Goal: Contribute content: Contribute content

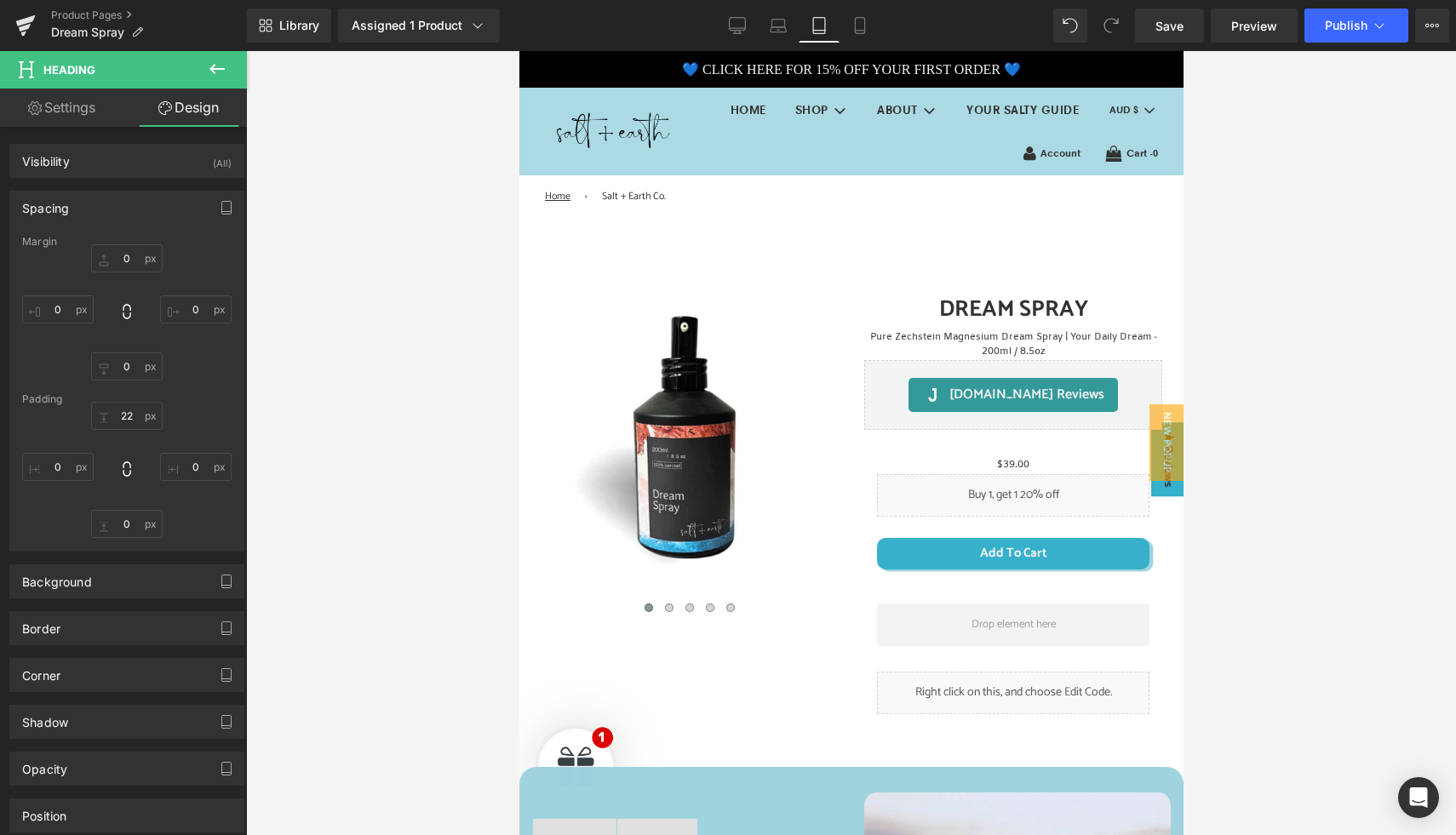
click at [458, 348] on div at bounding box center [851, 443] width 1210 height 784
click at [734, 29] on icon at bounding box center [737, 25] width 17 height 17
type input "0"
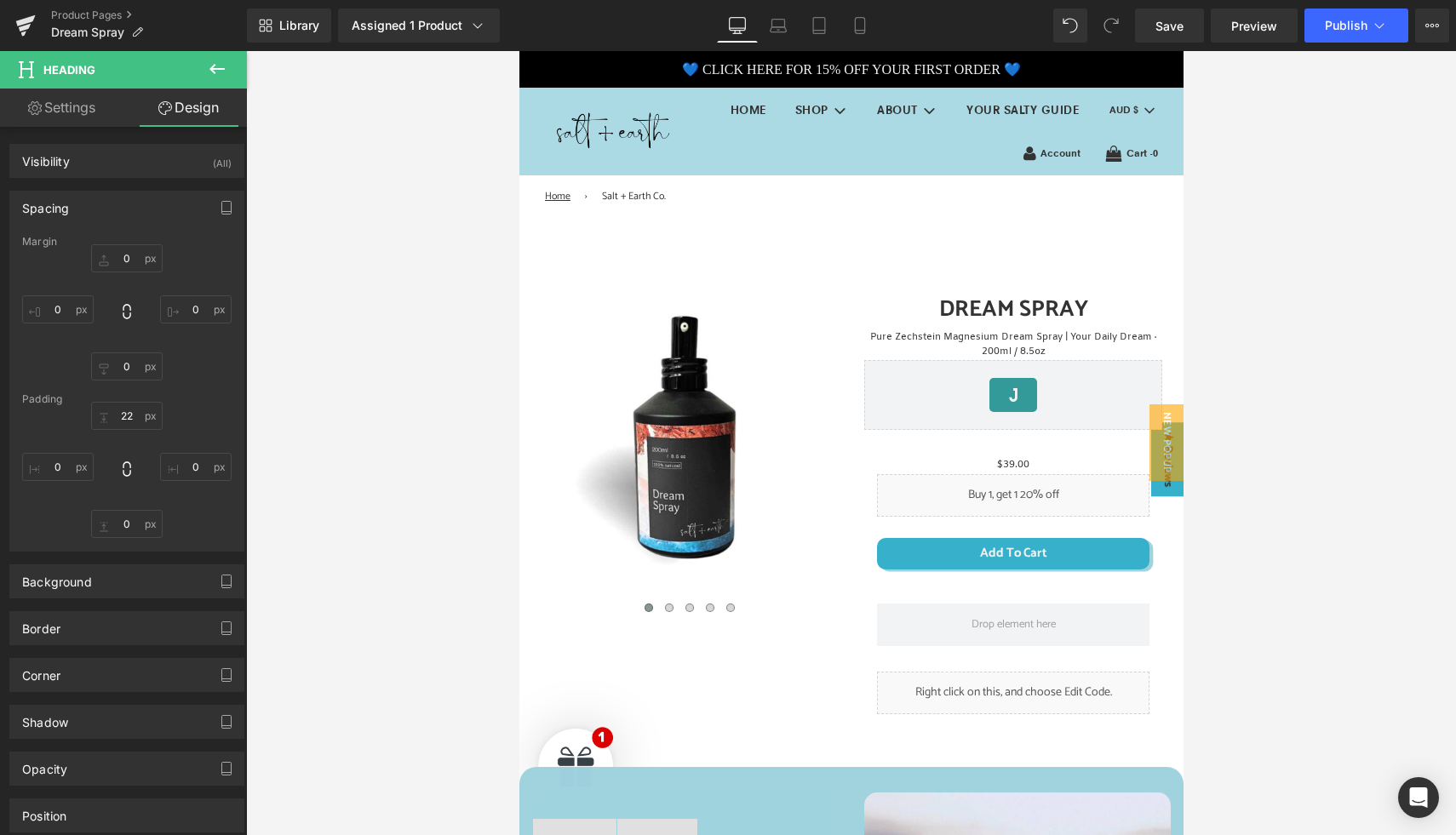
type input "0"
type input "22"
type input "0"
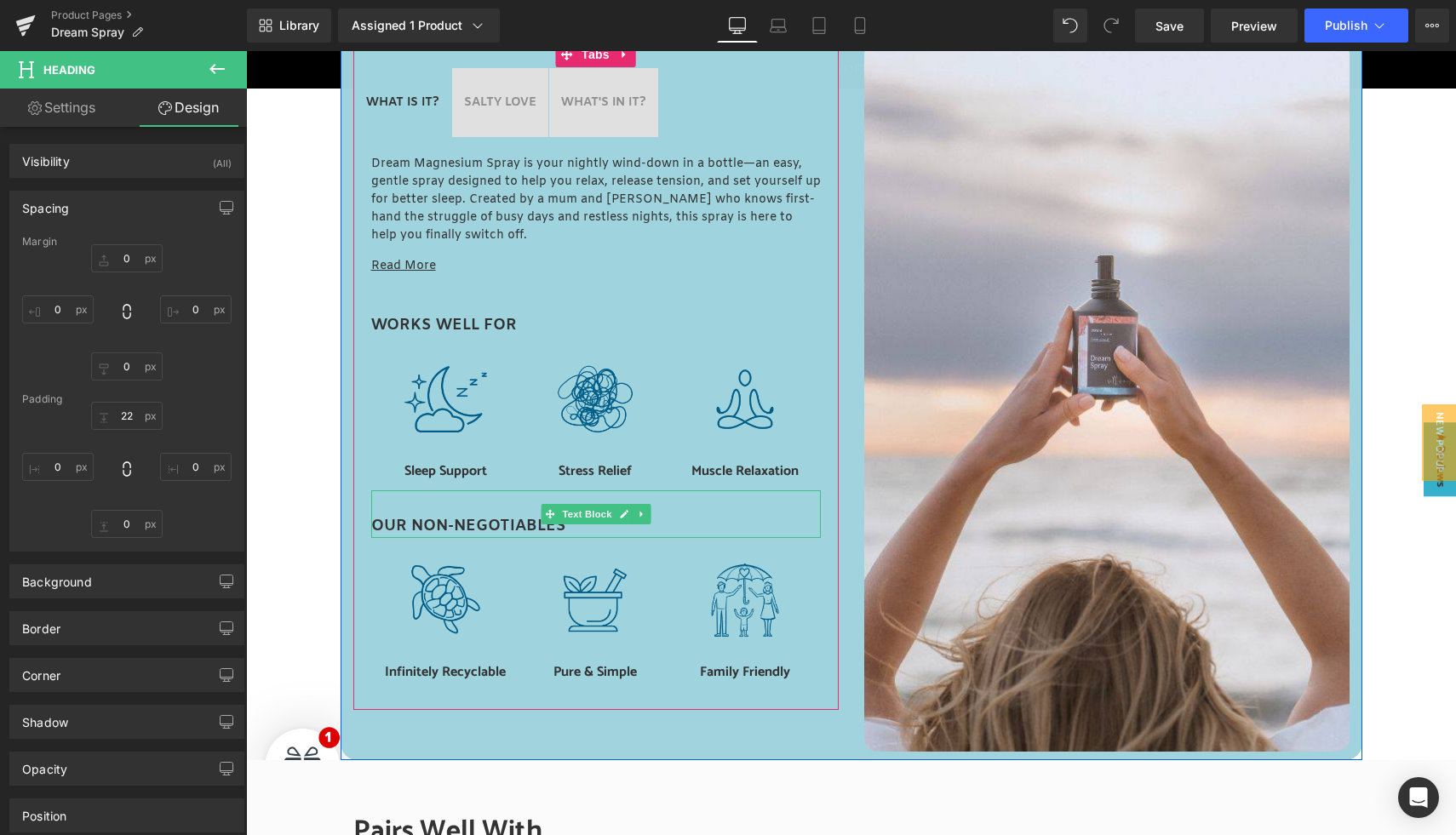
scroll to position [749, 0]
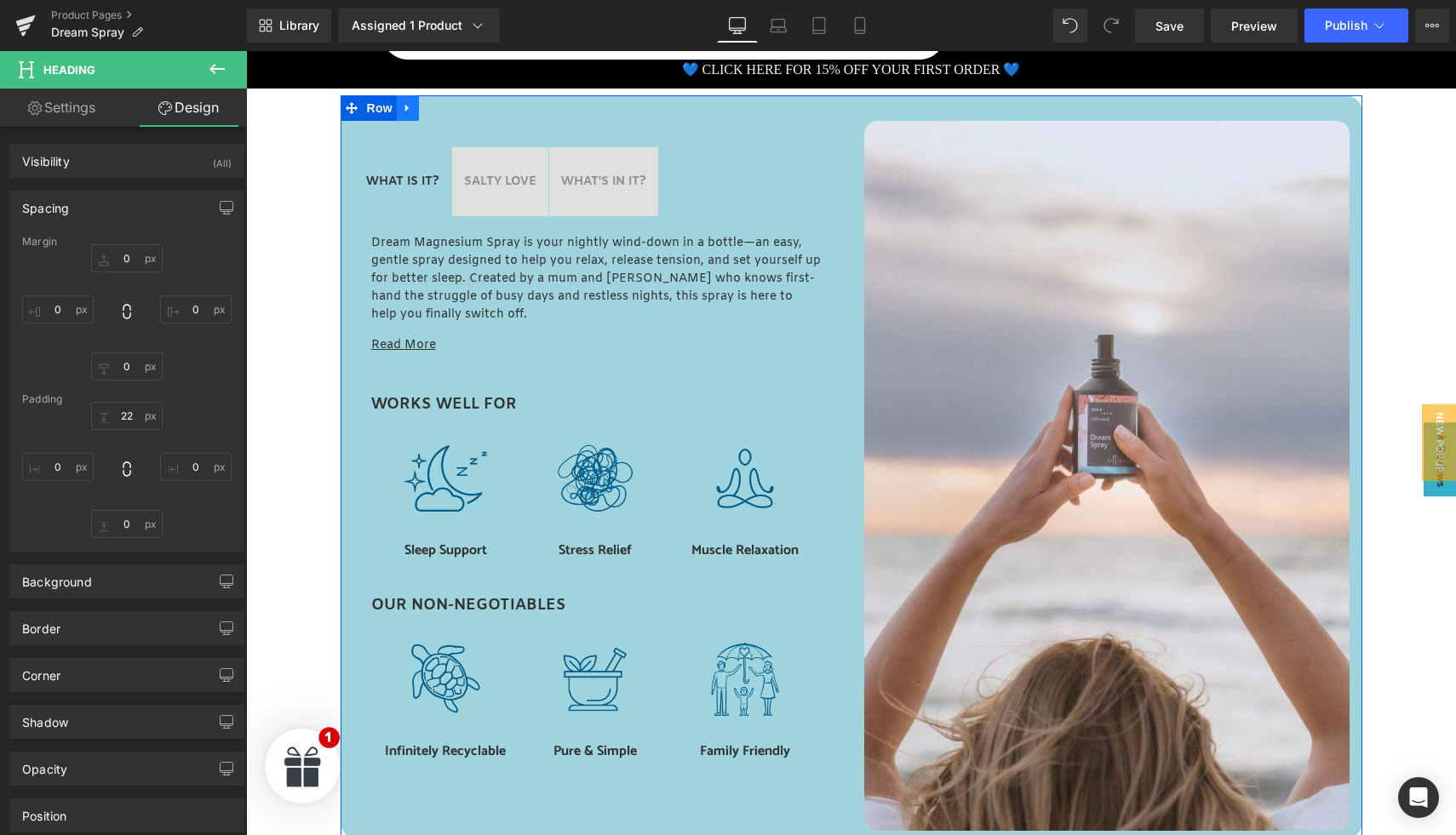
click at [405, 109] on icon at bounding box center [406, 108] width 3 height 8
click at [402, 109] on icon at bounding box center [408, 109] width 12 height 12
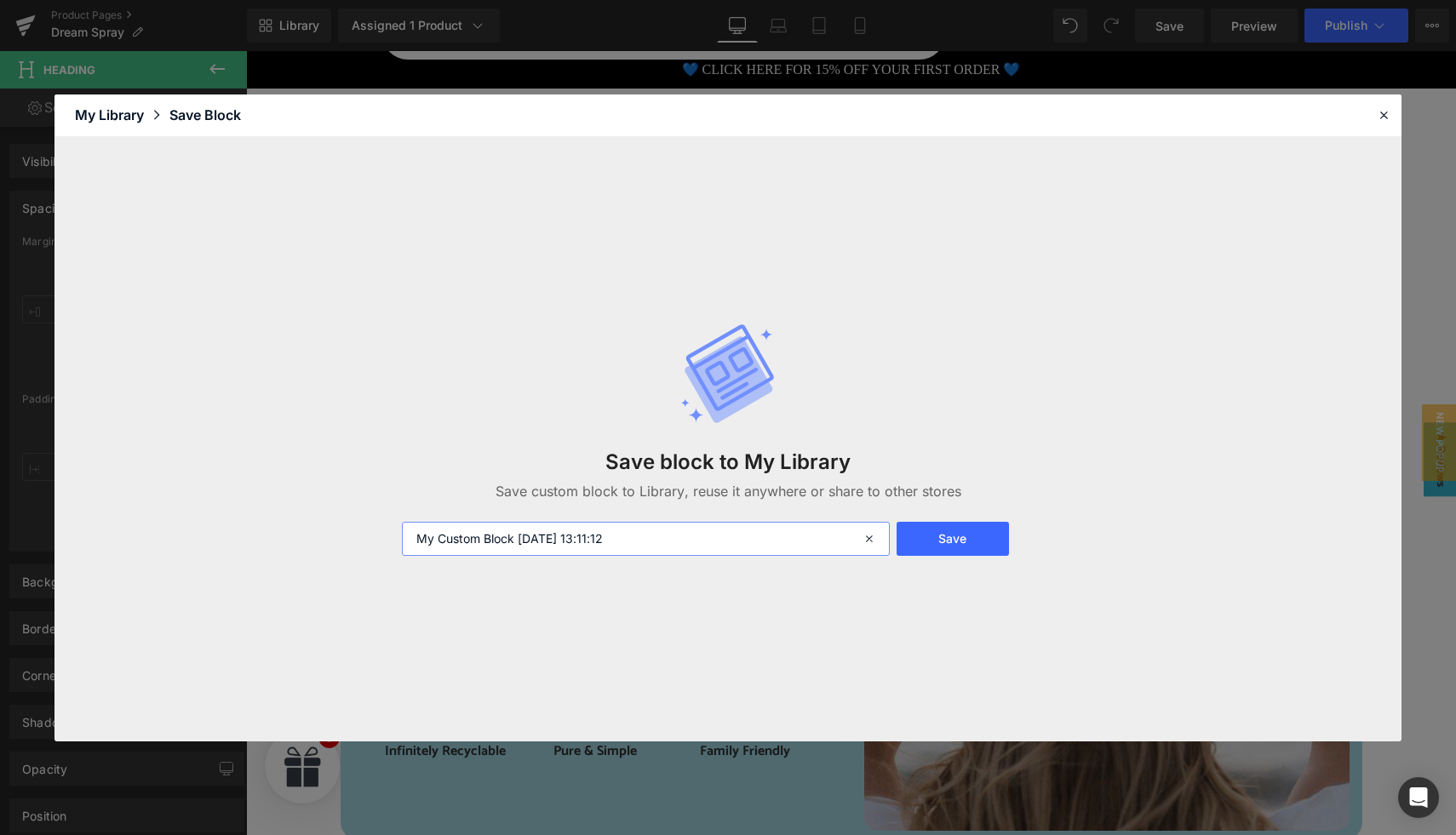
drag, startPoint x: 650, startPoint y: 540, endPoint x: 368, endPoint y: 533, distance: 282.1
click at [368, 533] on div "Save block to My Library Save custom block to Library, reuse it anywhere or sha…" at bounding box center [728, 439] width 1347 height 605
type input "DESKTOP "works well by" block"
click at [961, 546] on button "Save" at bounding box center [952, 539] width 112 height 34
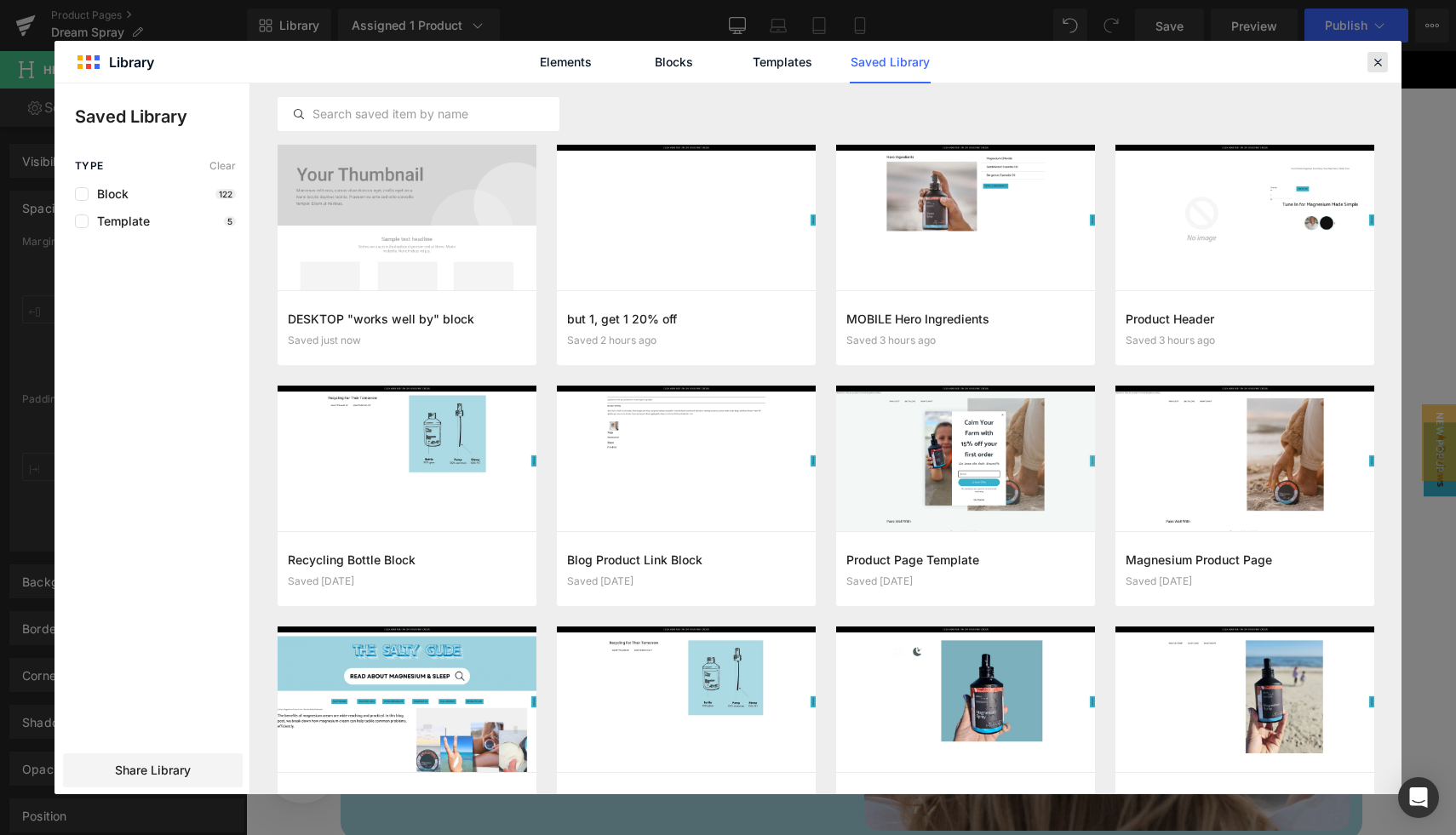
drag, startPoint x: 1375, startPoint y: 62, endPoint x: 1063, endPoint y: 1, distance: 317.9
click at [1375, 62] on icon at bounding box center [1377, 62] width 15 height 15
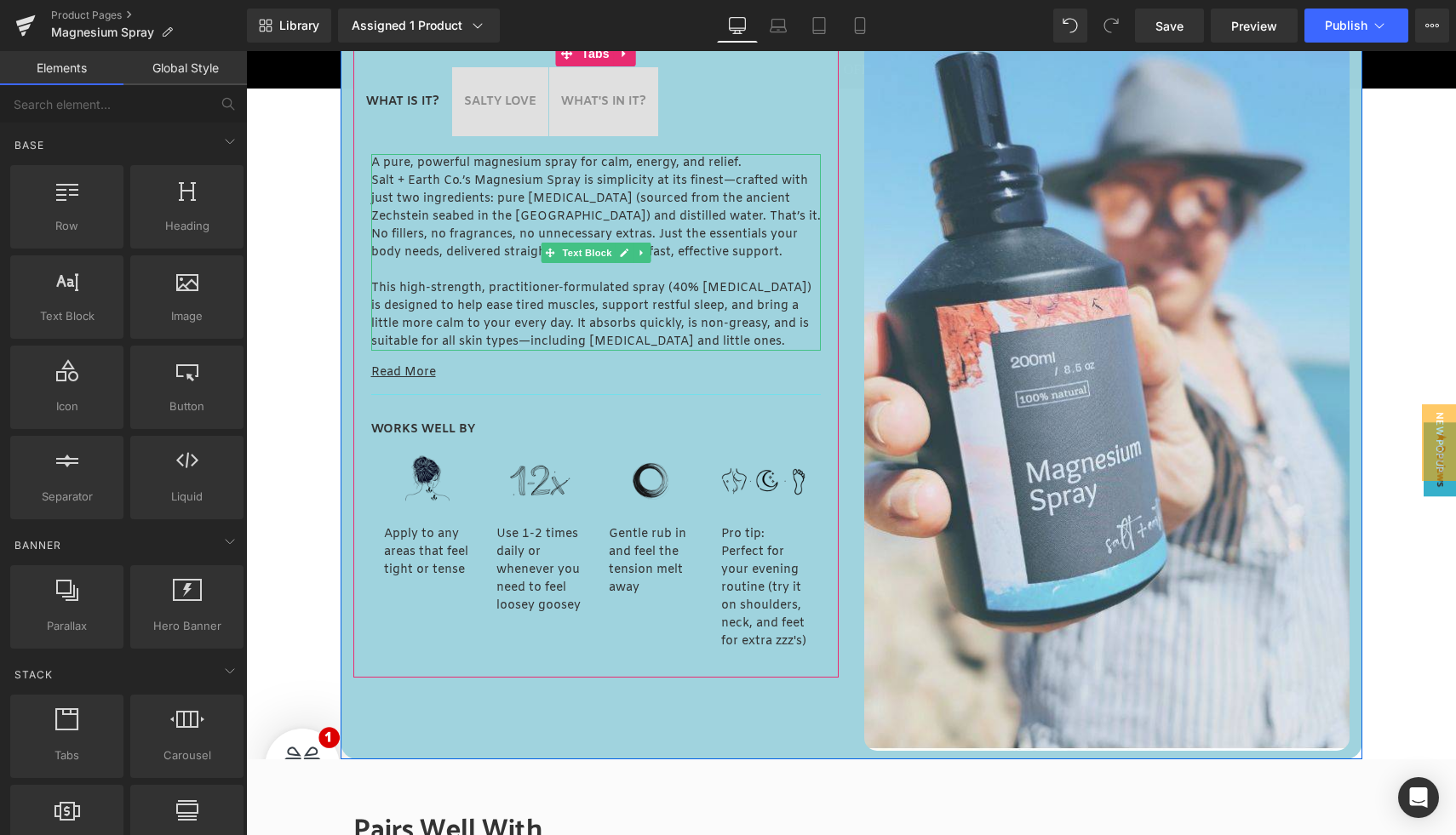
scroll to position [857, 0]
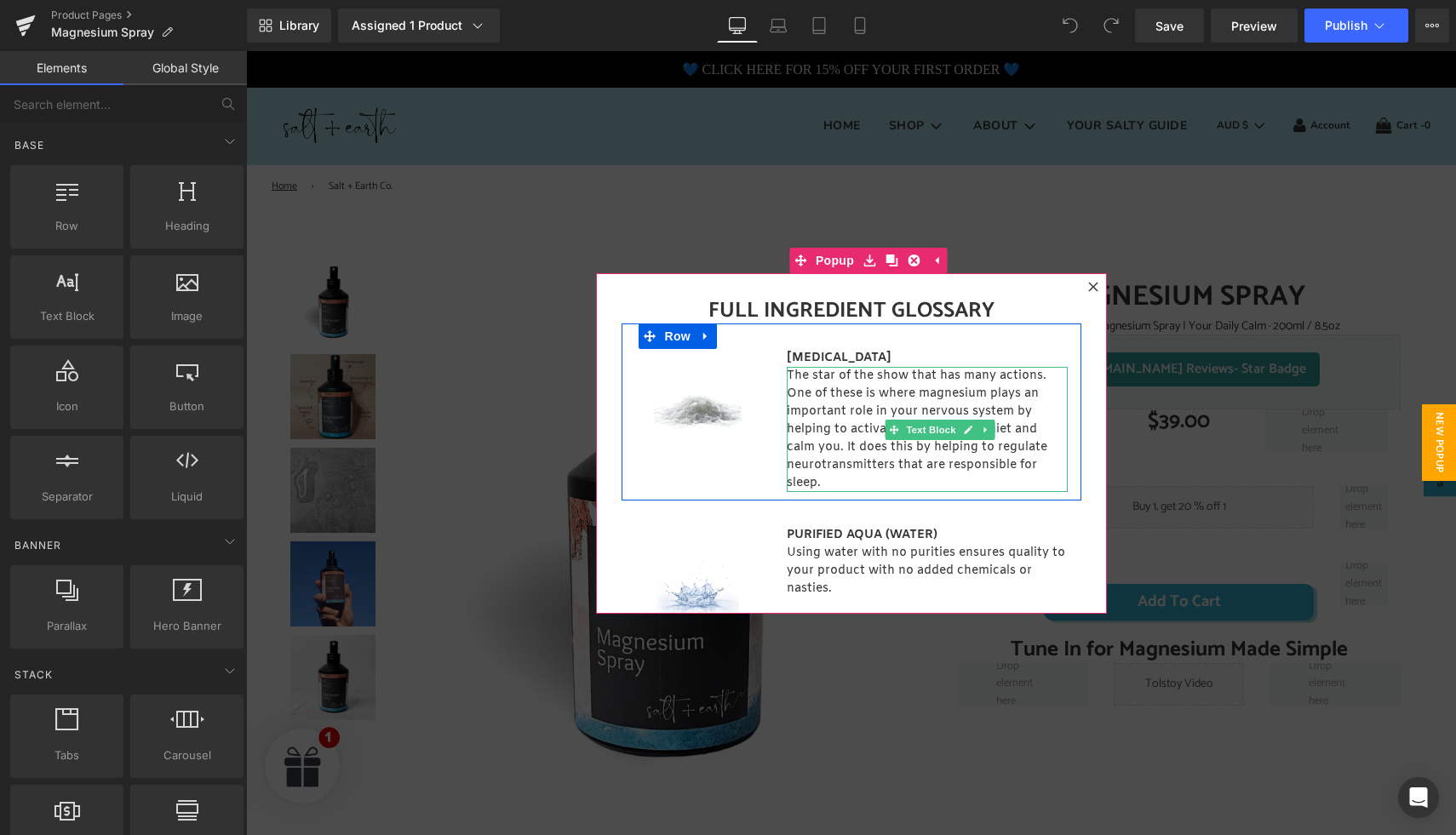
scroll to position [106, 0]
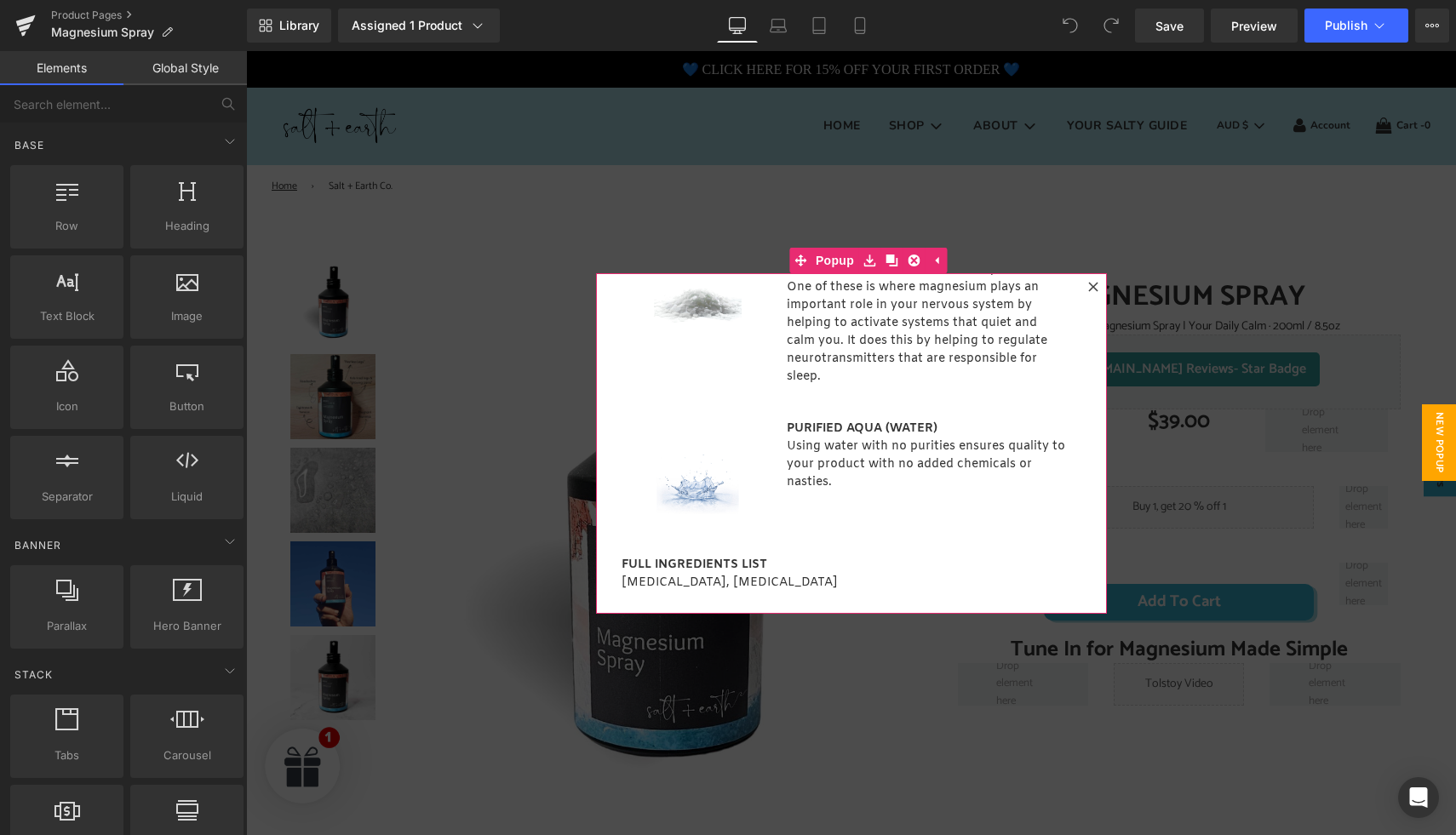
click at [1089, 289] on icon at bounding box center [1093, 287] width 10 height 10
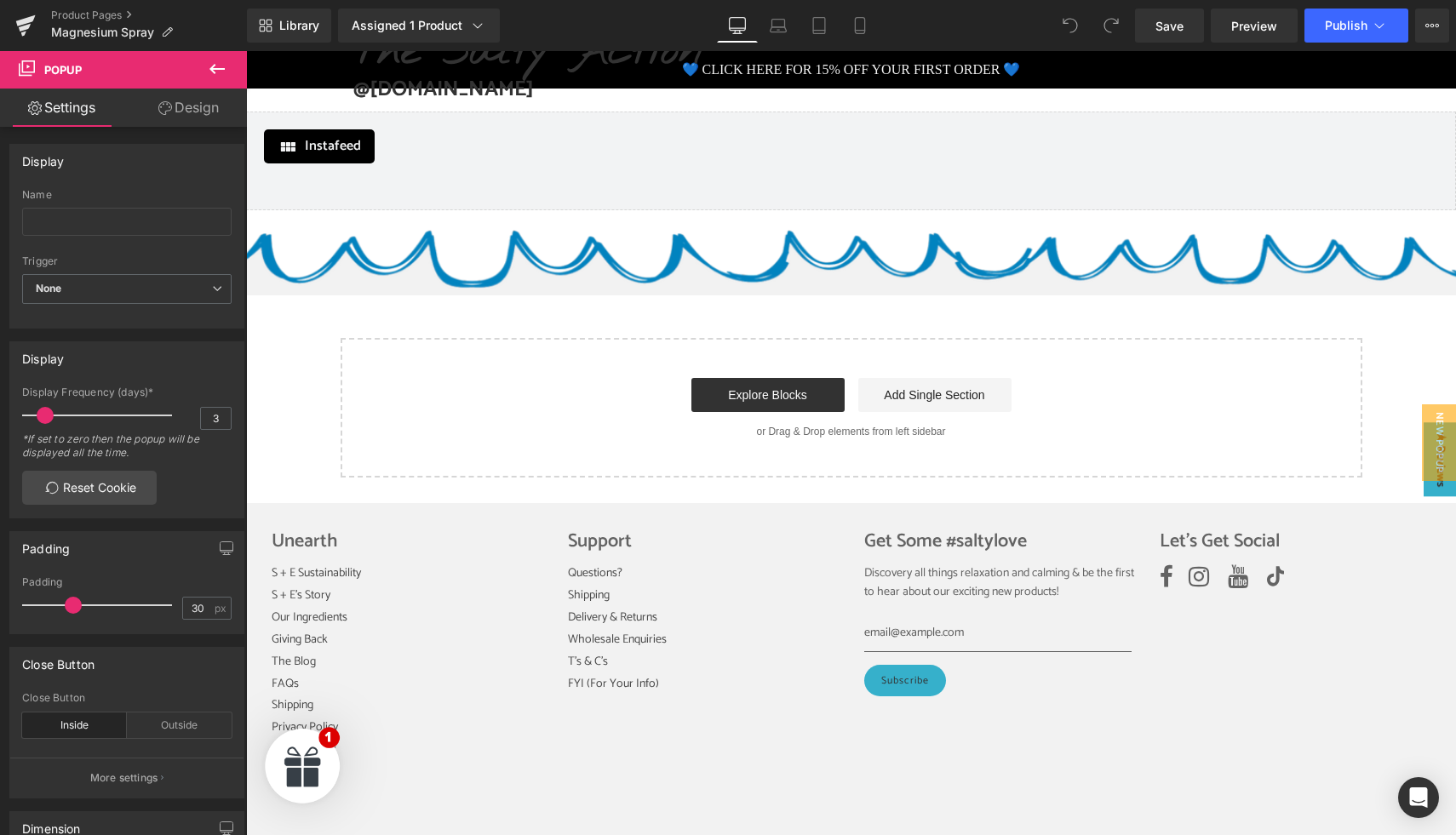
scroll to position [4523, 0]
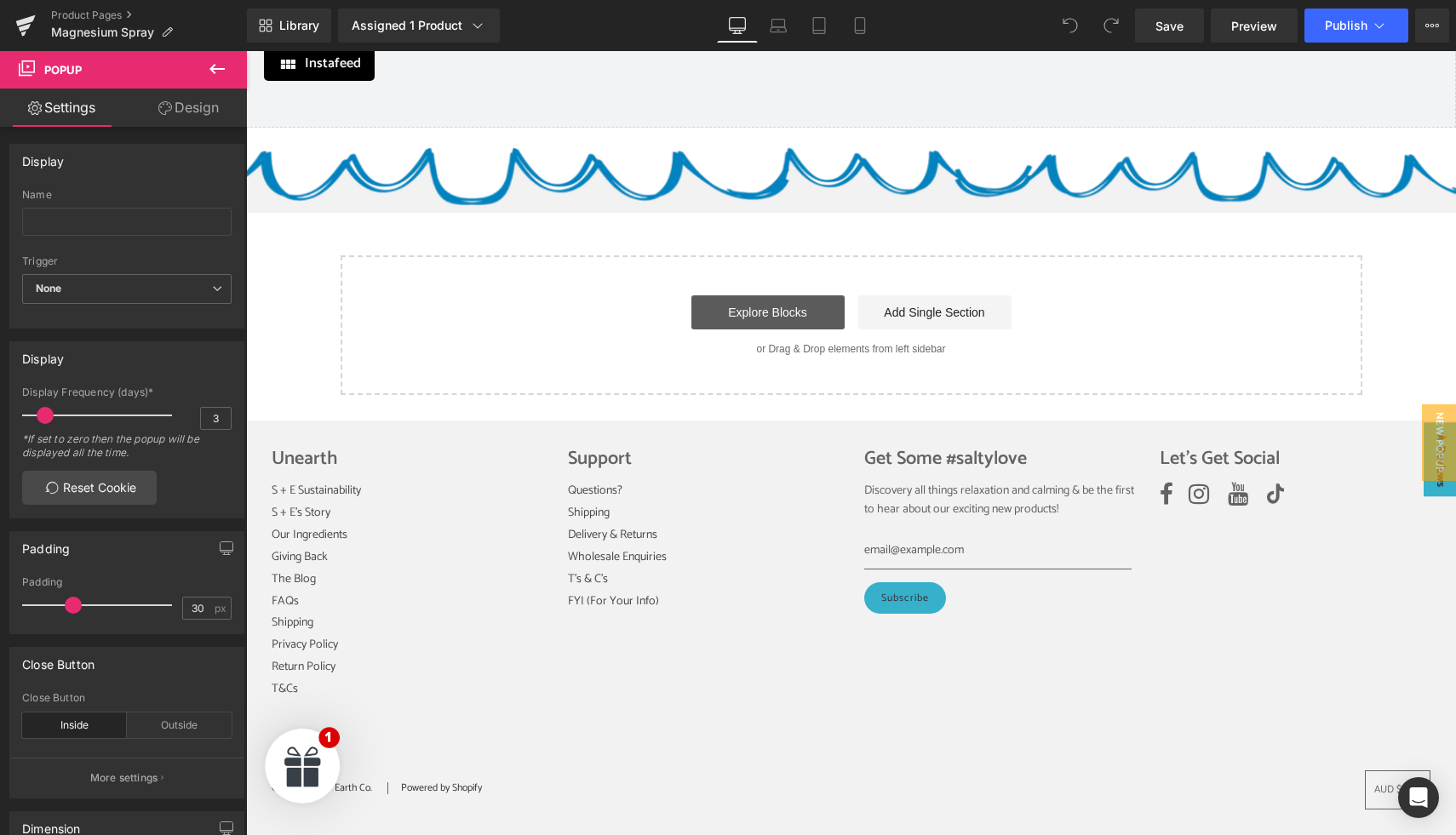
drag, startPoint x: 738, startPoint y: 312, endPoint x: 745, endPoint y: 301, distance: 13.0
click at [739, 311] on link "Explore Blocks" at bounding box center [768, 312] width 153 height 34
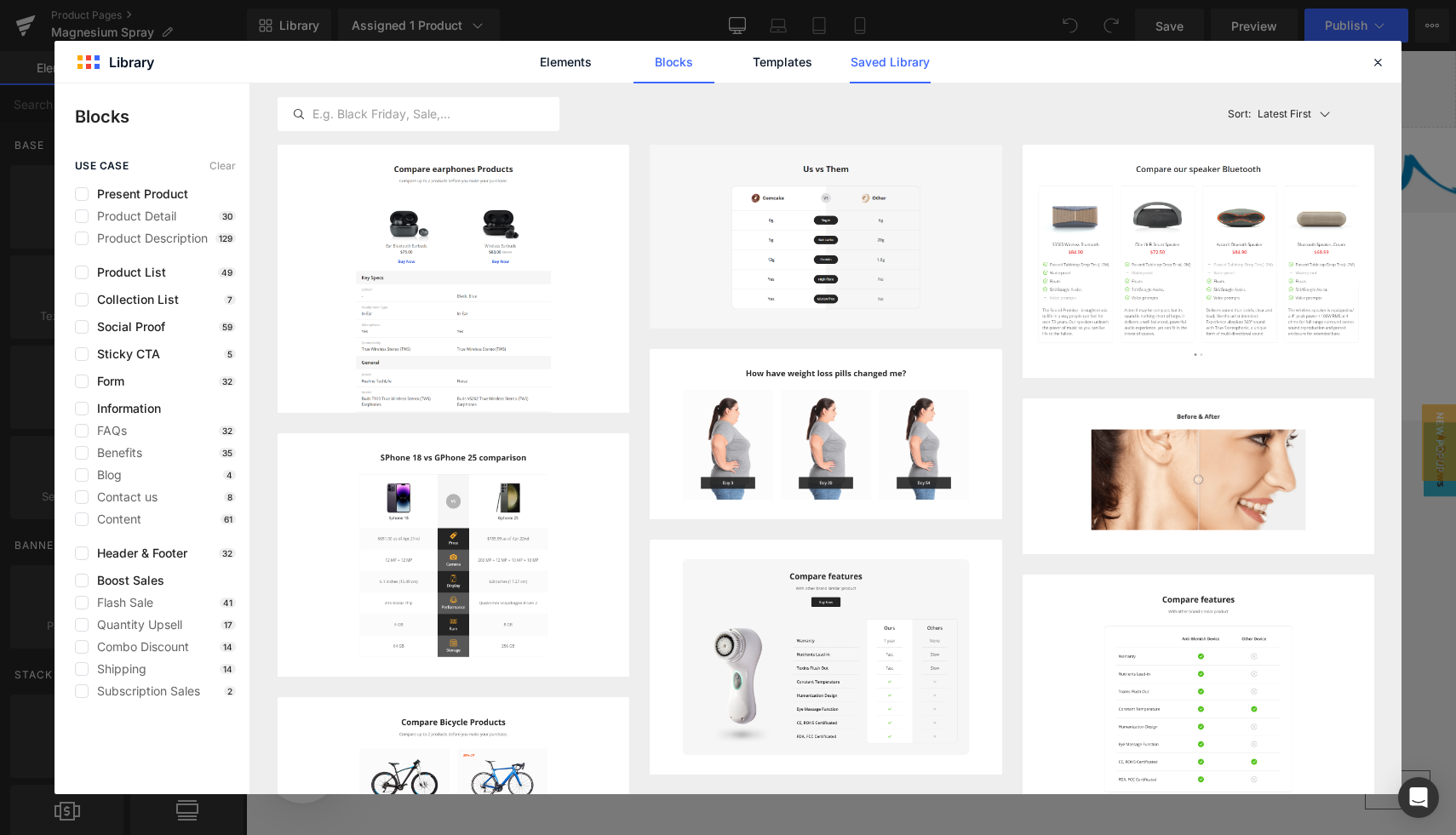
click at [902, 58] on link "Saved Library" at bounding box center [890, 62] width 80 height 43
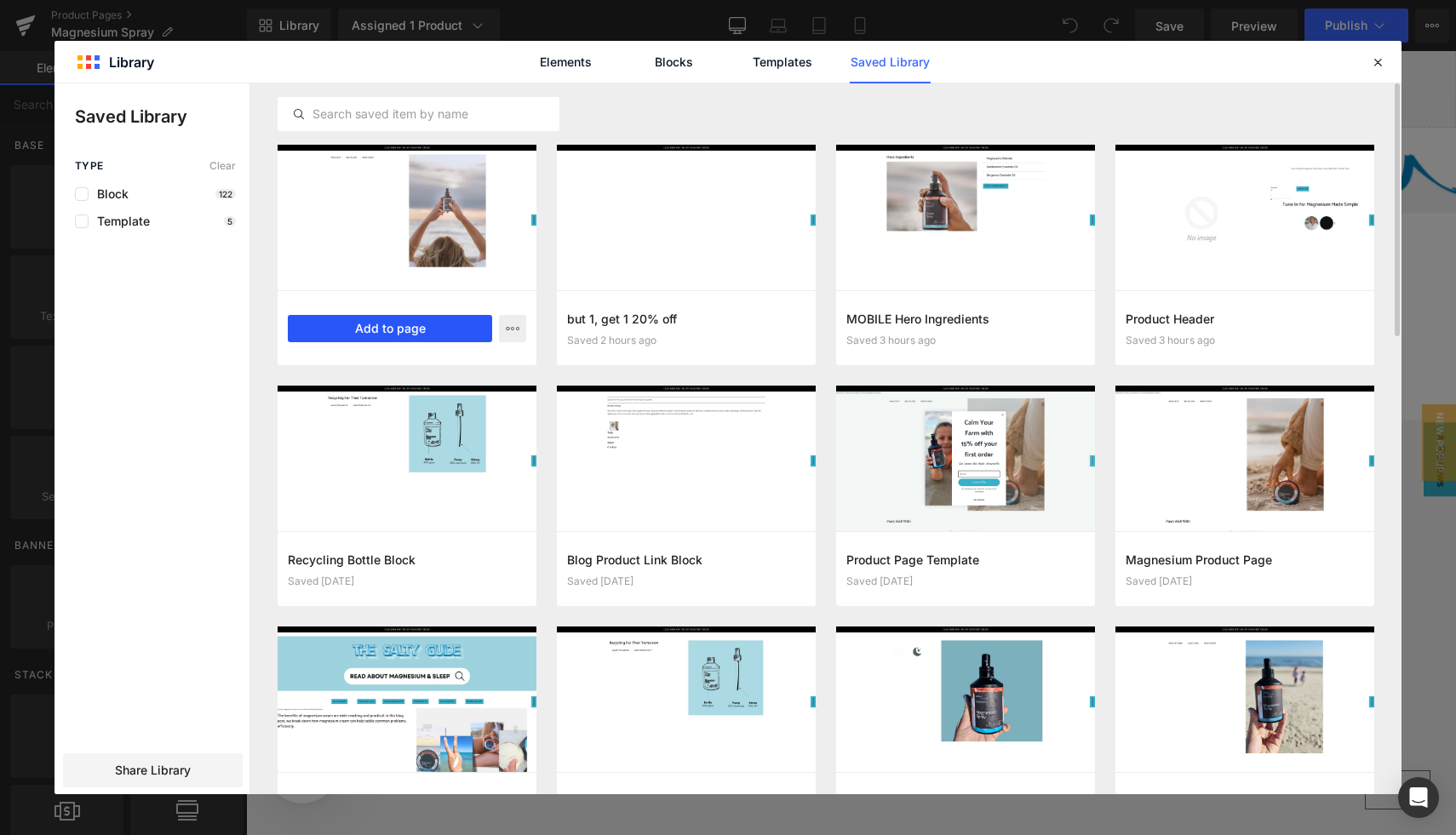
drag, startPoint x: 403, startPoint y: 333, endPoint x: 157, endPoint y: 283, distance: 251.0
click at [403, 333] on button "Add to page" at bounding box center [390, 328] width 205 height 27
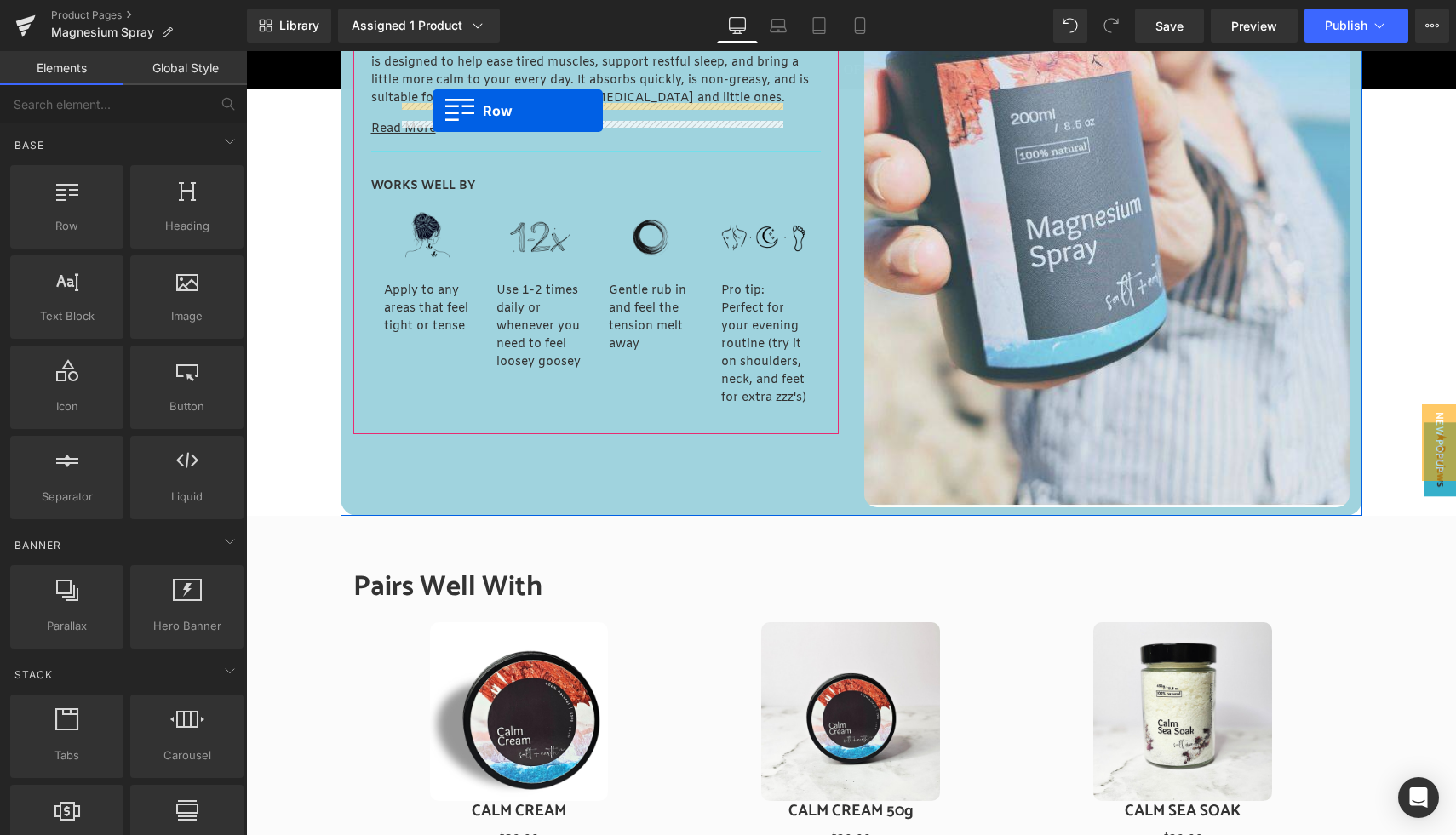
scroll to position [1038, 0]
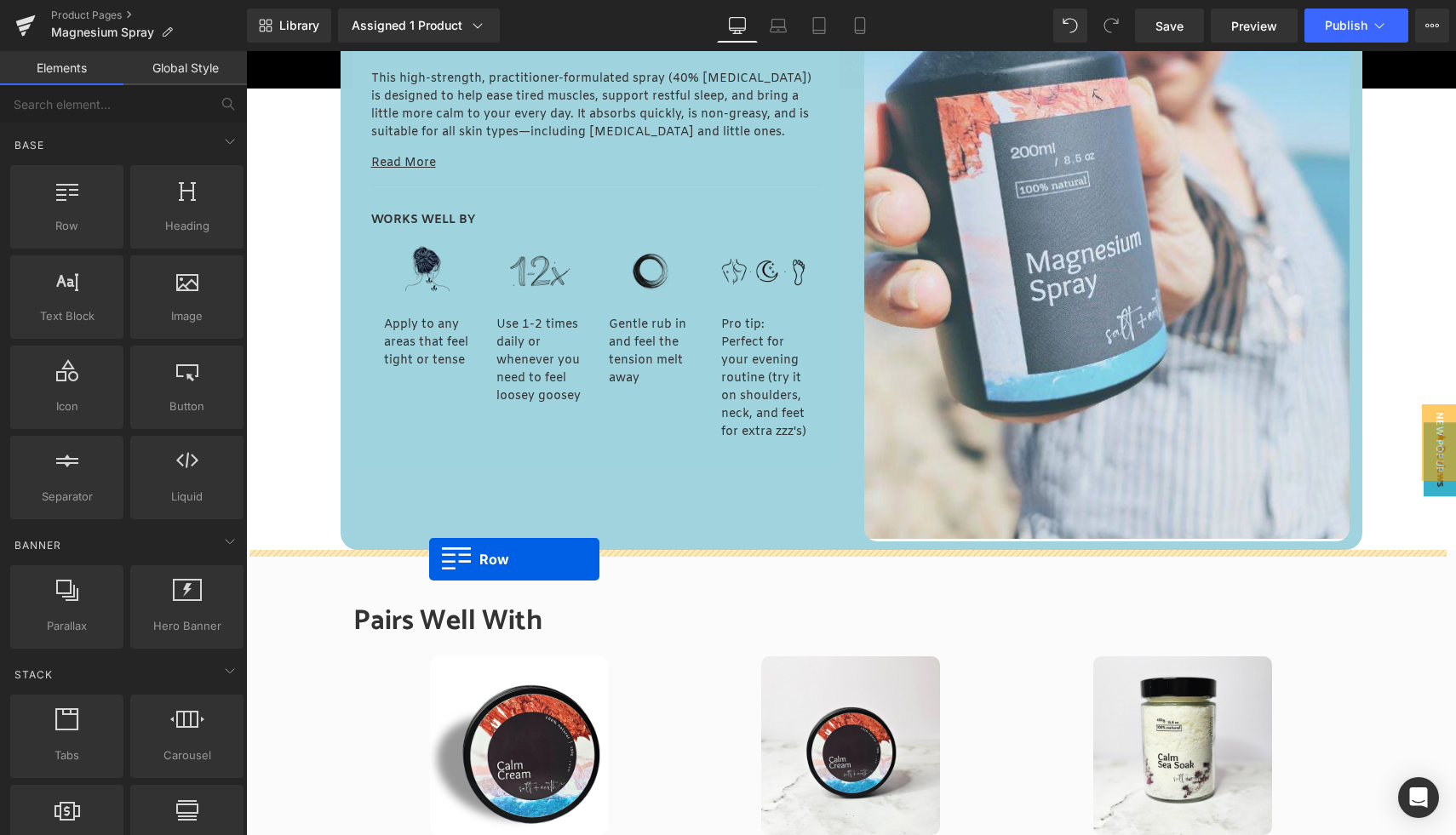
drag, startPoint x: 346, startPoint y: 379, endPoint x: 429, endPoint y: 559, distance: 198.2
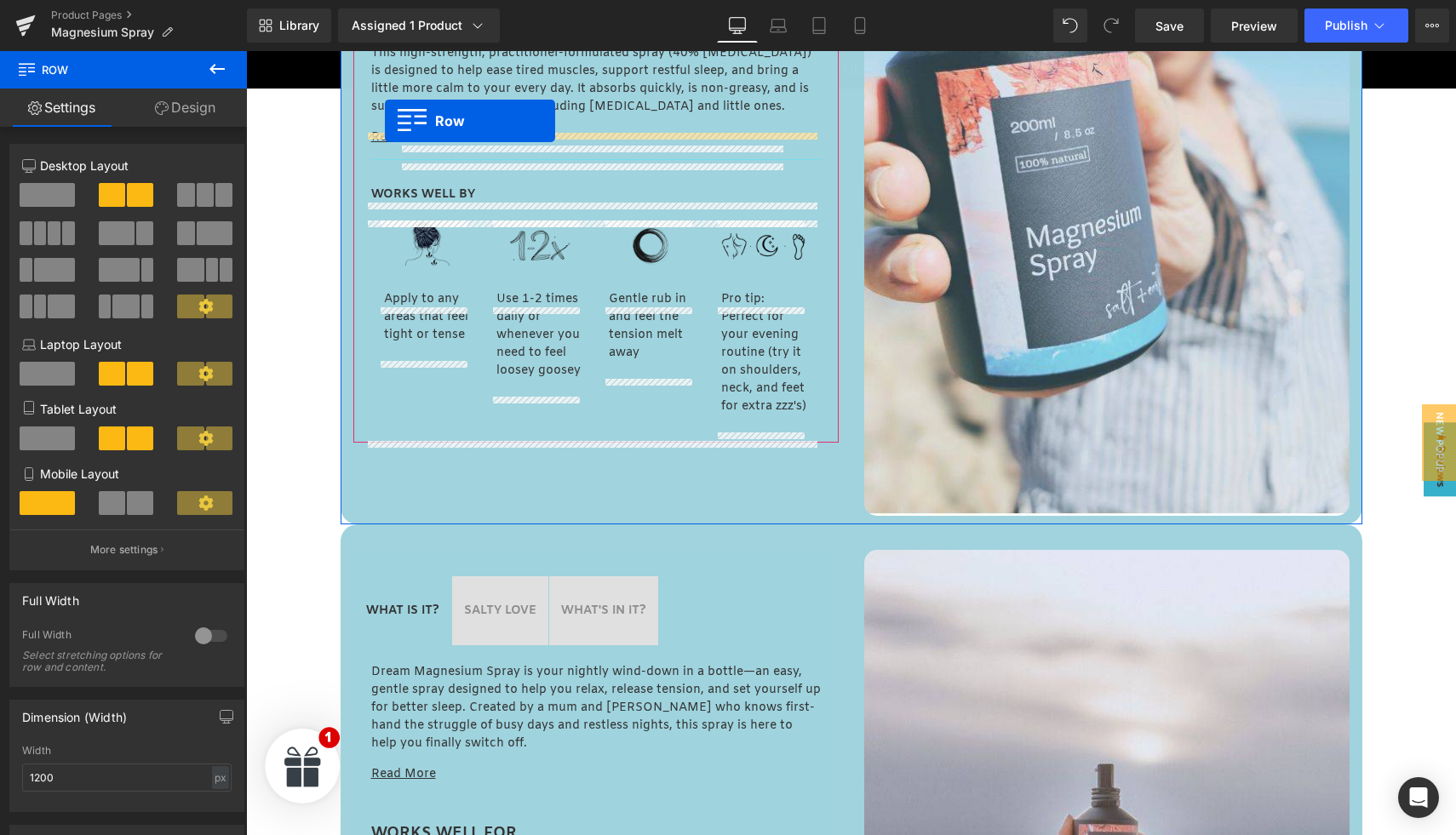
scroll to position [1012, 0]
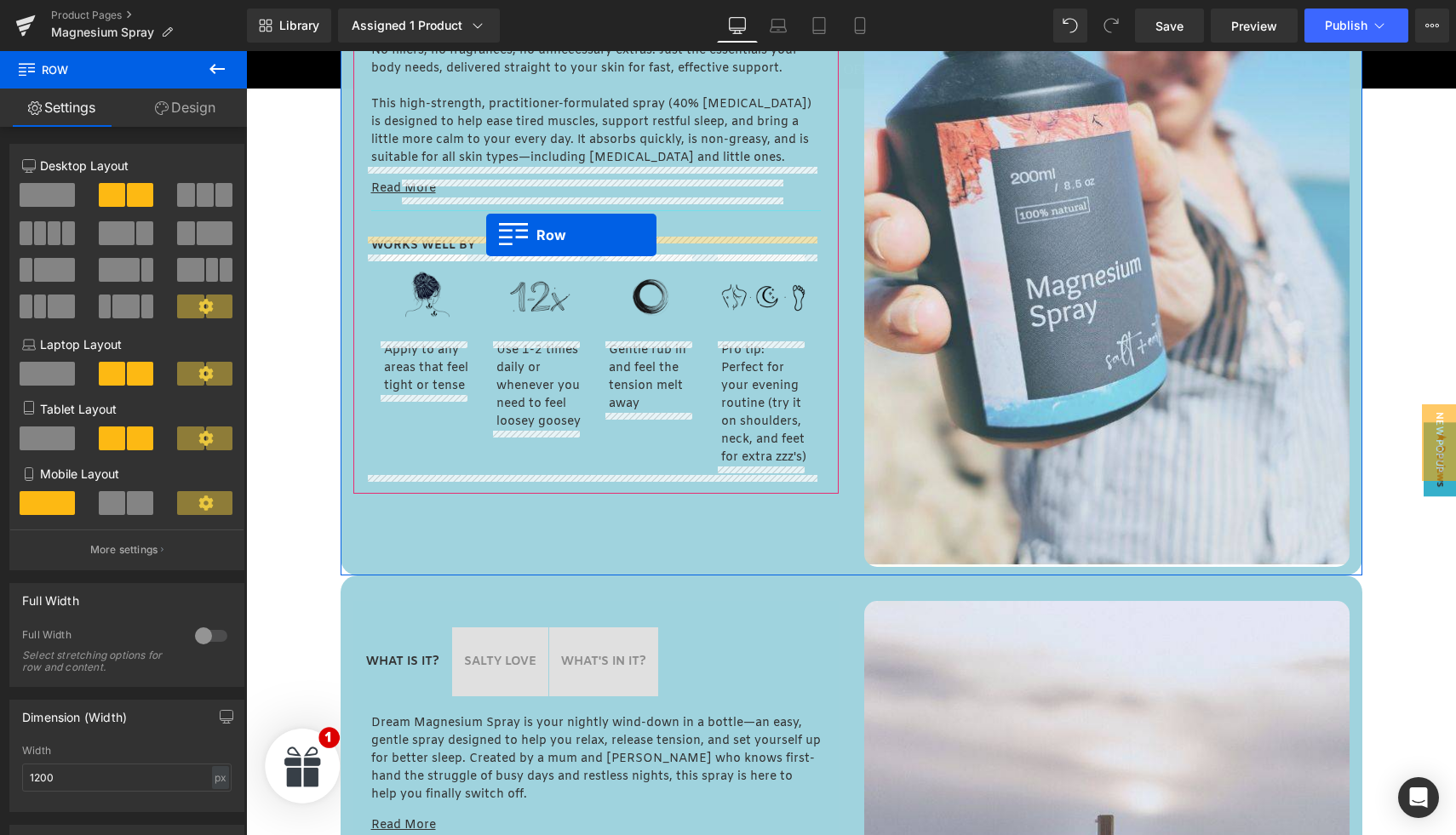
drag, startPoint x: 370, startPoint y: 736, endPoint x: 487, endPoint y: 235, distance: 514.5
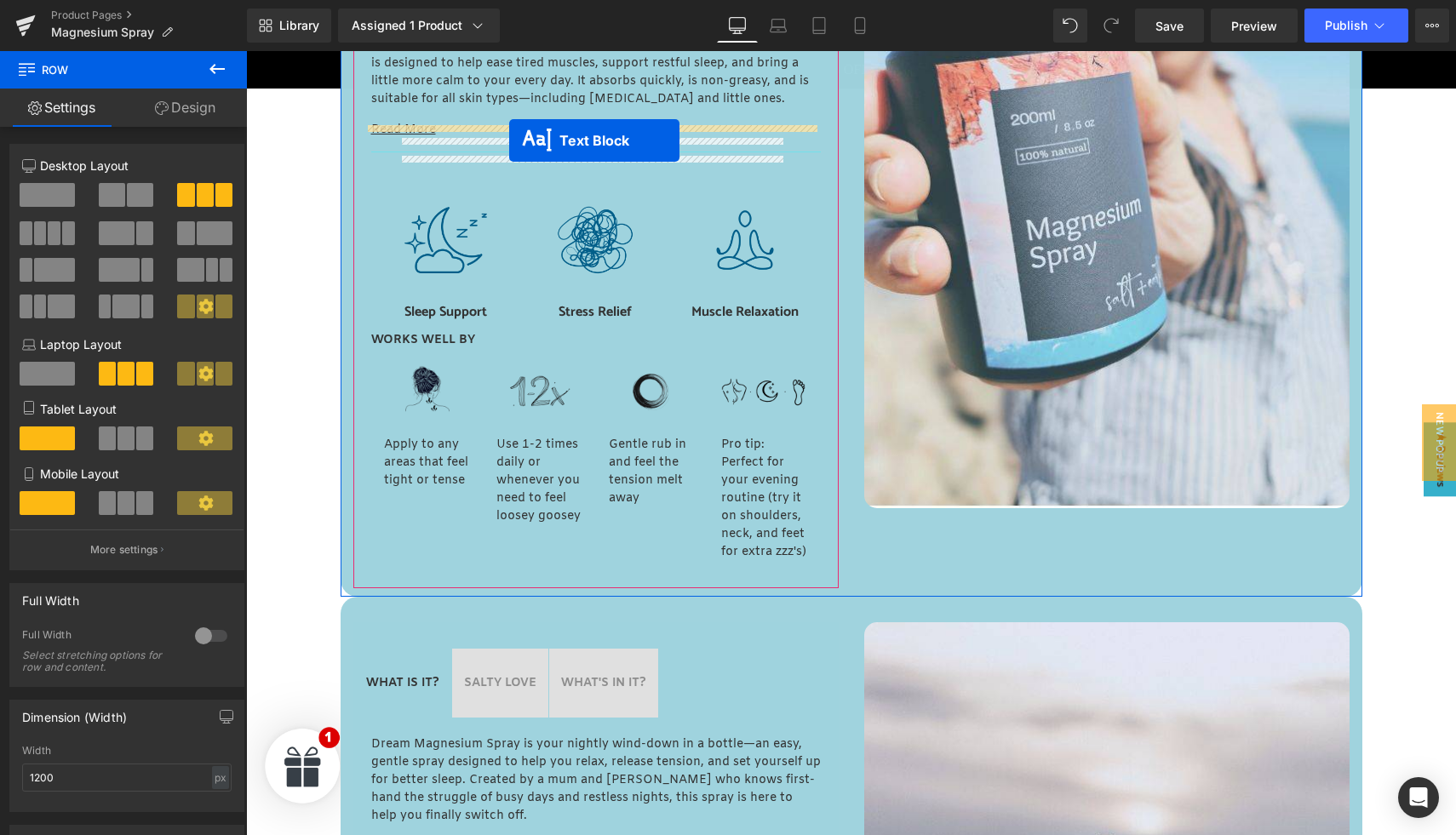
scroll to position [1053, 0]
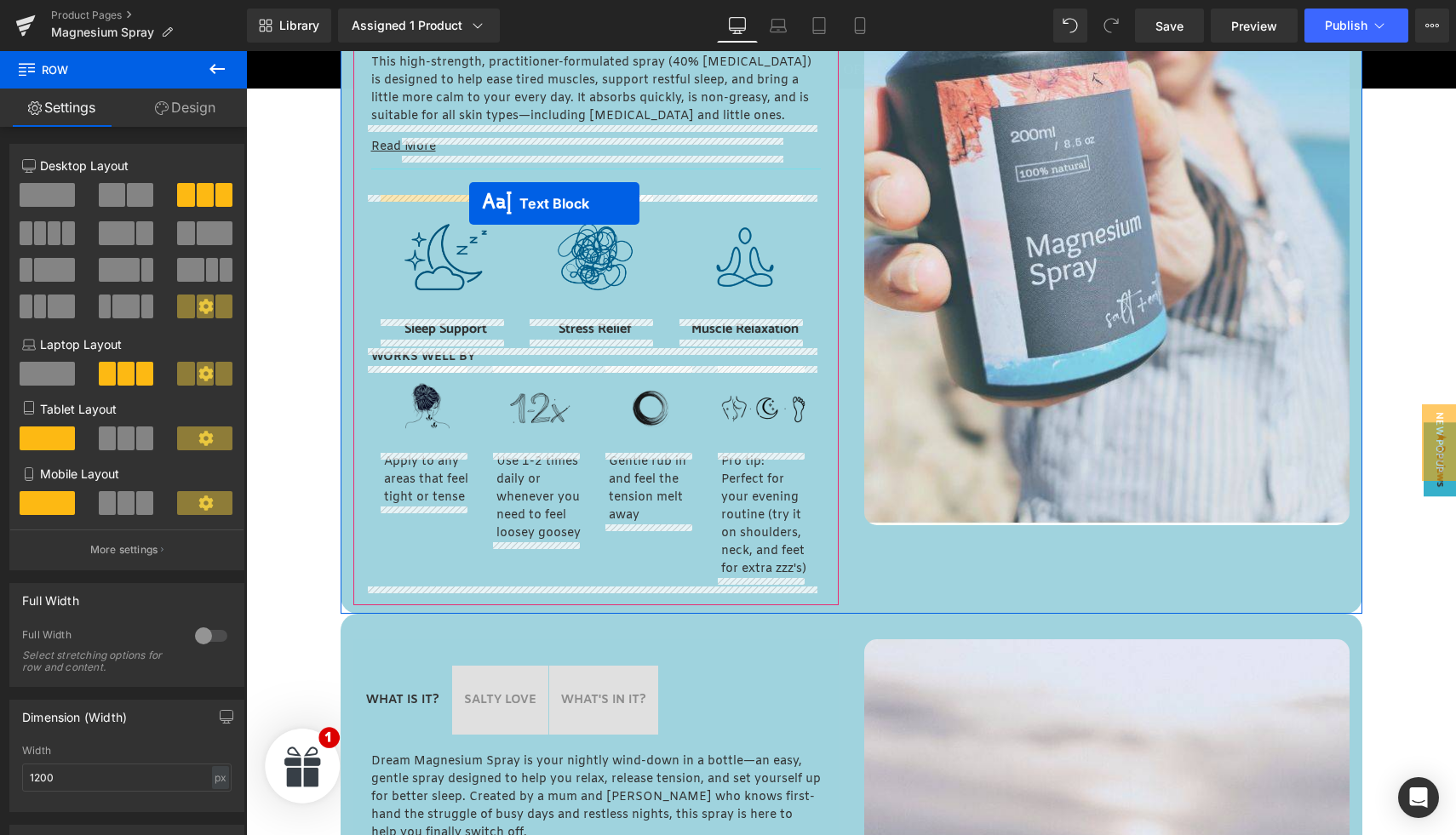
drag, startPoint x: 542, startPoint y: 633, endPoint x: 469, endPoint y: 204, distance: 435.2
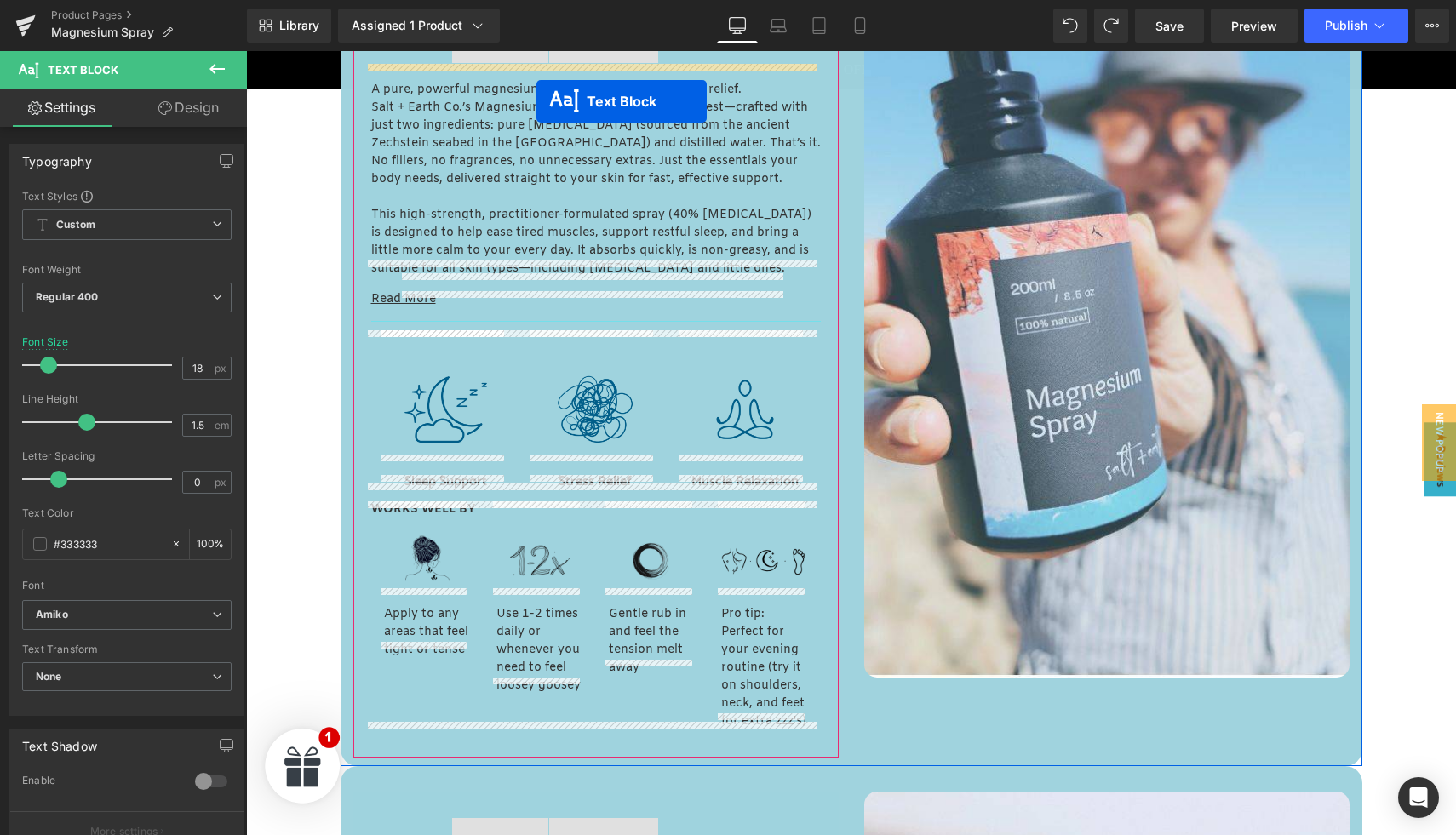
scroll to position [850, 0]
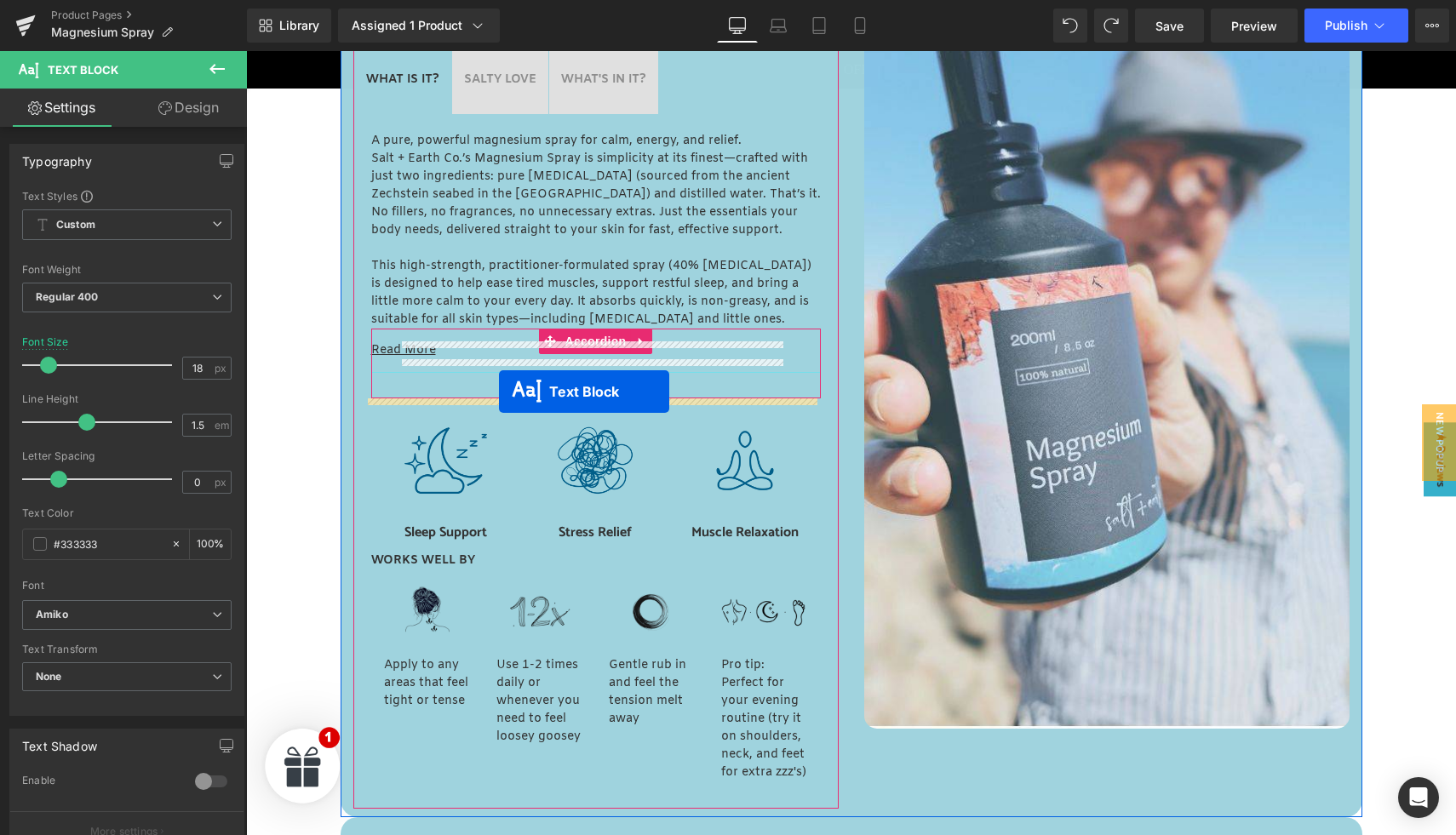
drag, startPoint x: 540, startPoint y: 330, endPoint x: 499, endPoint y: 391, distance: 73.5
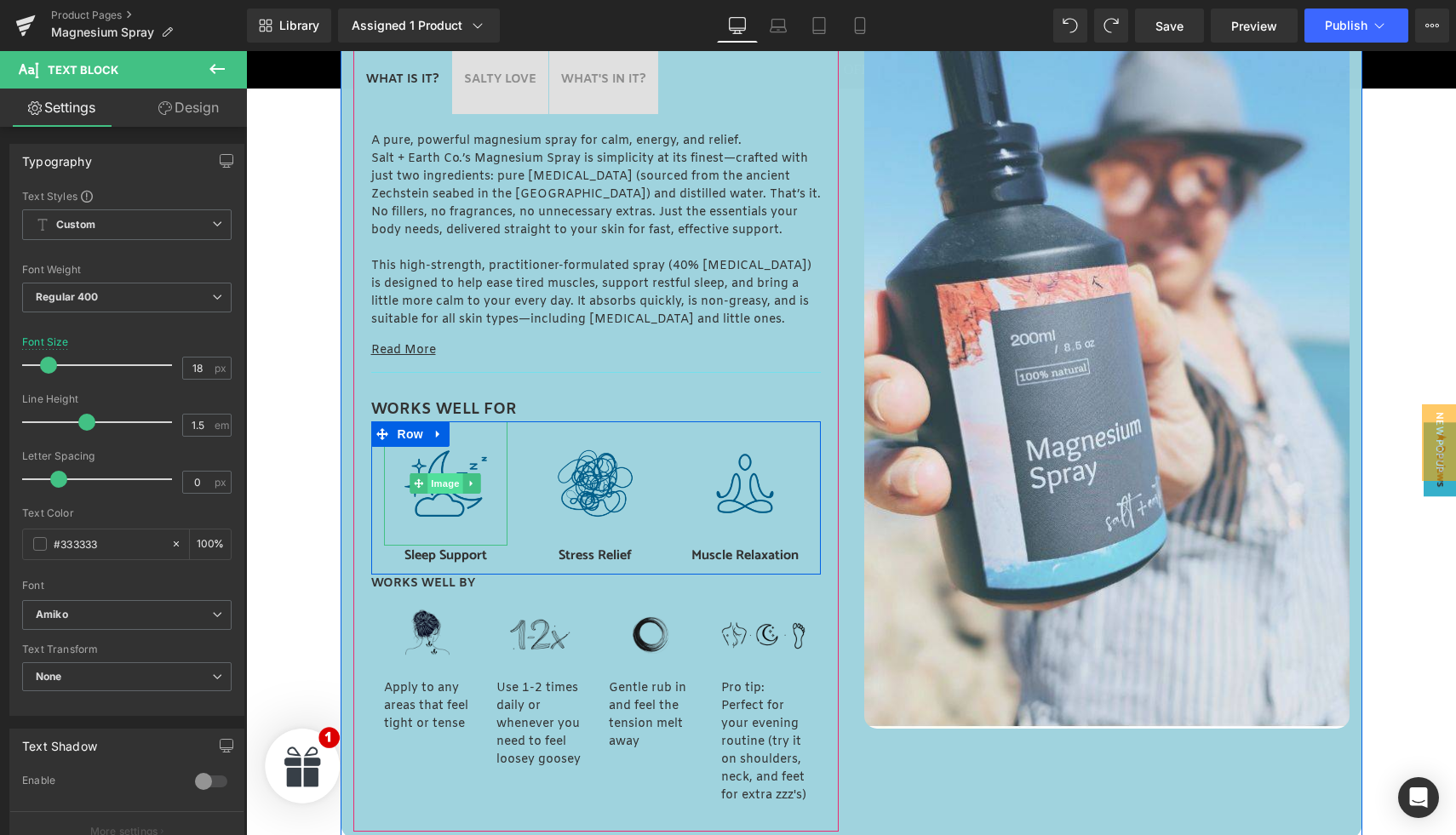
click at [445, 486] on span "Image" at bounding box center [446, 484] width 36 height 21
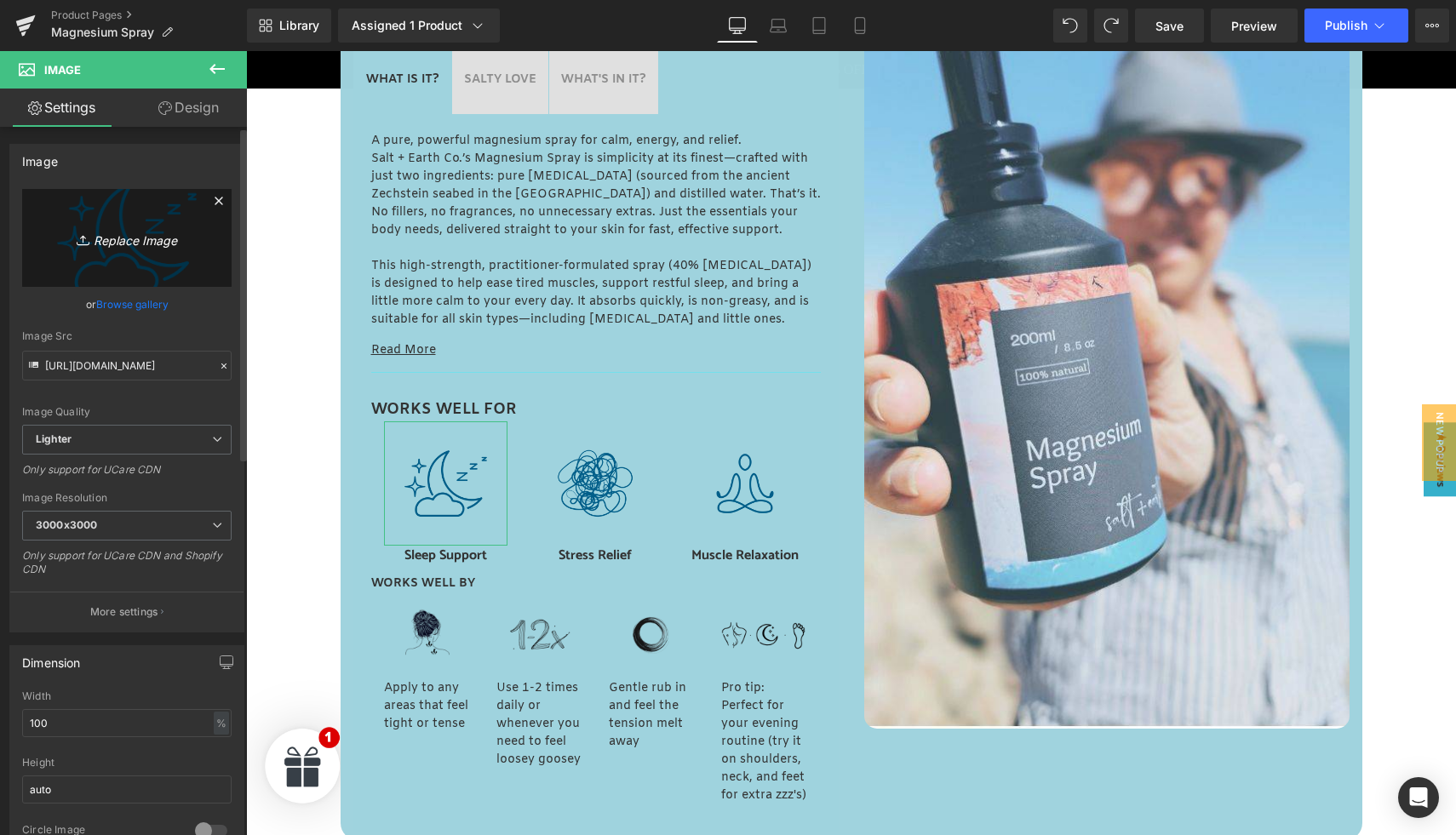
click at [135, 234] on icon "Replace Image" at bounding box center [126, 237] width 136 height 21
type input "C:\fakepath\S+E Icons (65).png"
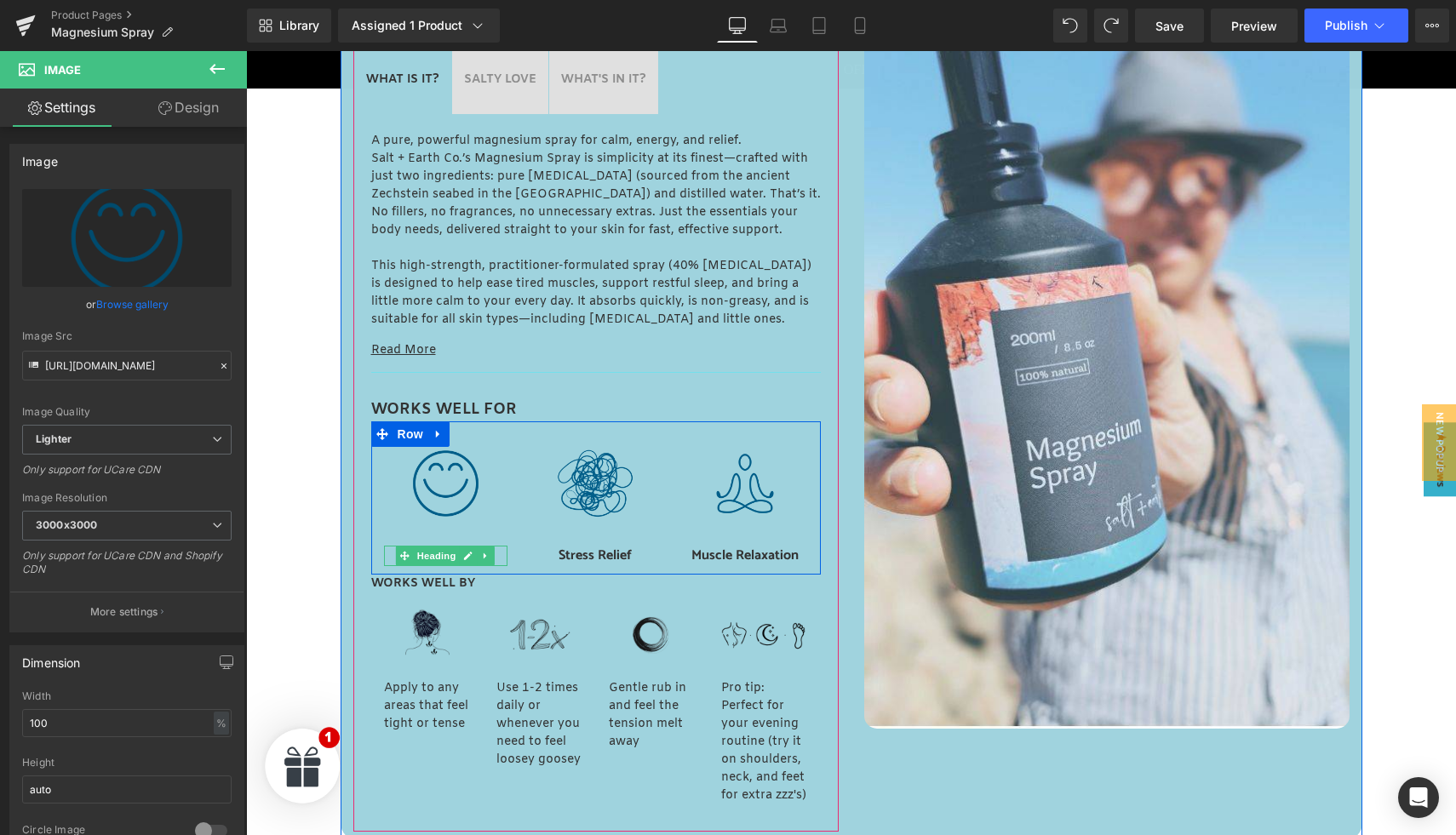
click at [384, 557] on h3 "Sleep Support" at bounding box center [446, 556] width 124 height 21
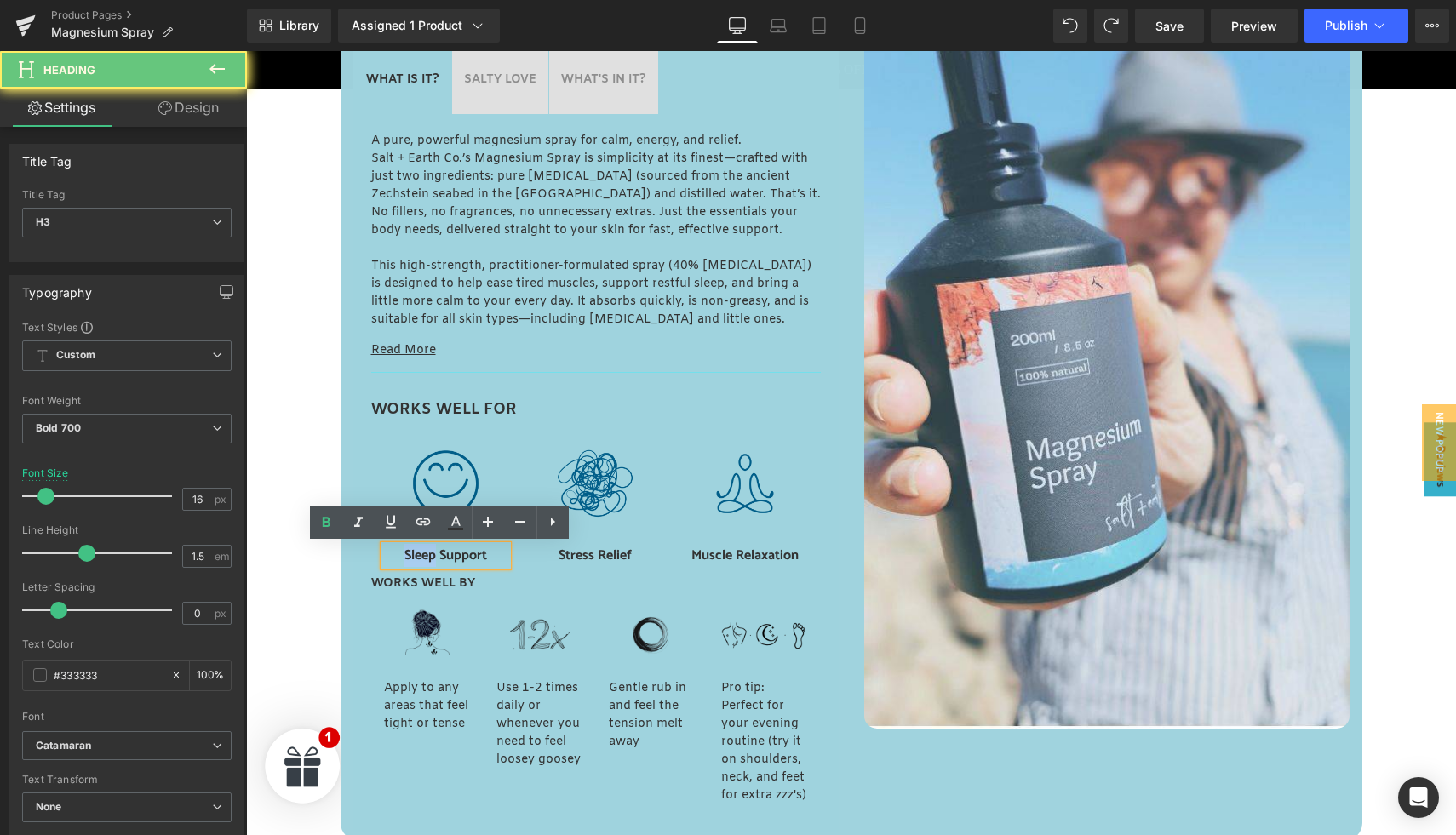
click at [384, 557] on h3 "Sleep Support" at bounding box center [446, 556] width 124 height 21
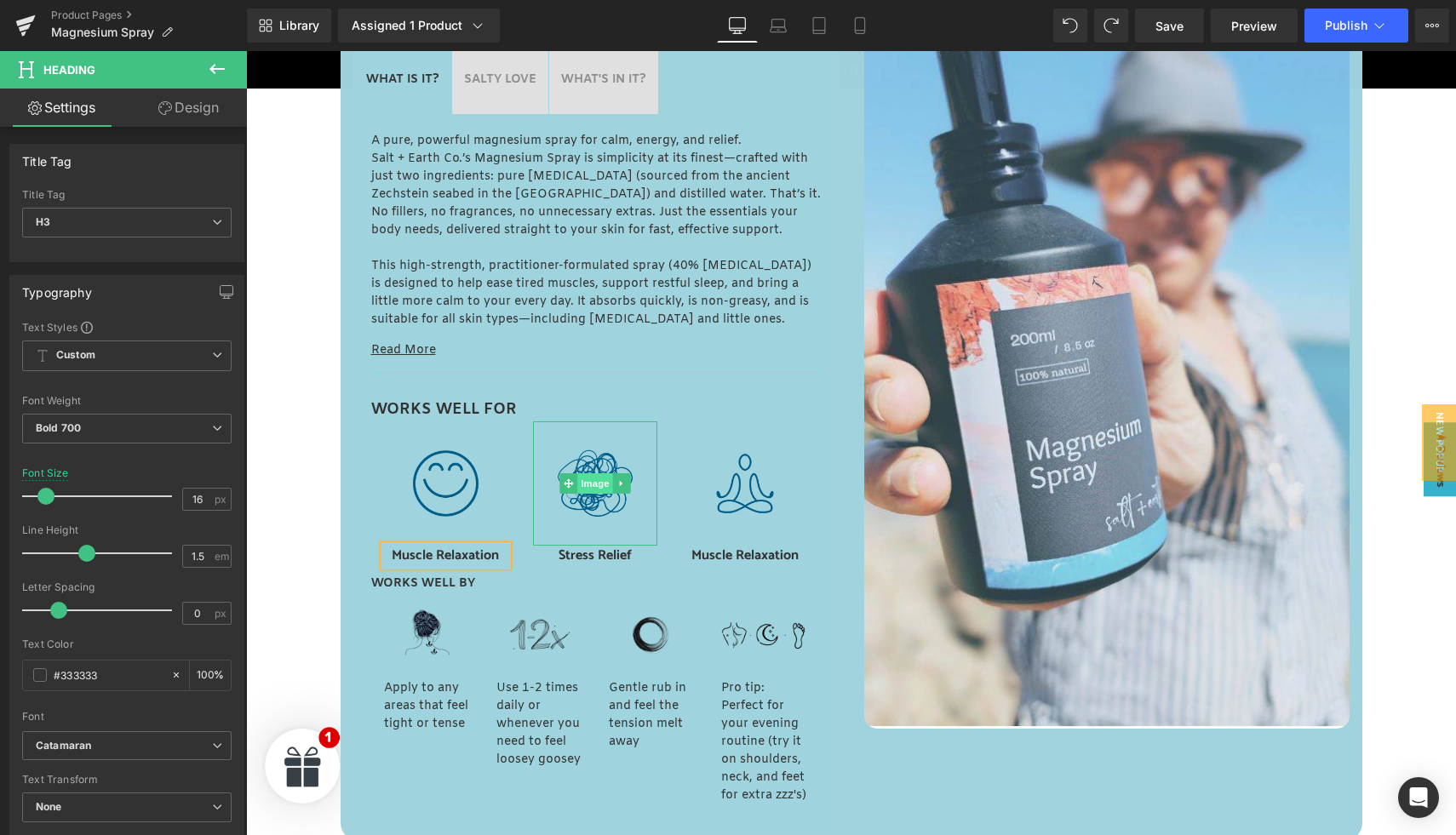
click at [595, 487] on span "Image" at bounding box center [596, 484] width 36 height 21
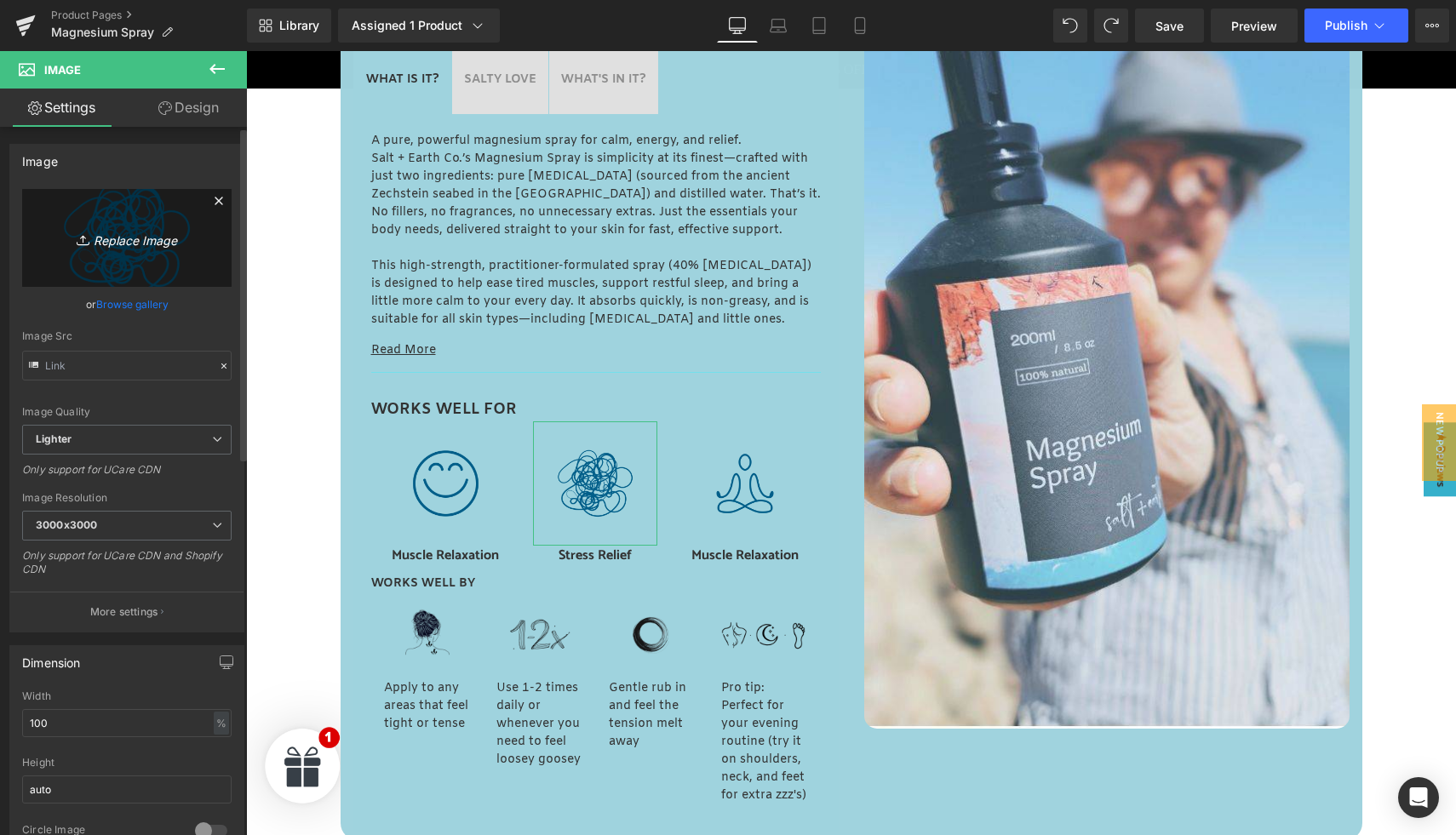
click at [141, 249] on link "Replace Image" at bounding box center [126, 237] width 210 height 98
type input "C:\fakepath\S+E Icons (66).png"
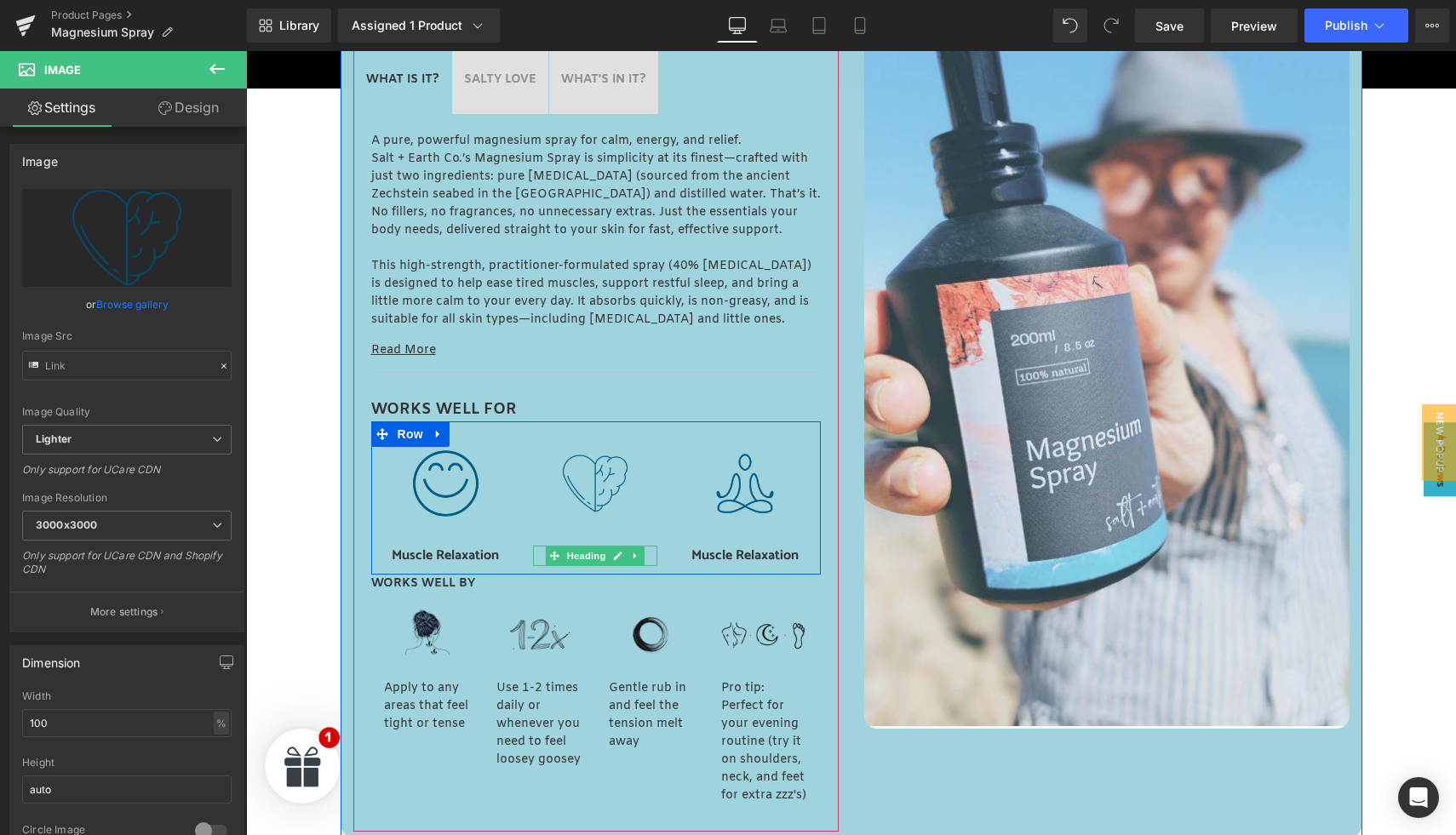
click at [534, 554] on h3 "Stress Relief" at bounding box center [595, 556] width 124 height 21
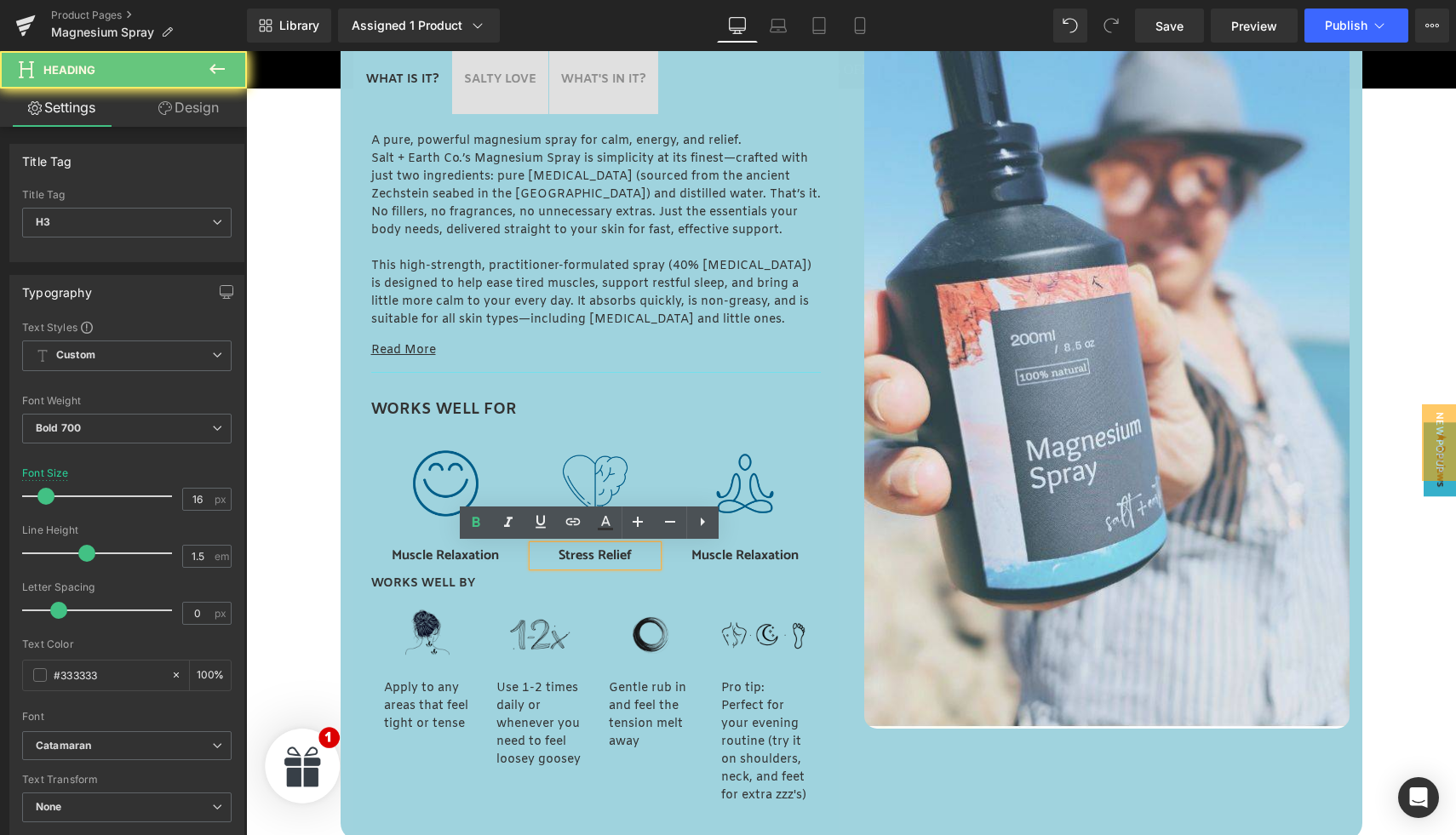
click at [535, 553] on h3 "Stress Relief" at bounding box center [595, 556] width 124 height 21
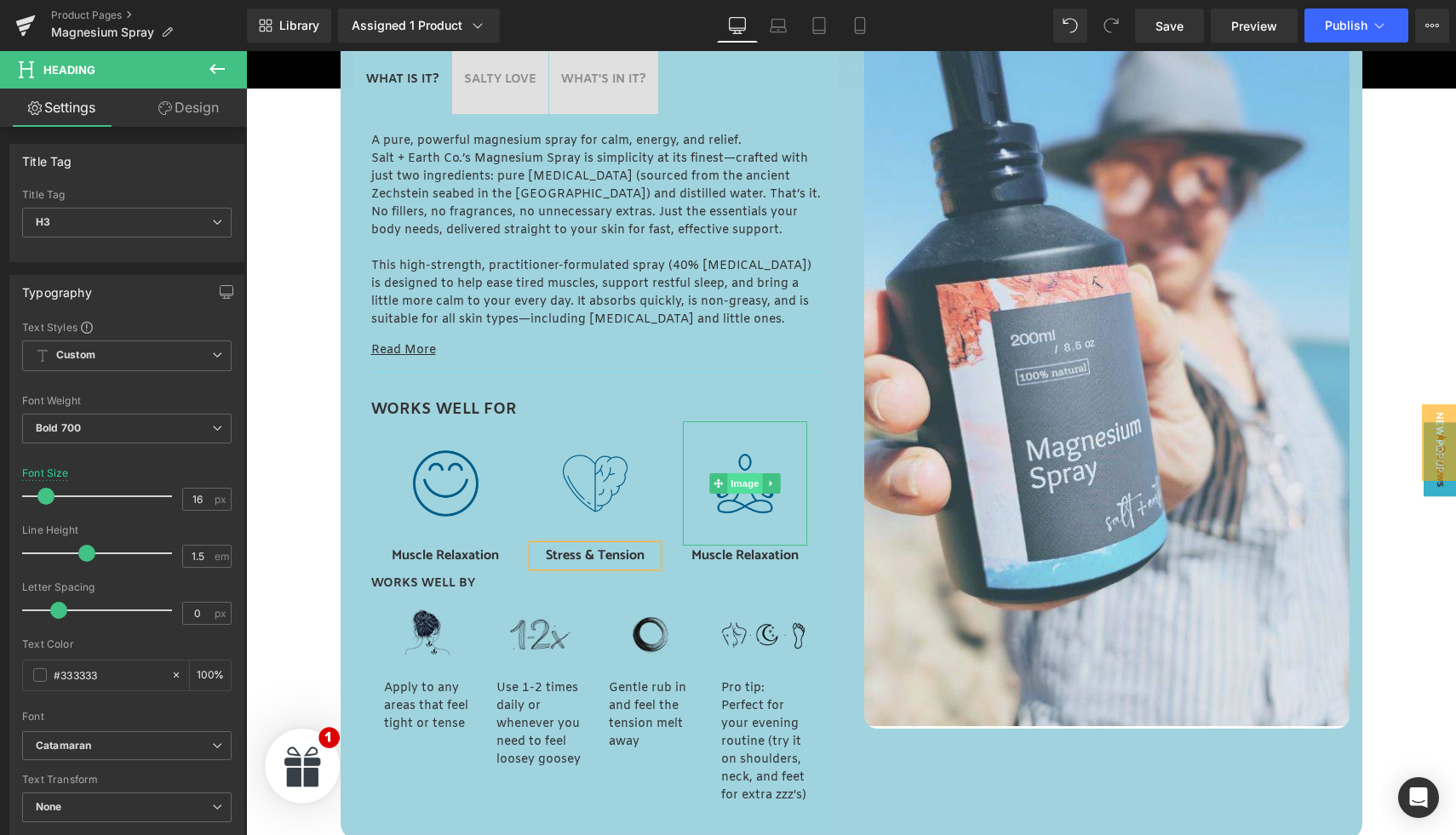
click at [741, 485] on span "Image" at bounding box center [746, 484] width 36 height 21
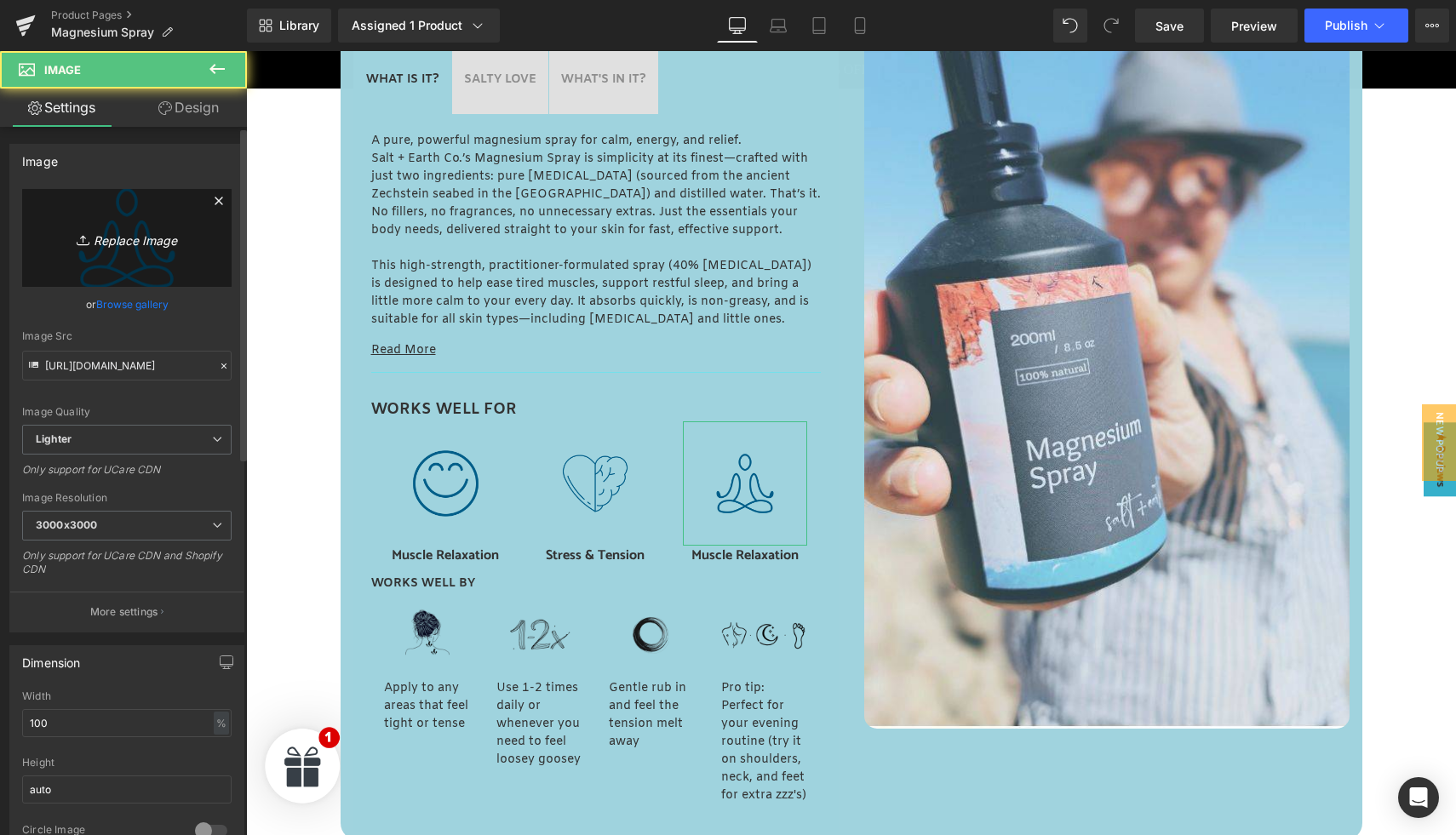
click at [141, 245] on icon "Replace Image" at bounding box center [126, 237] width 136 height 21
type input "C:\fakepath\S+E Icons (67).png"
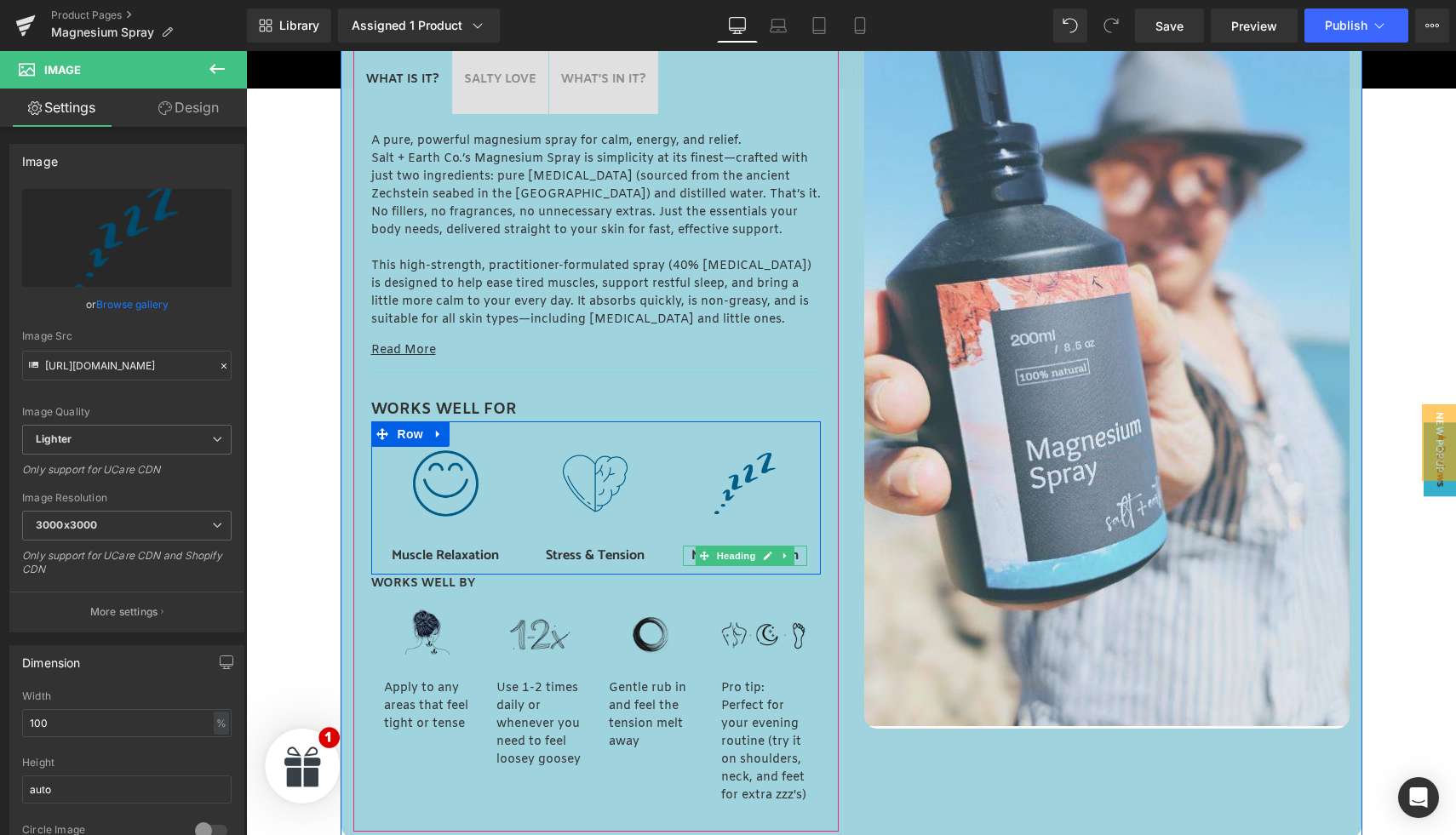
click at [683, 553] on h3 "Muscle Relaxation" at bounding box center [745, 556] width 124 height 21
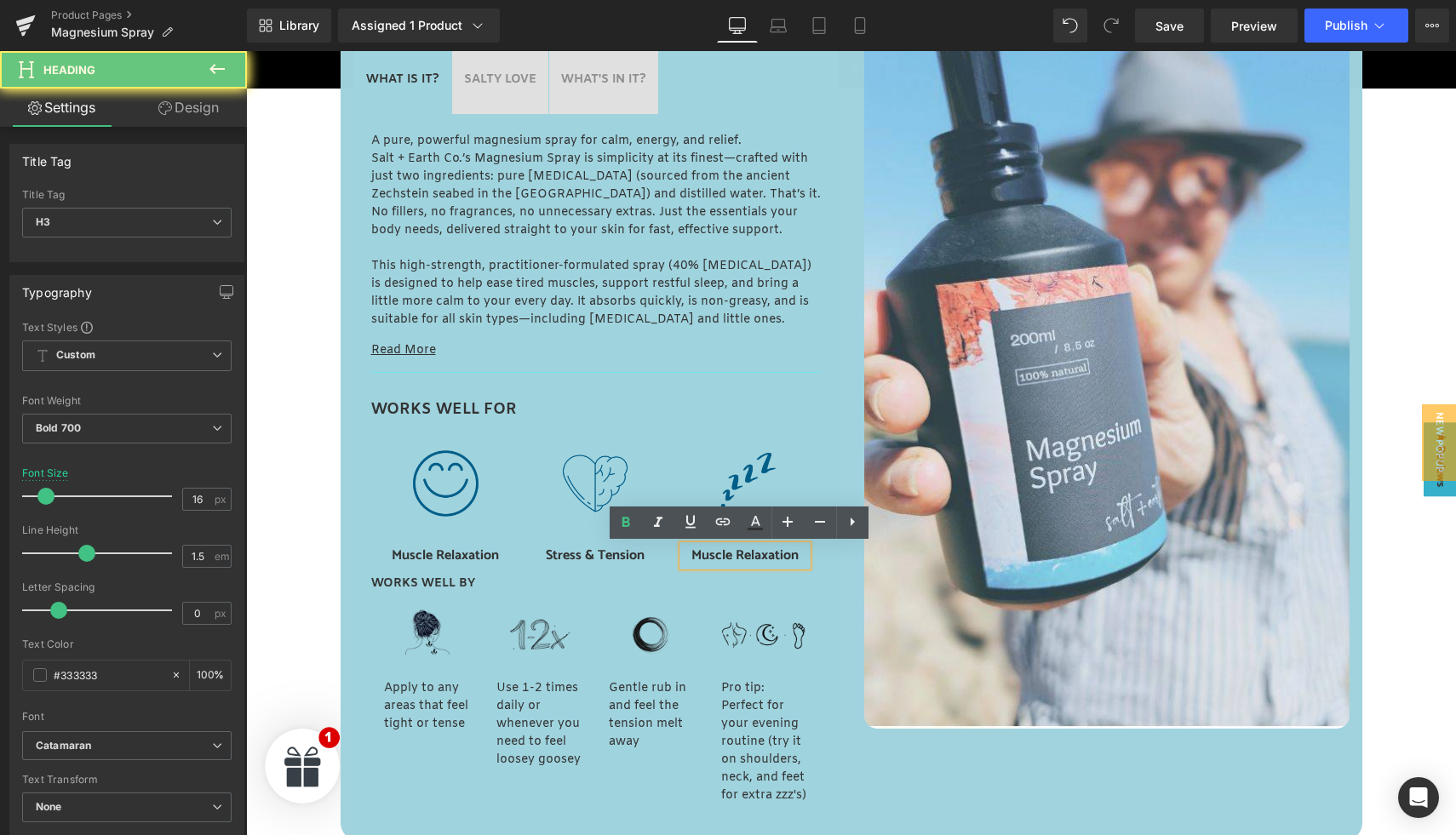
click at [683, 553] on h3 "Muscle Relaxation" at bounding box center [745, 556] width 124 height 21
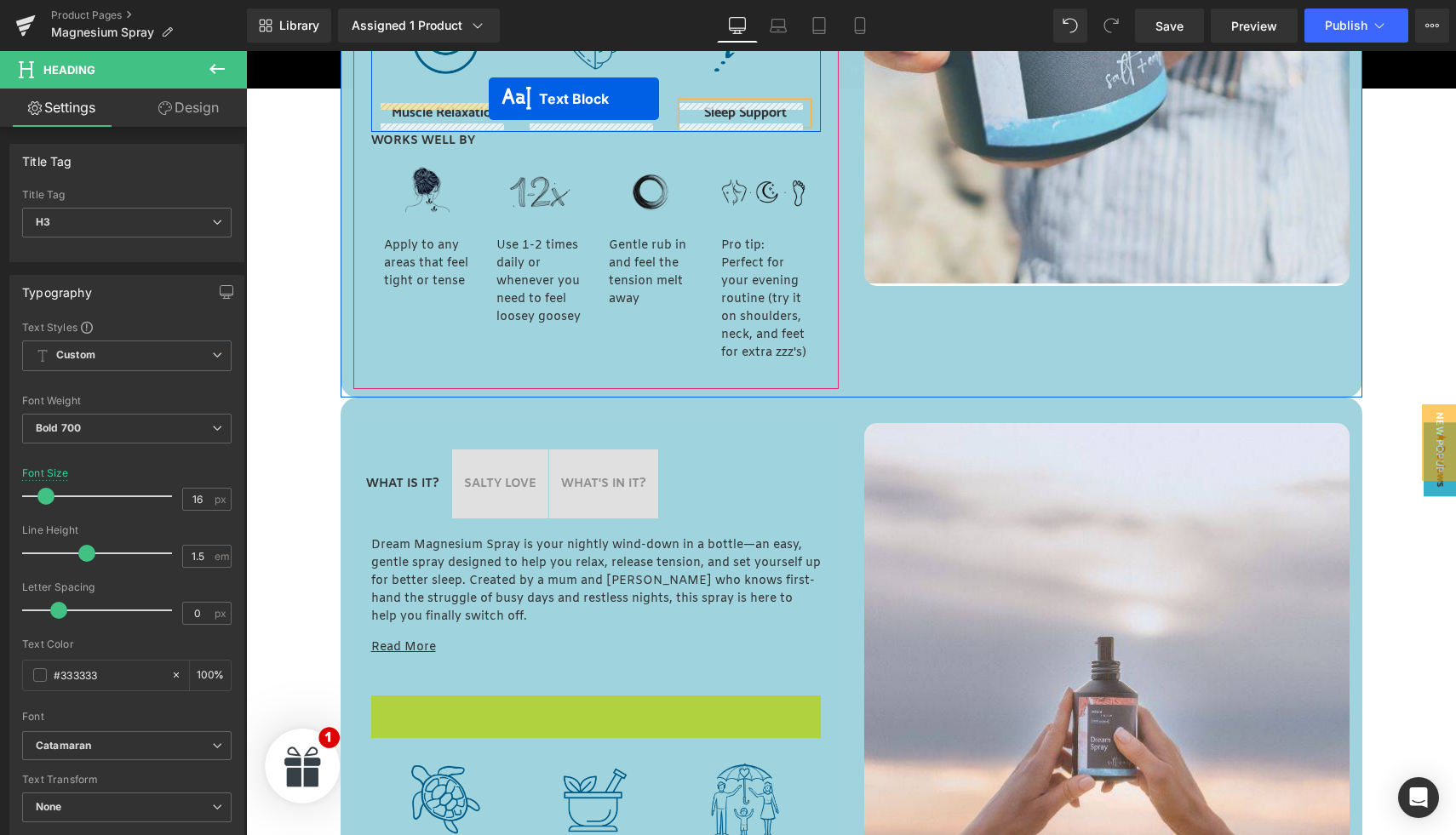
scroll to position [1242, 0]
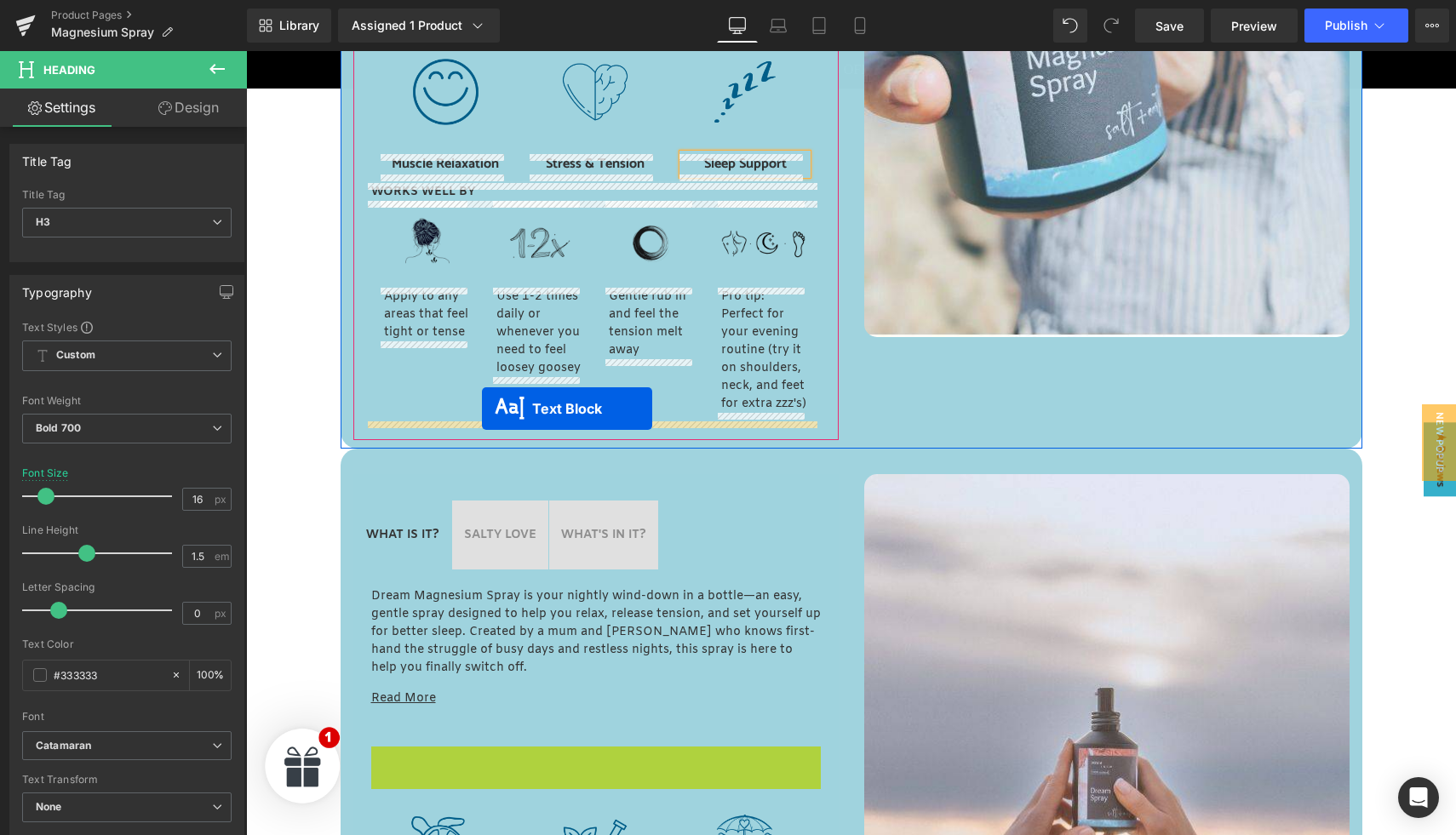
drag, startPoint x: 541, startPoint y: 451, endPoint x: 482, endPoint y: 409, distance: 72.4
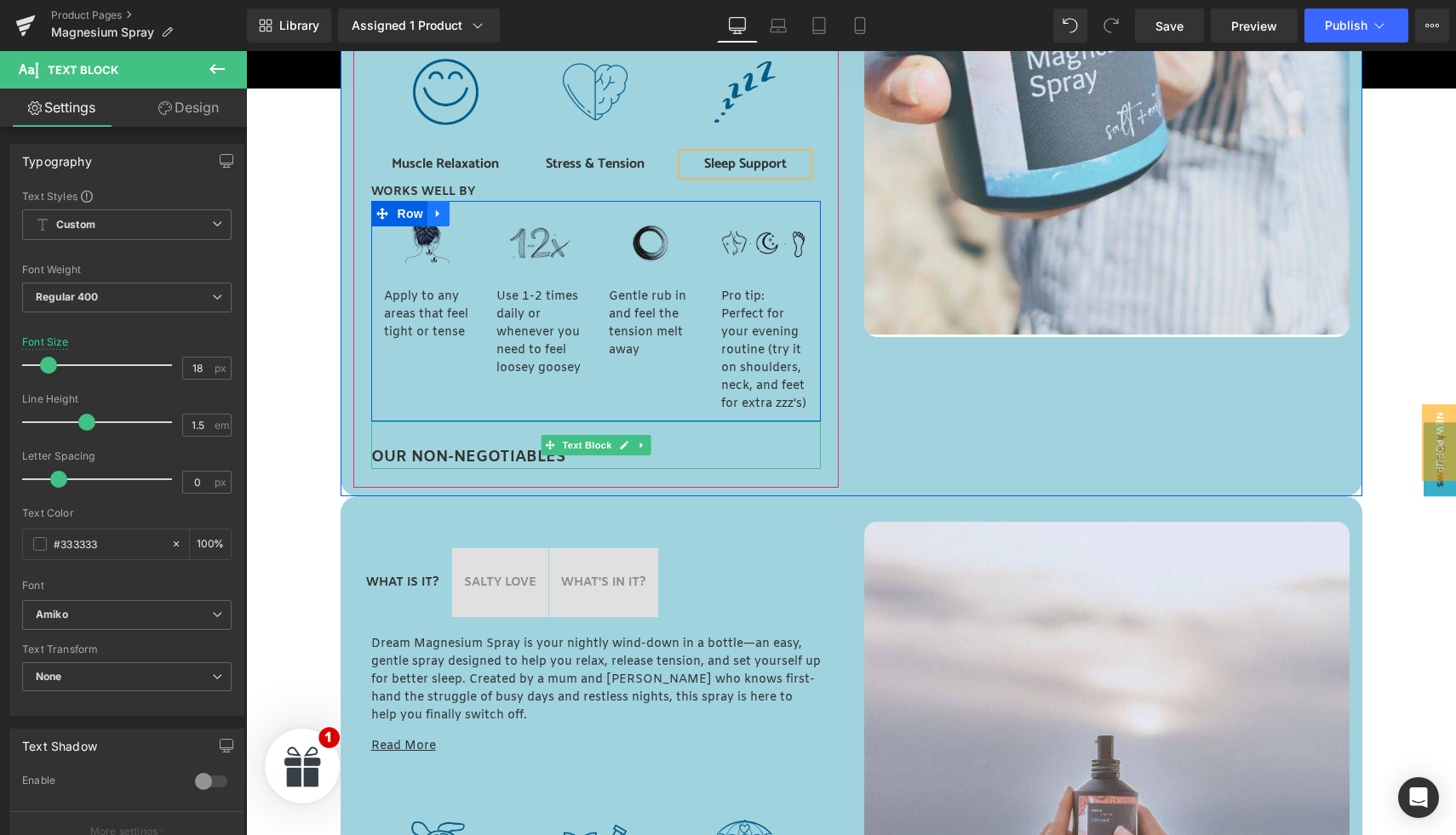
click at [436, 213] on icon at bounding box center [437, 214] width 3 height 8
click at [477, 215] on icon at bounding box center [483, 213] width 12 height 13
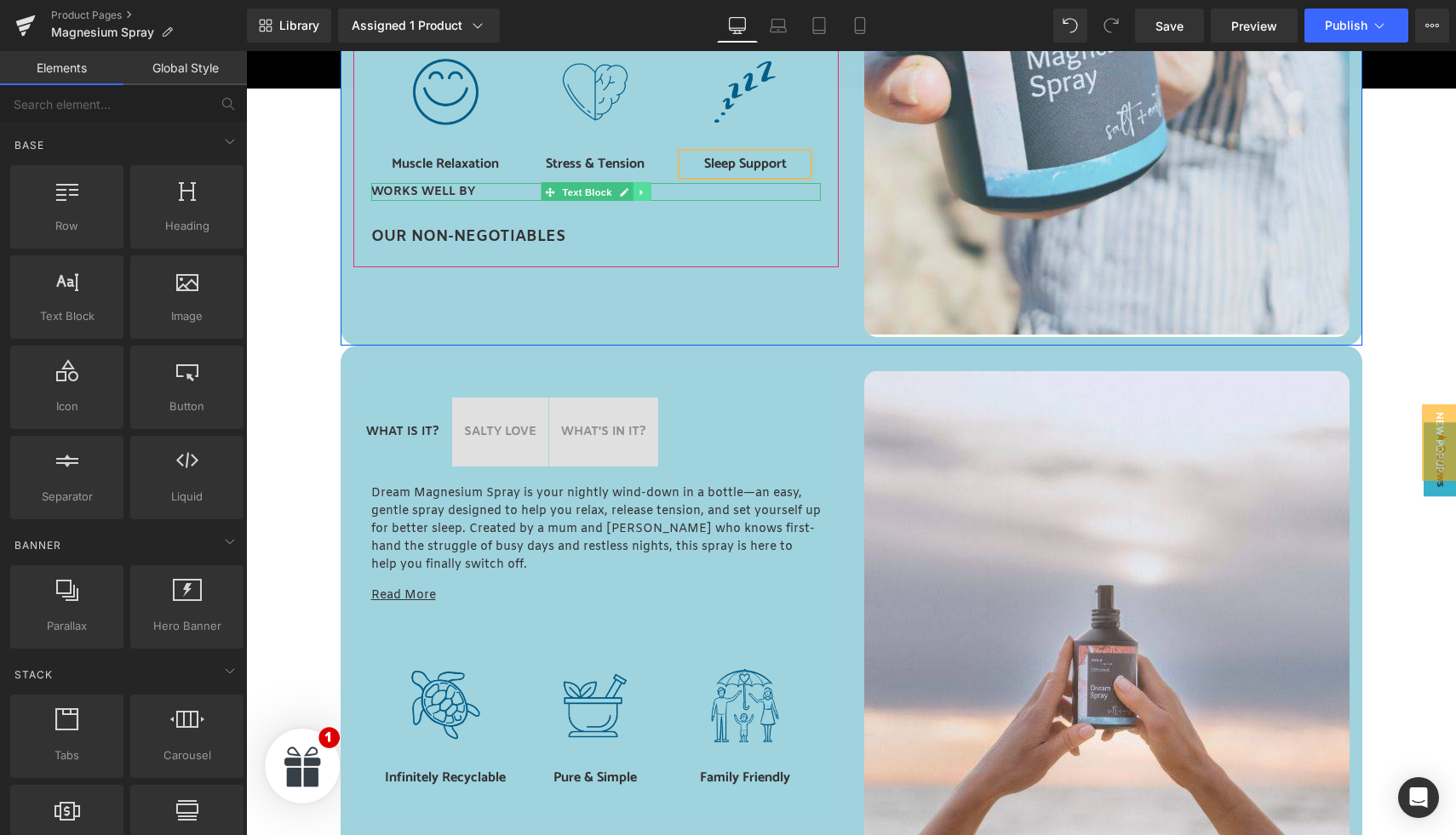
click at [637, 194] on icon at bounding box center [641, 193] width 9 height 10
click at [642, 194] on link at bounding box center [651, 192] width 18 height 21
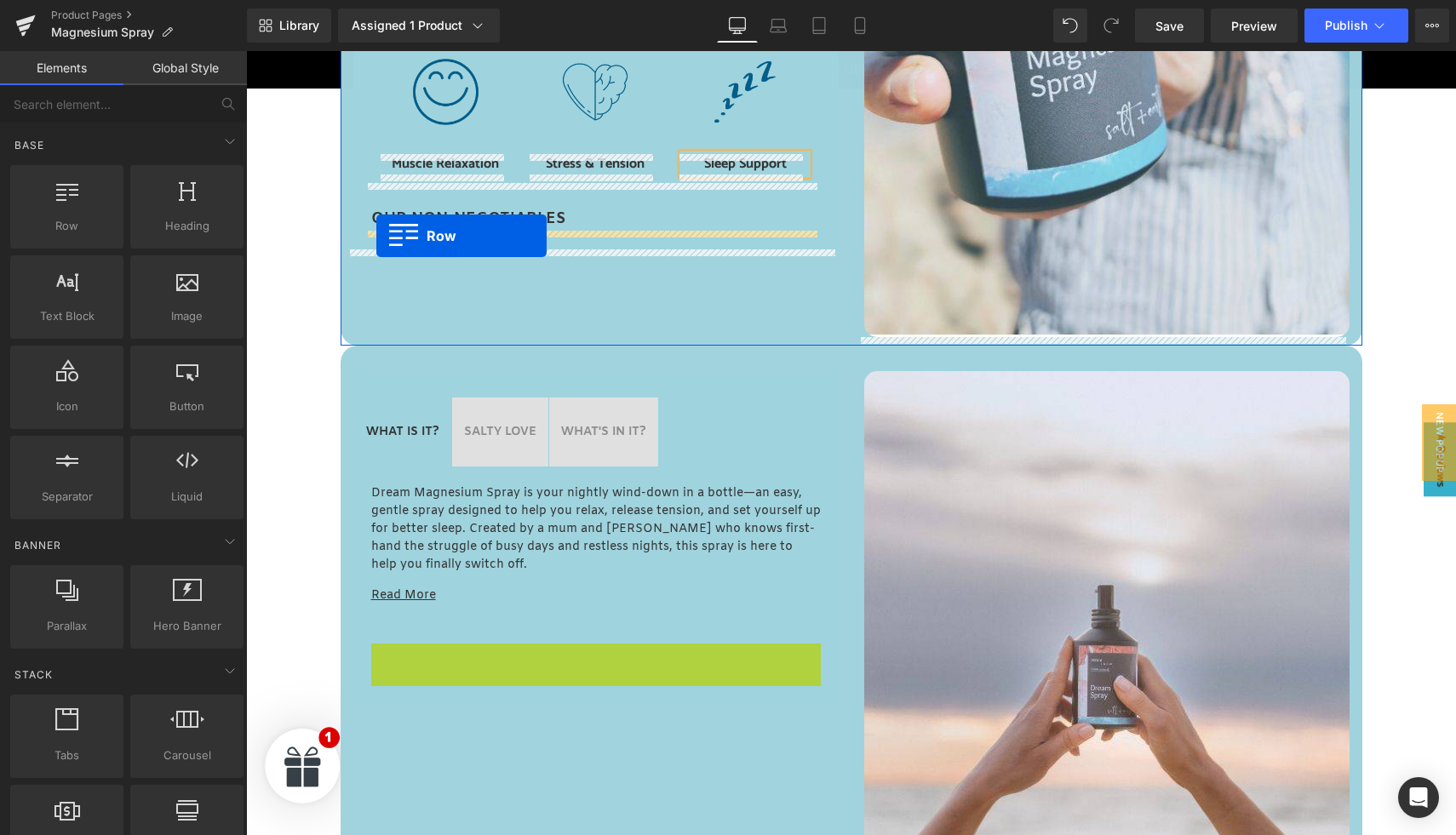
drag, startPoint x: 374, startPoint y: 657, endPoint x: 376, endPoint y: 235, distance: 422.0
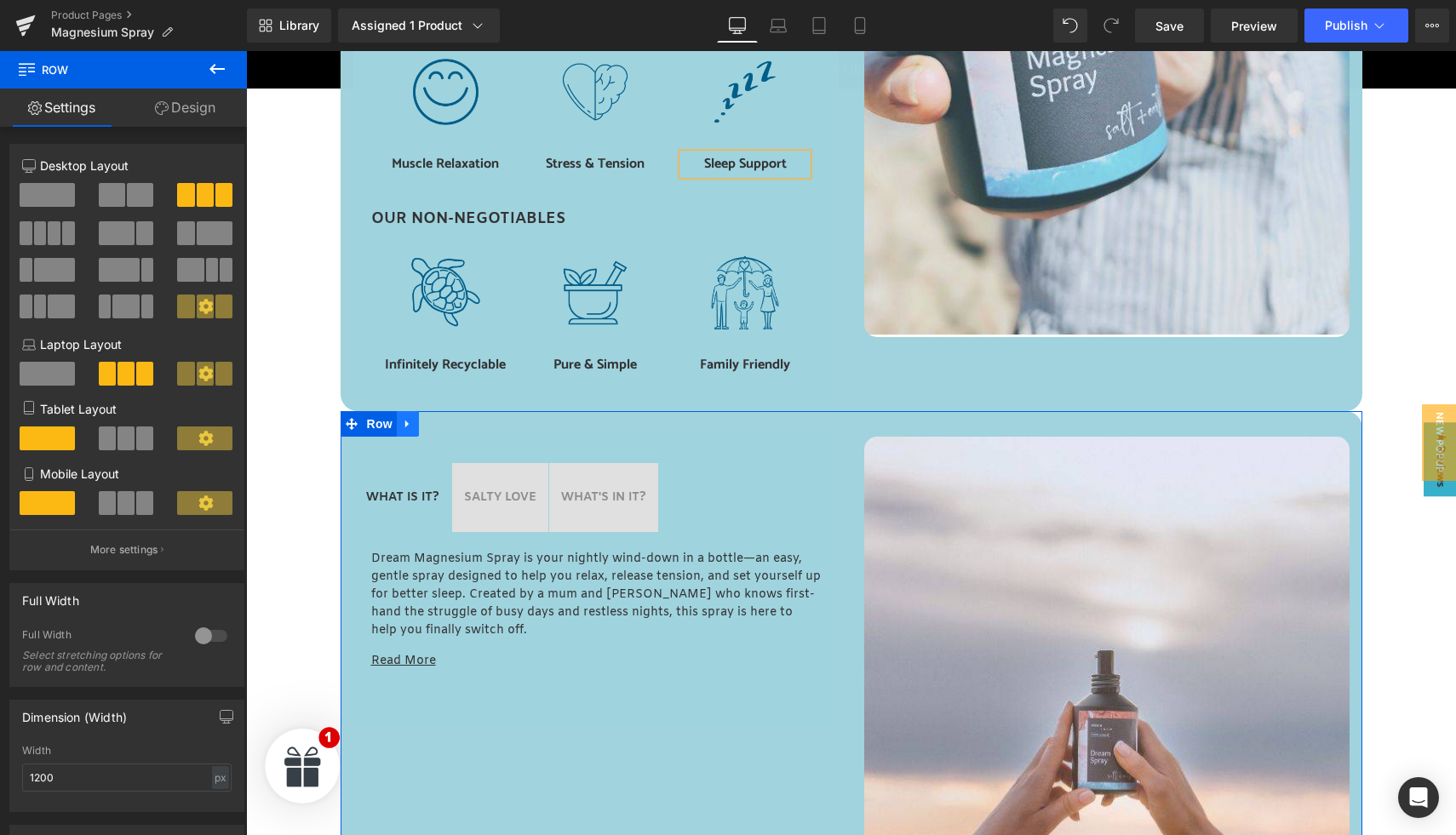
click at [405, 421] on icon at bounding box center [406, 425] width 3 height 8
click at [446, 426] on icon at bounding box center [452, 424] width 12 height 12
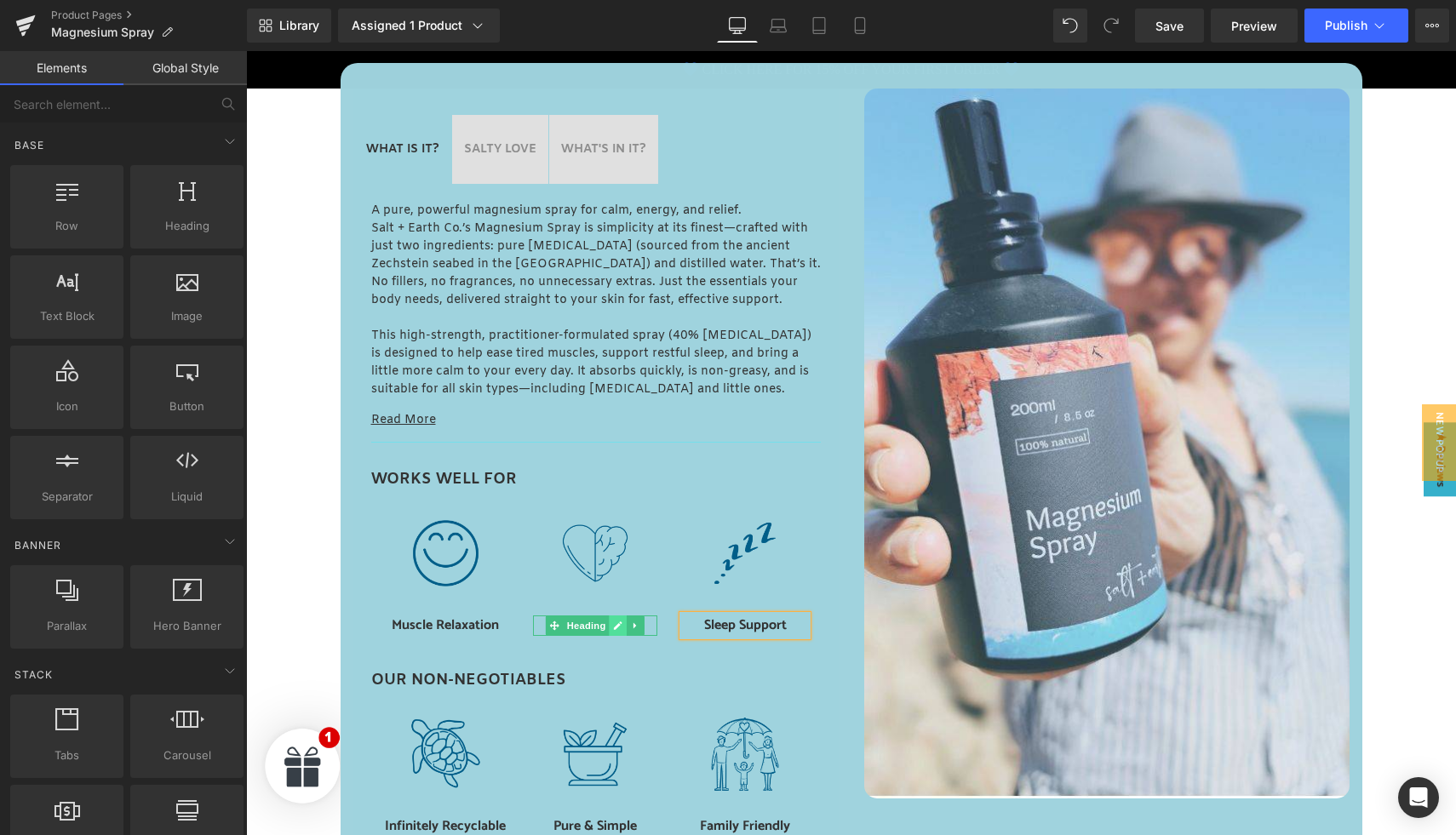
scroll to position [552, 0]
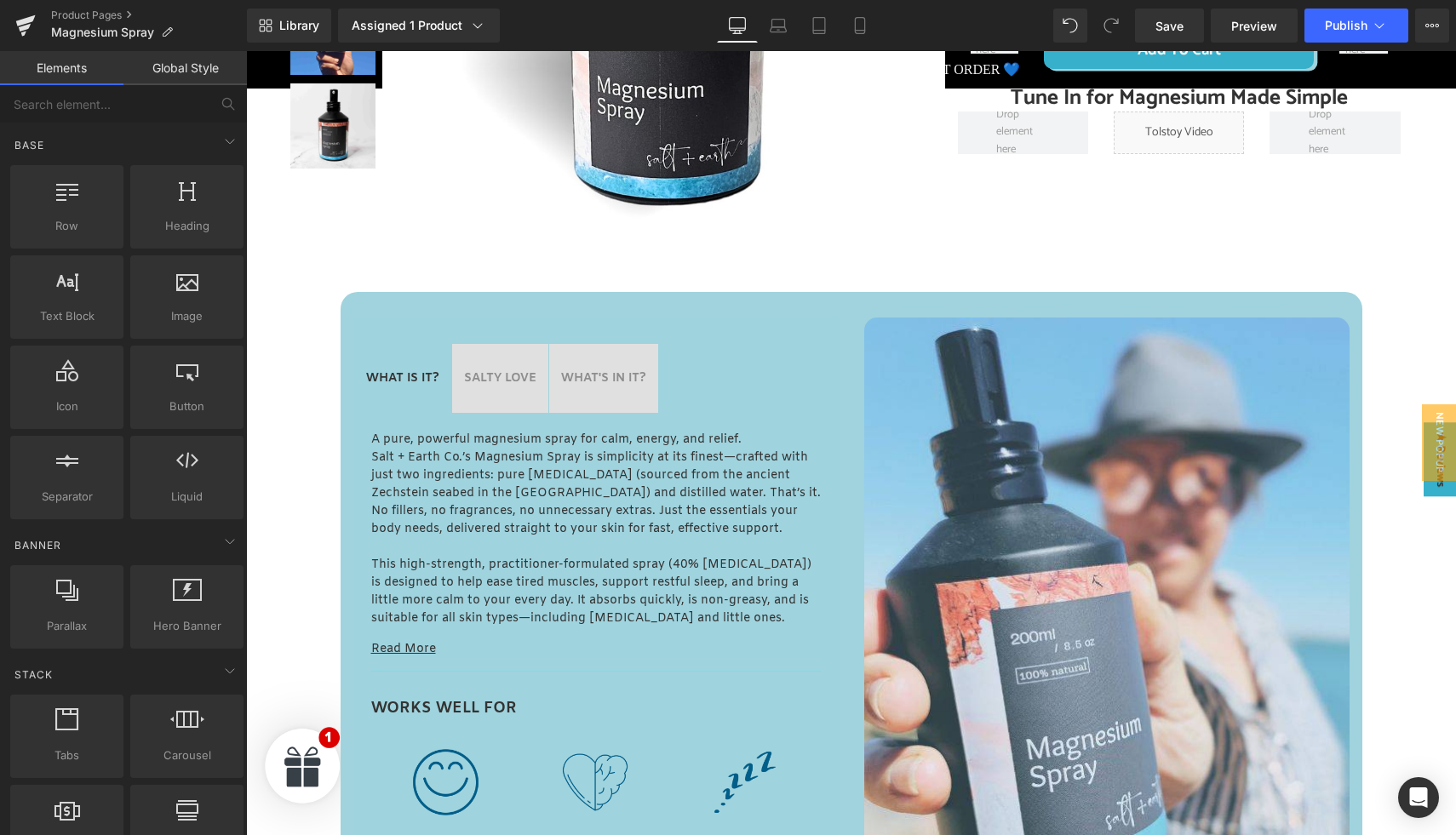
click at [484, 379] on strong "SALTY LOVE" at bounding box center [500, 378] width 73 height 16
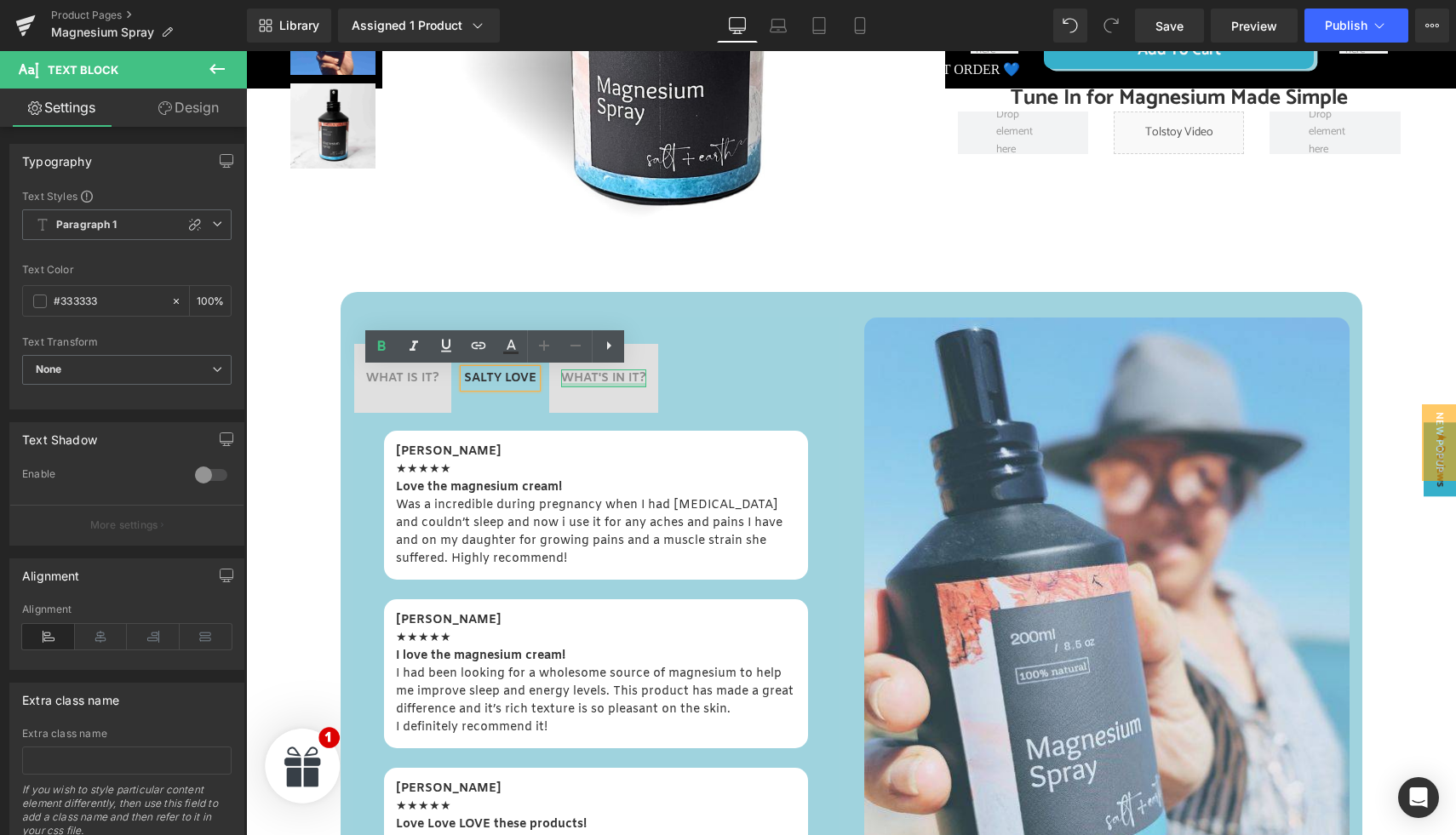
click at [606, 383] on div at bounding box center [604, 385] width 85 height 4
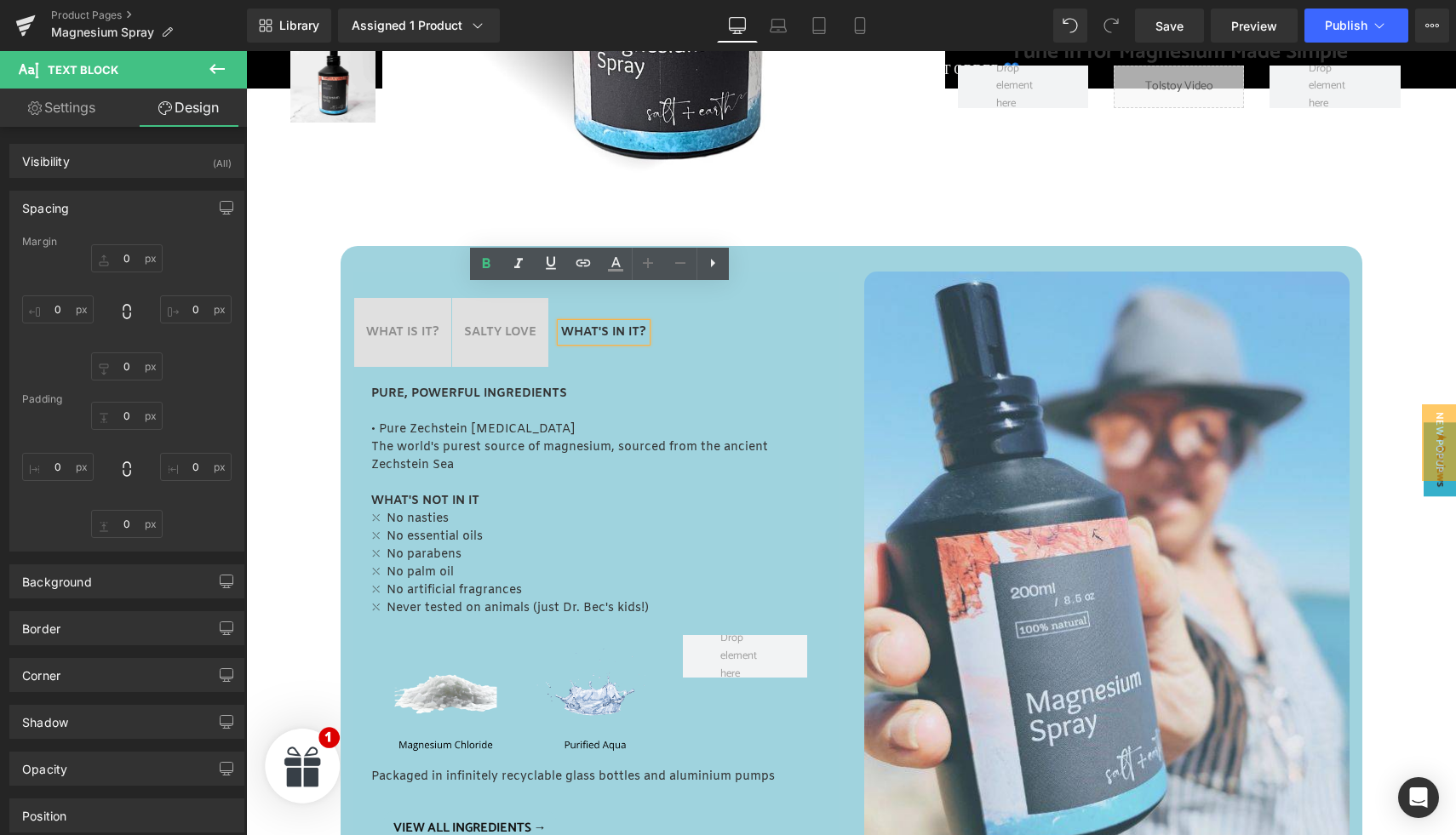
scroll to position [590, 0]
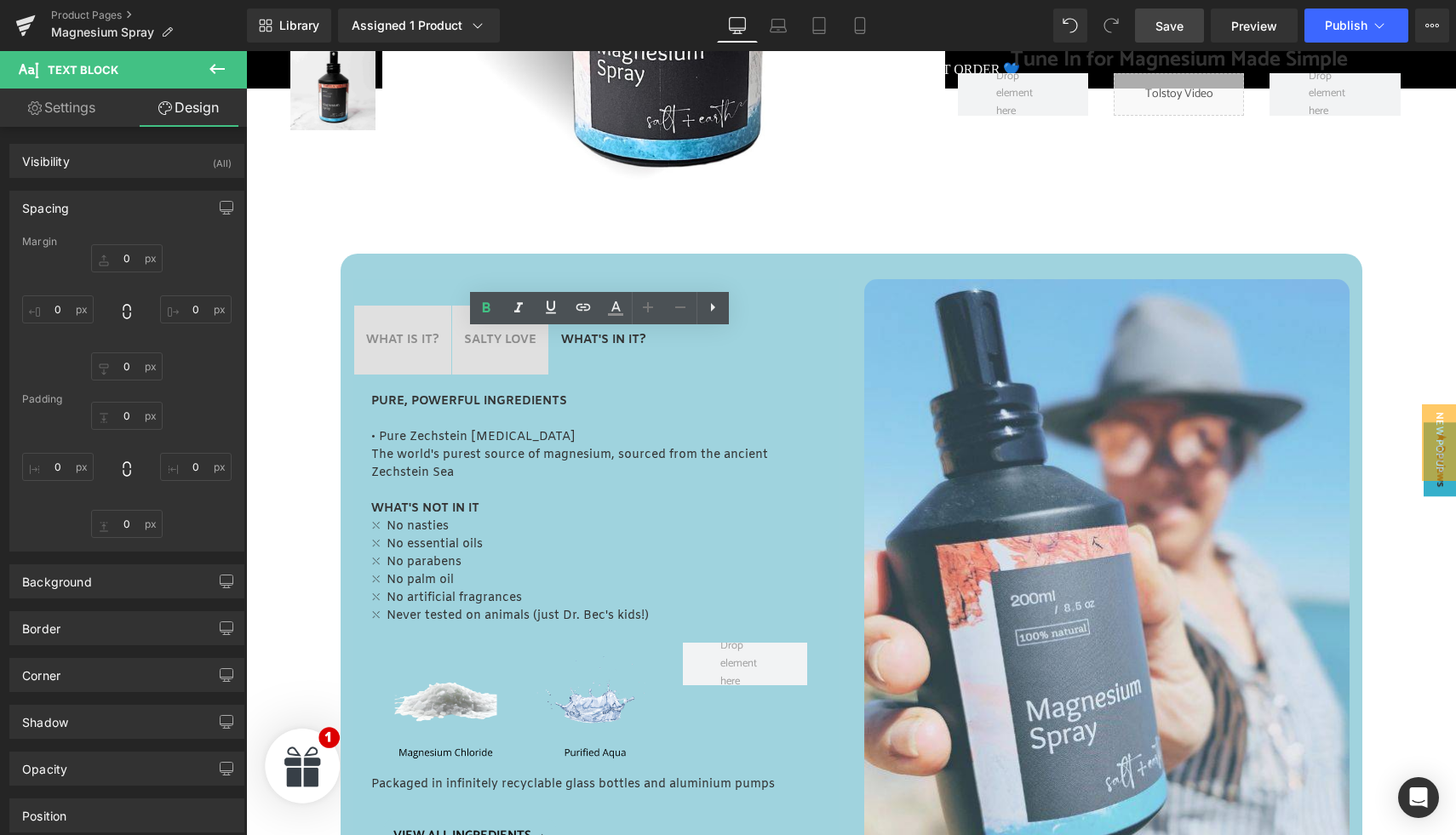
click at [1166, 33] on span "Save" at bounding box center [1169, 26] width 28 height 18
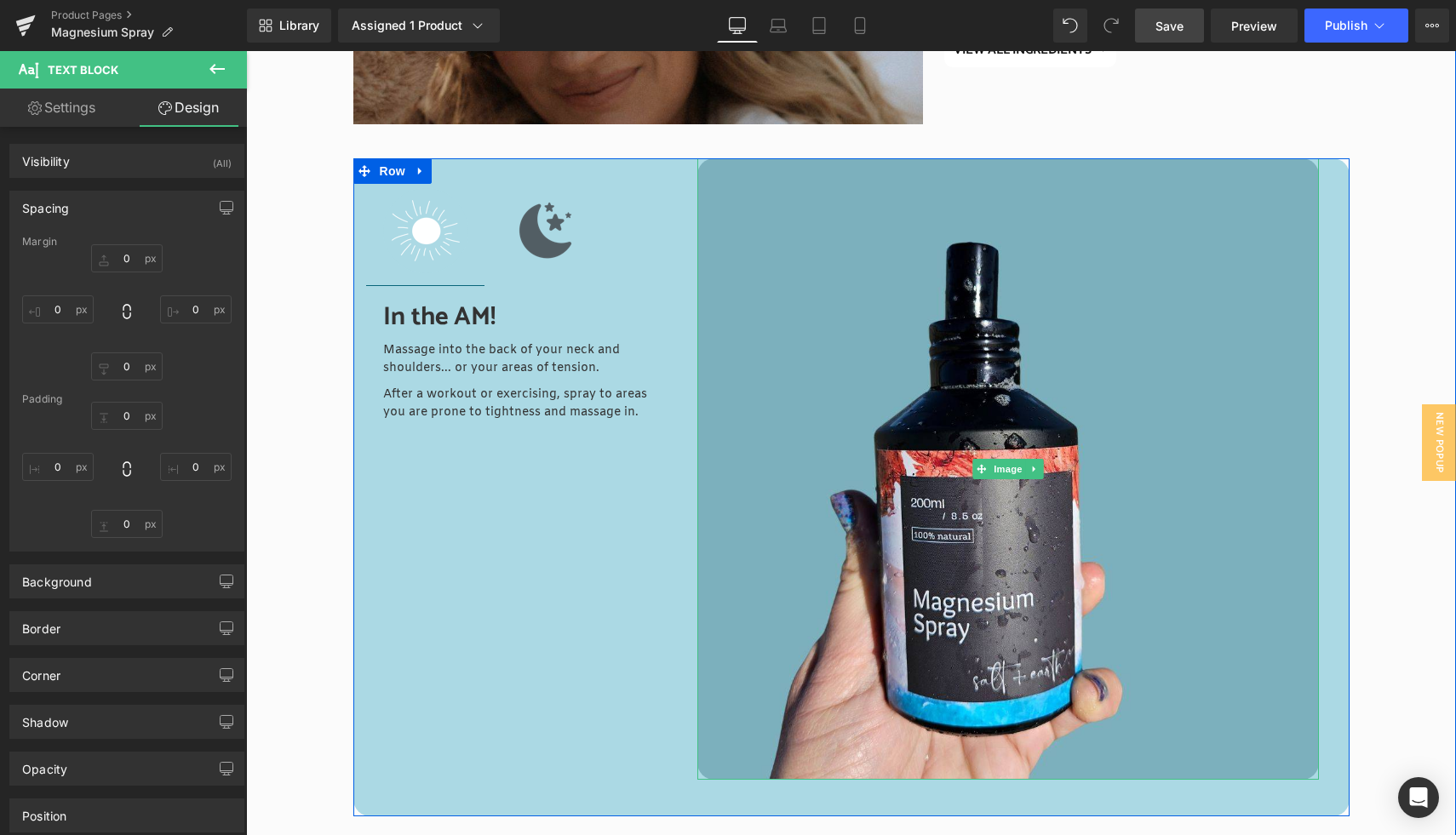
scroll to position [2354, 0]
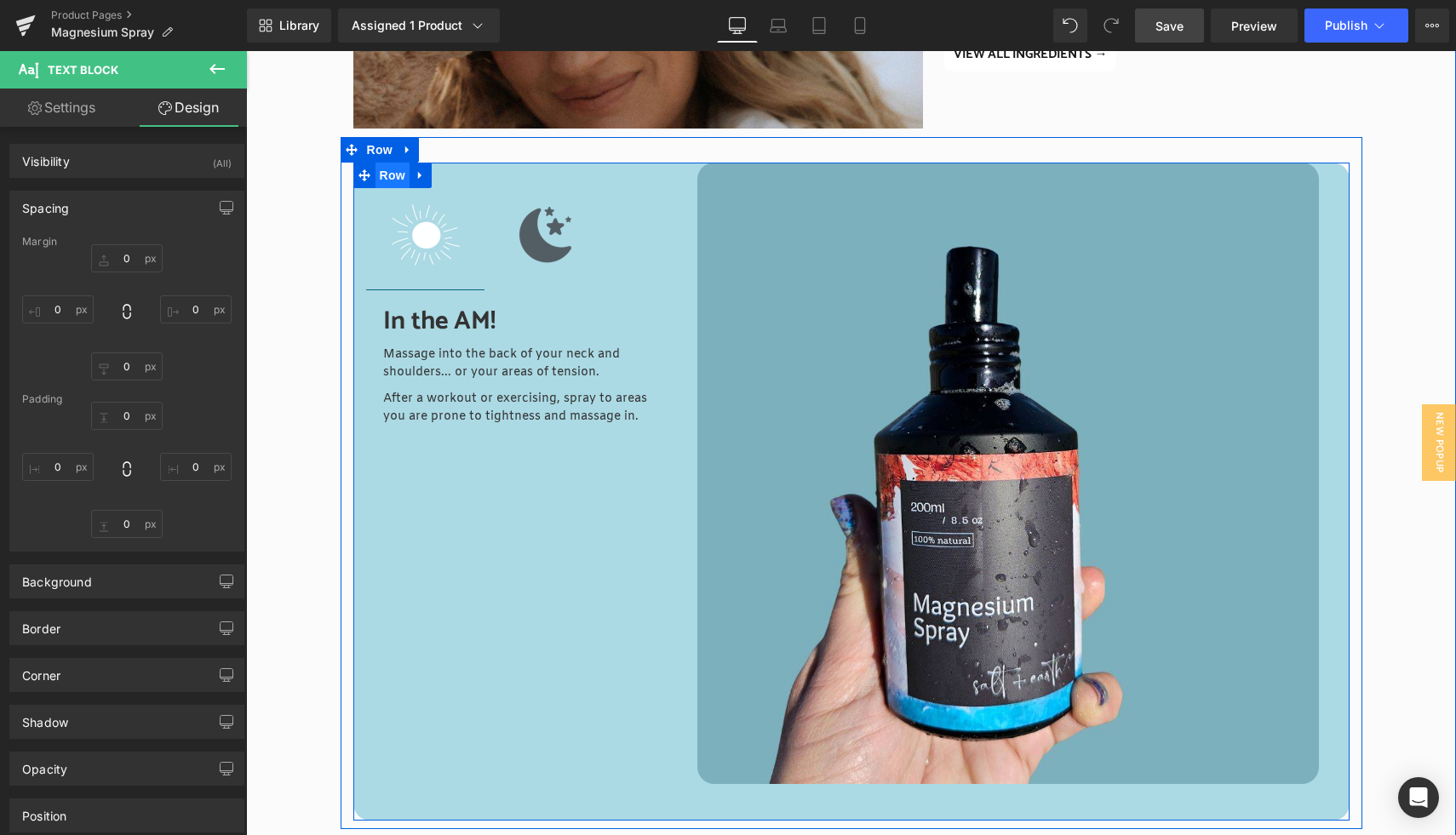
click at [387, 177] on span "Row" at bounding box center [392, 176] width 34 height 26
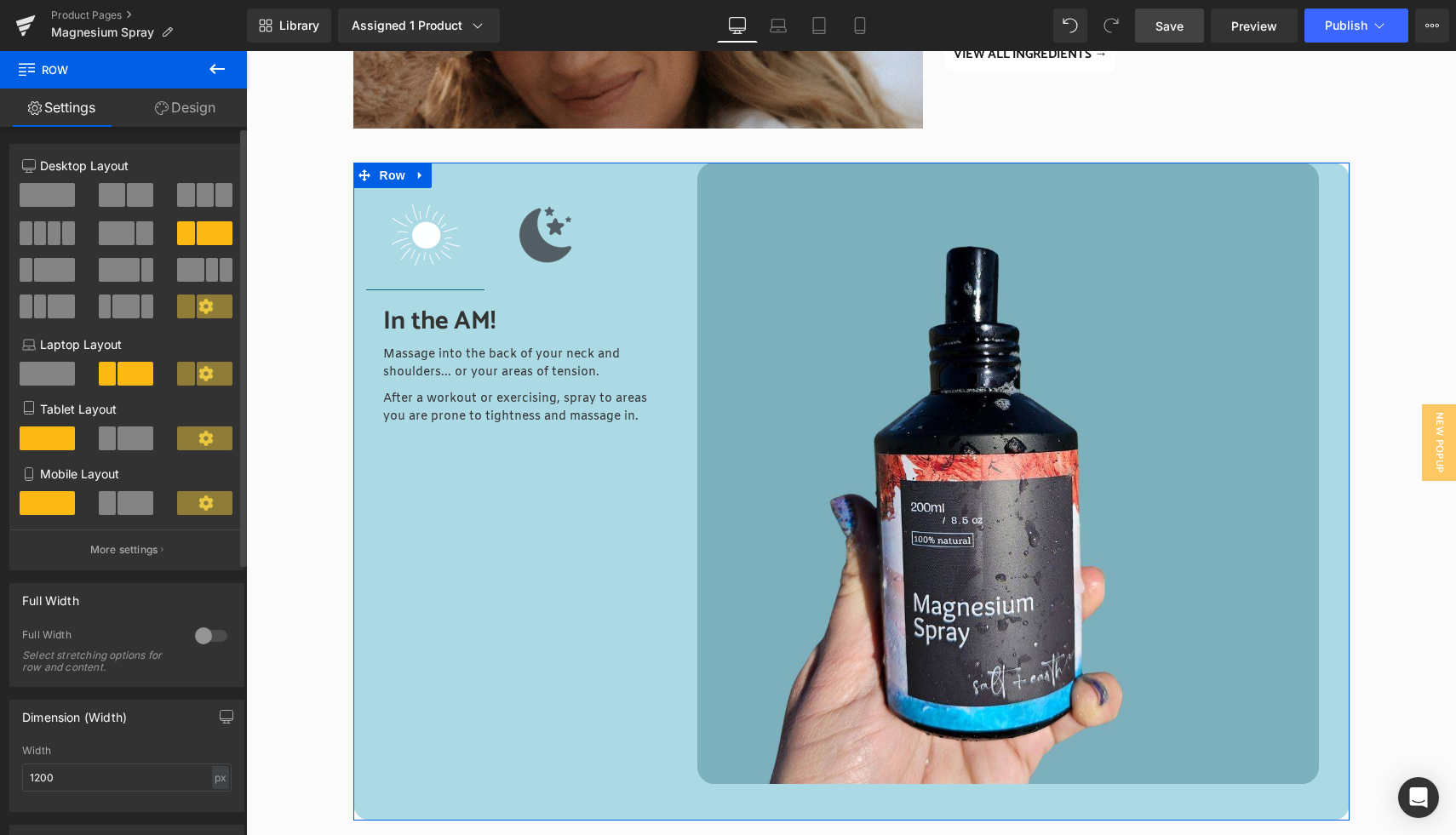
click at [51, 305] on span at bounding box center [61, 307] width 27 height 24
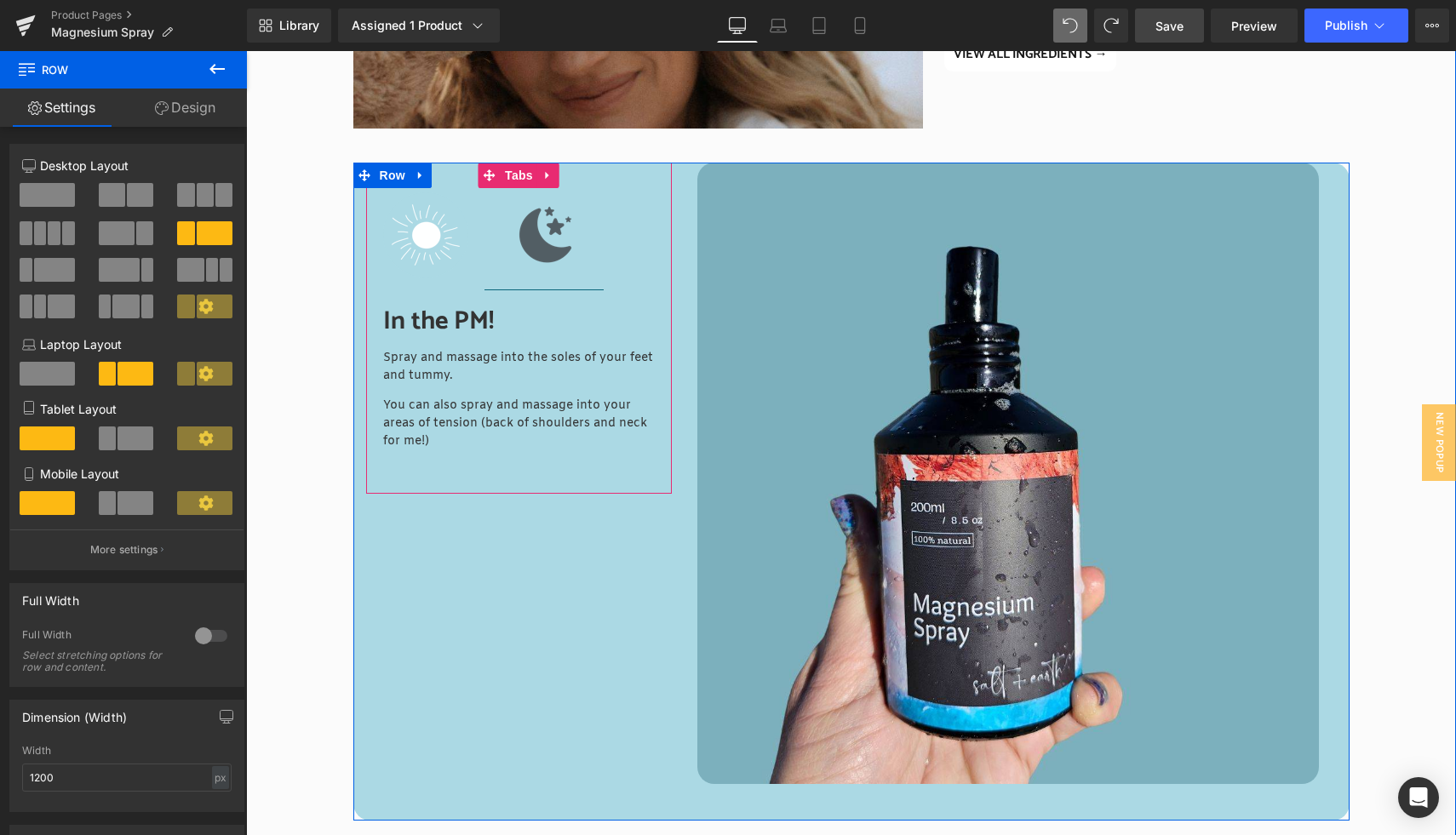
click at [485, 235] on span "Text Block Image" at bounding box center [544, 226] width 119 height 127
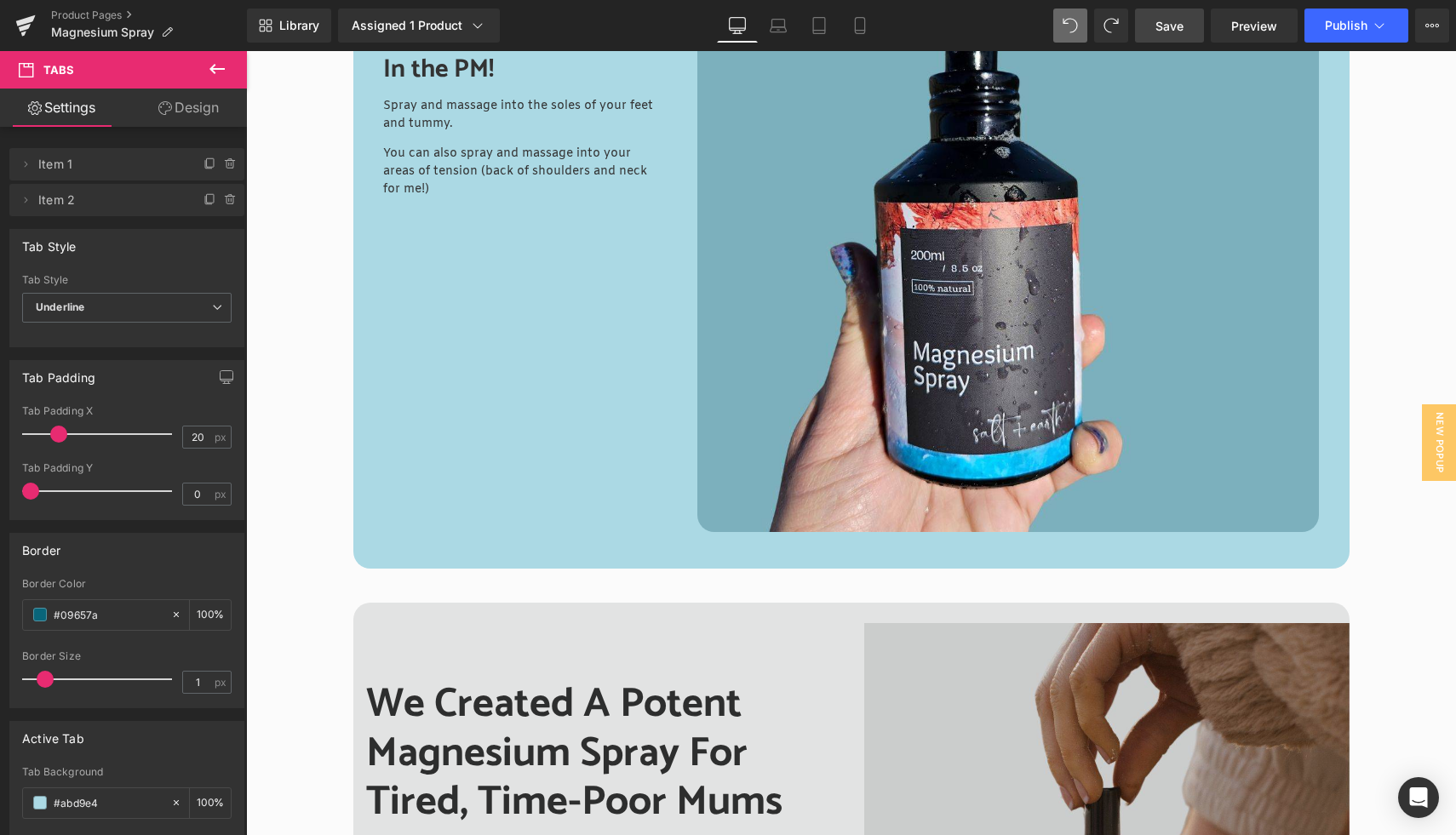
scroll to position [2387, 0]
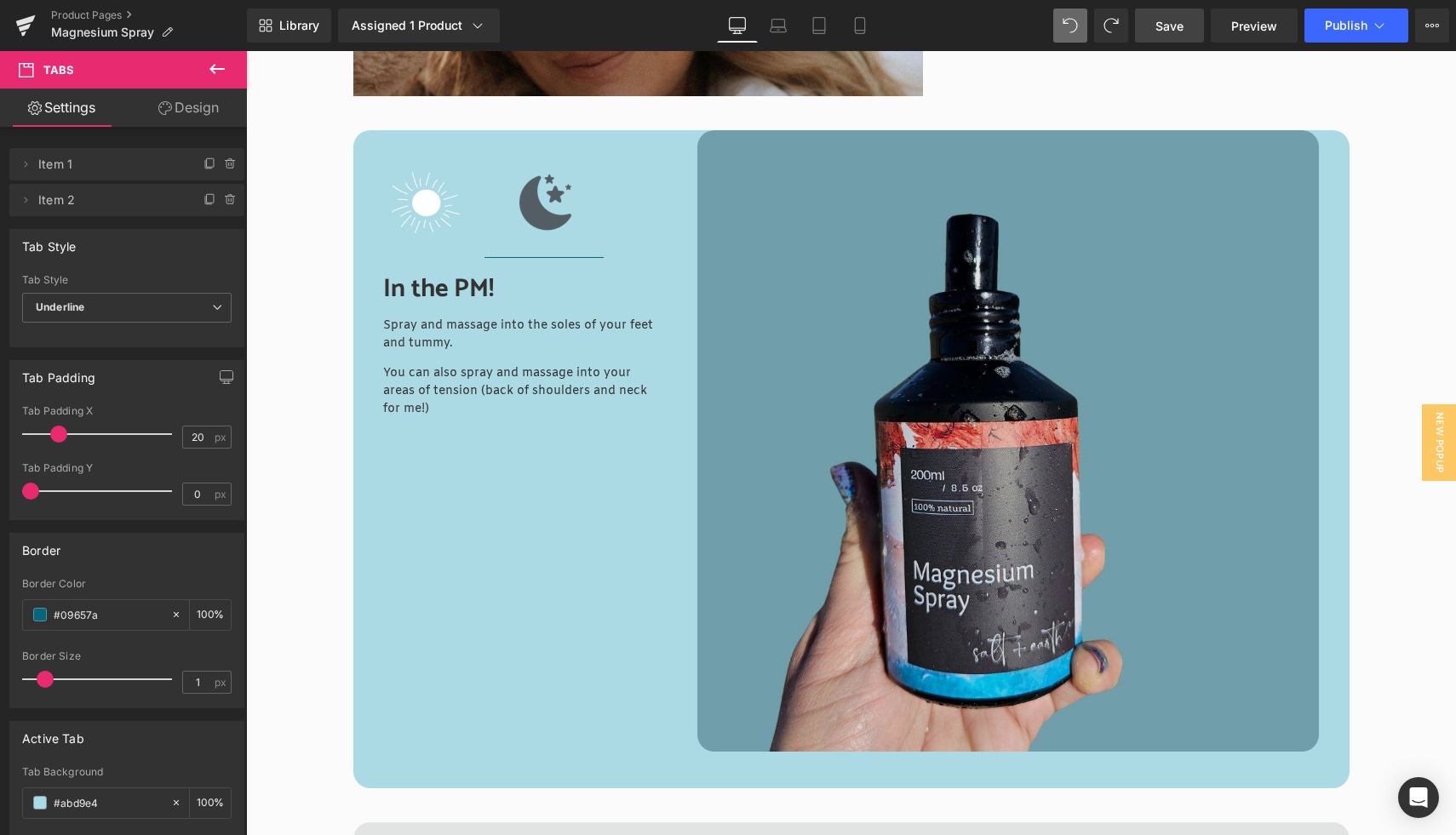
click at [980, 510] on img at bounding box center [1008, 441] width 622 height 622
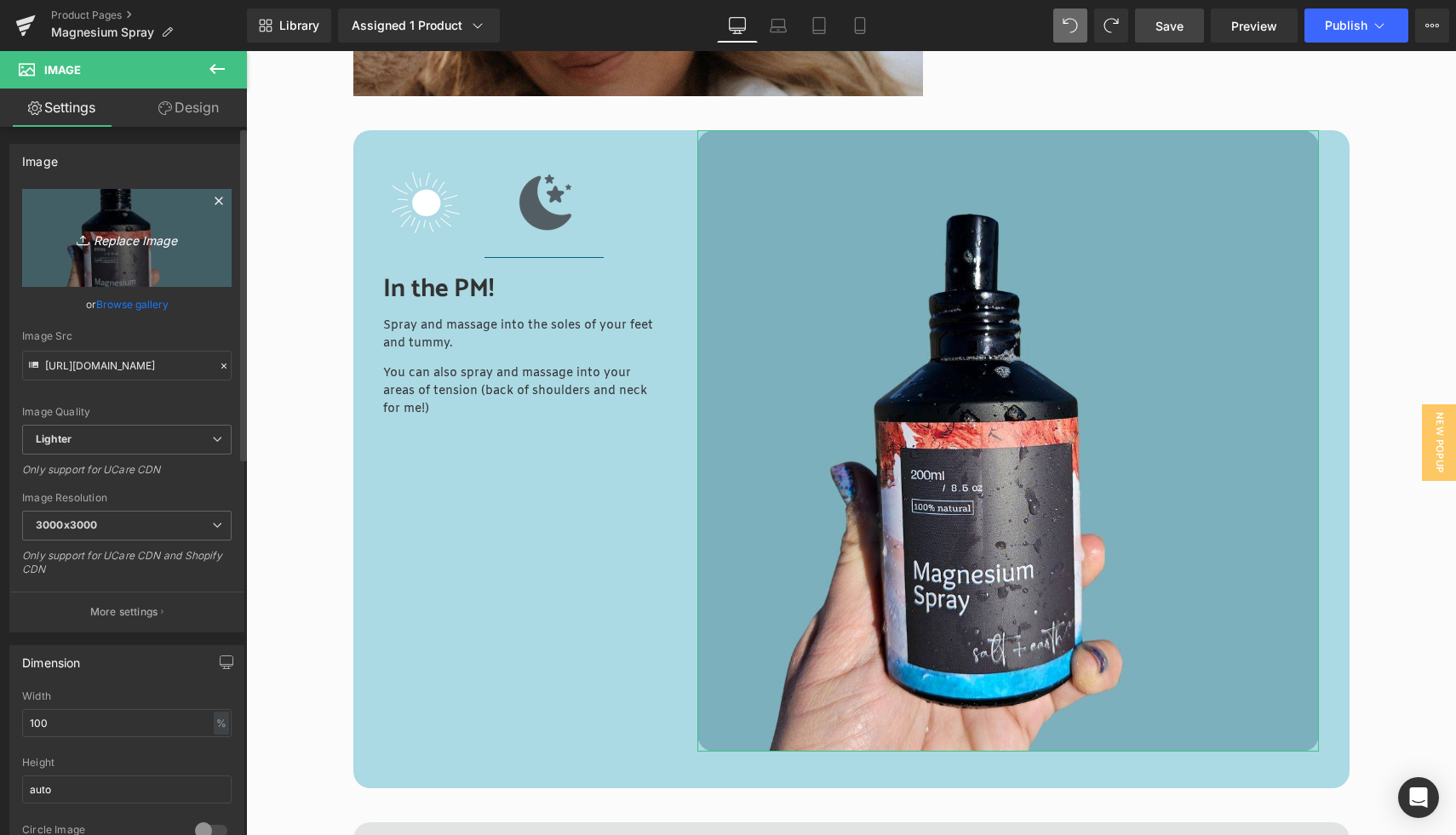
click at [118, 240] on icon "Replace Image" at bounding box center [126, 237] width 136 height 21
type input "C:\fakepath\S+E Square (7).jpg"
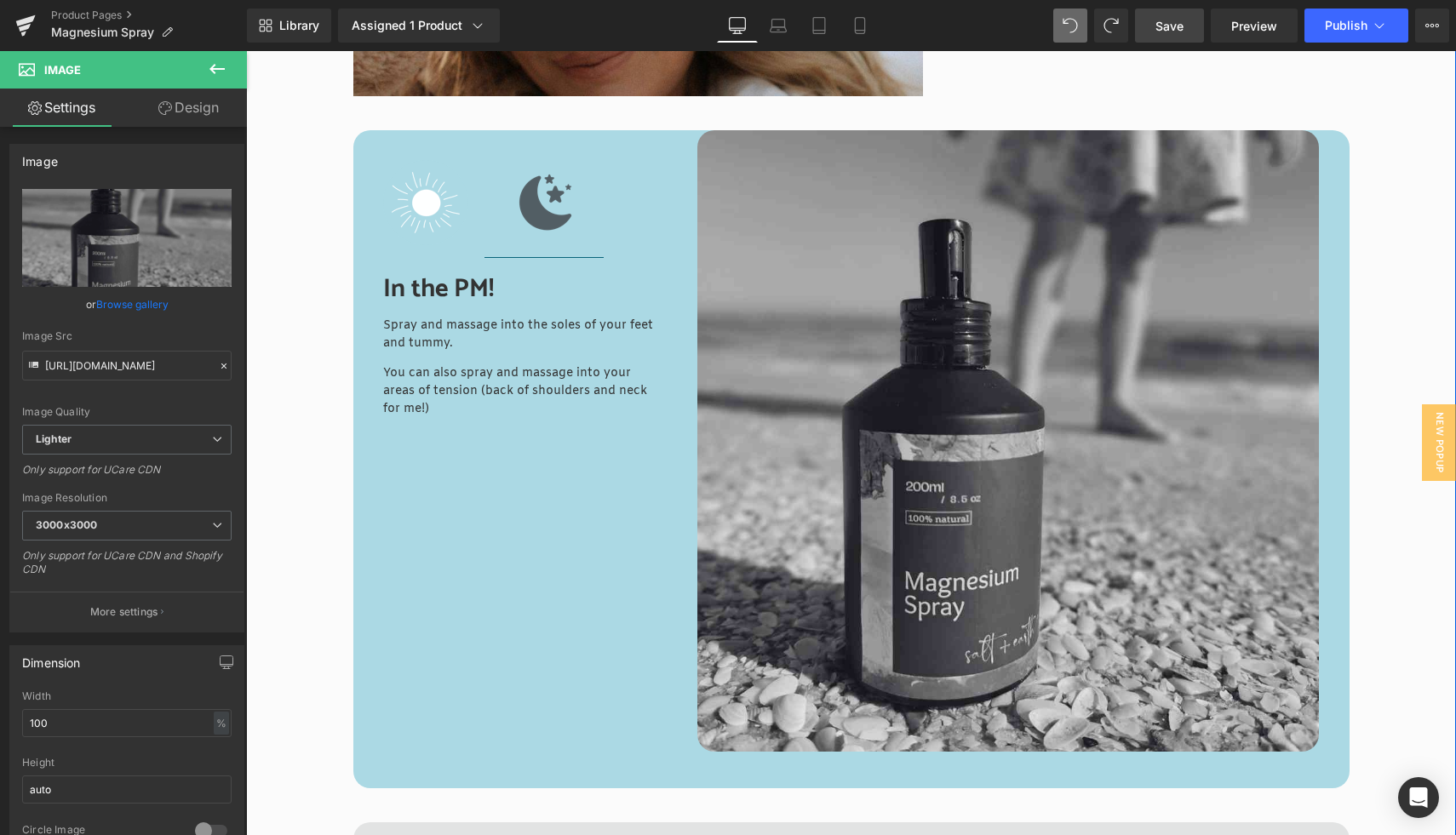
click at [1388, 646] on div "Pairs Well With Heading Sale Off" at bounding box center [851, 588] width 1210 height 2714
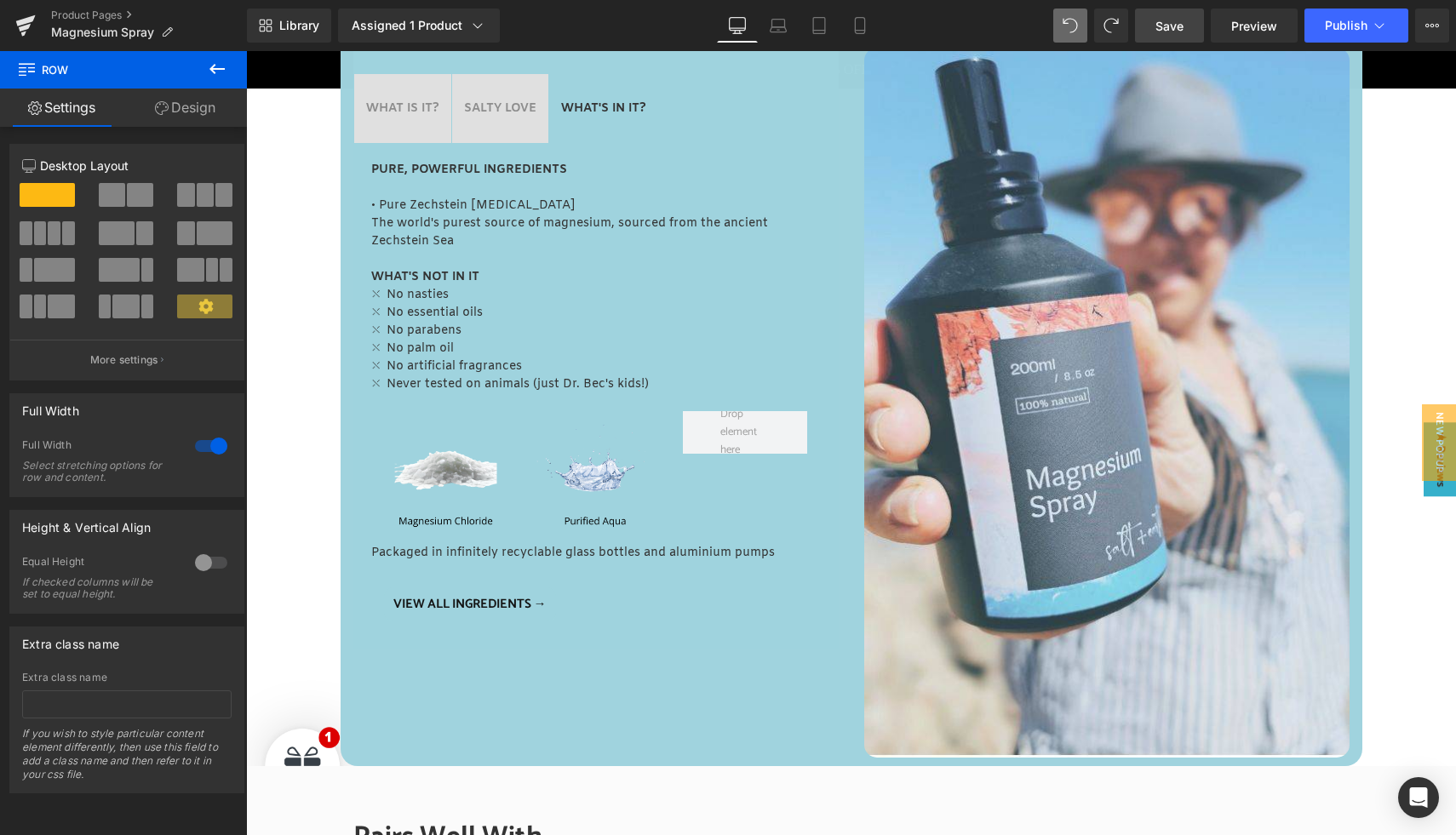
scroll to position [808, 0]
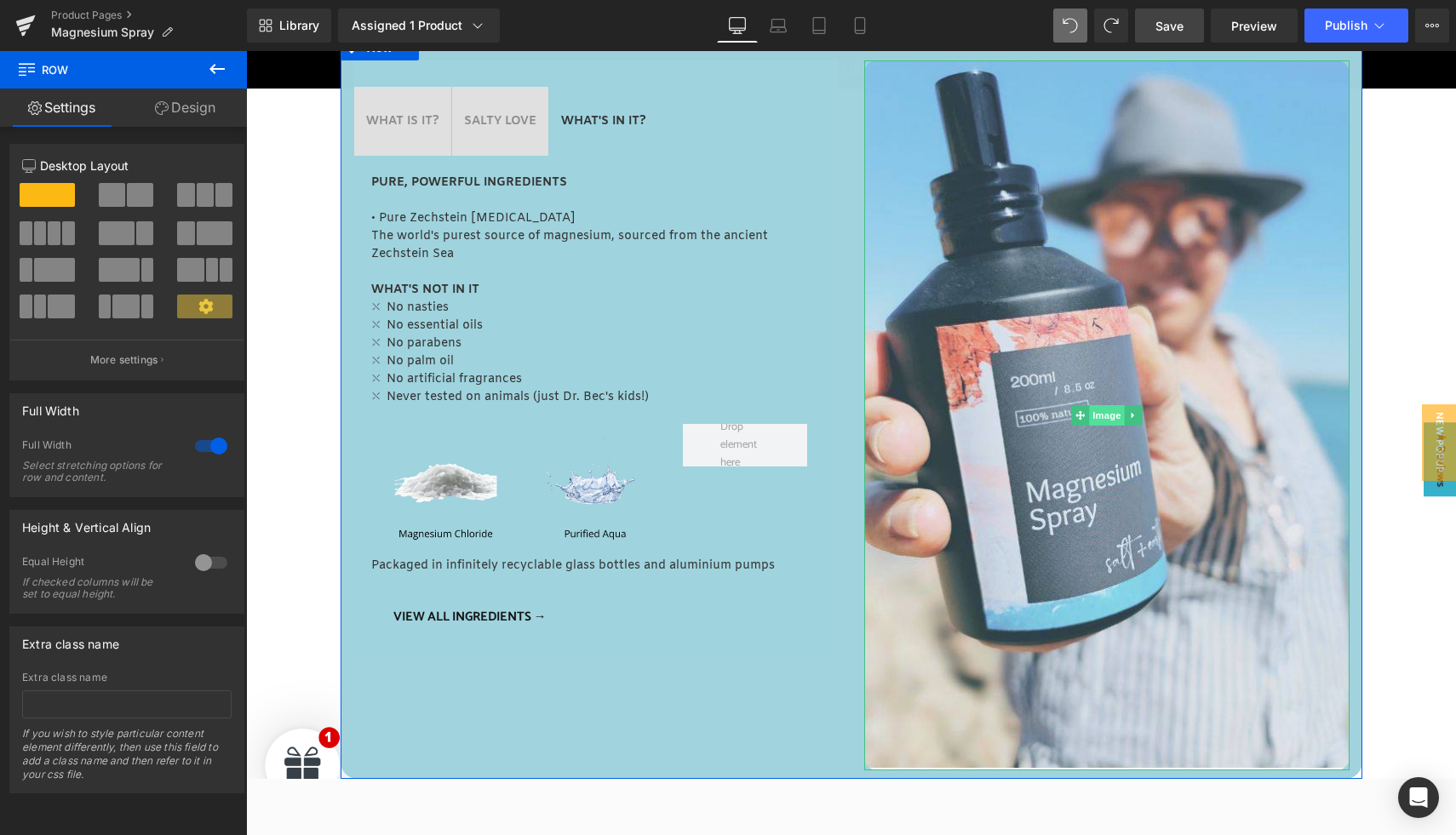
click at [1098, 416] on span "Image" at bounding box center [1106, 415] width 36 height 21
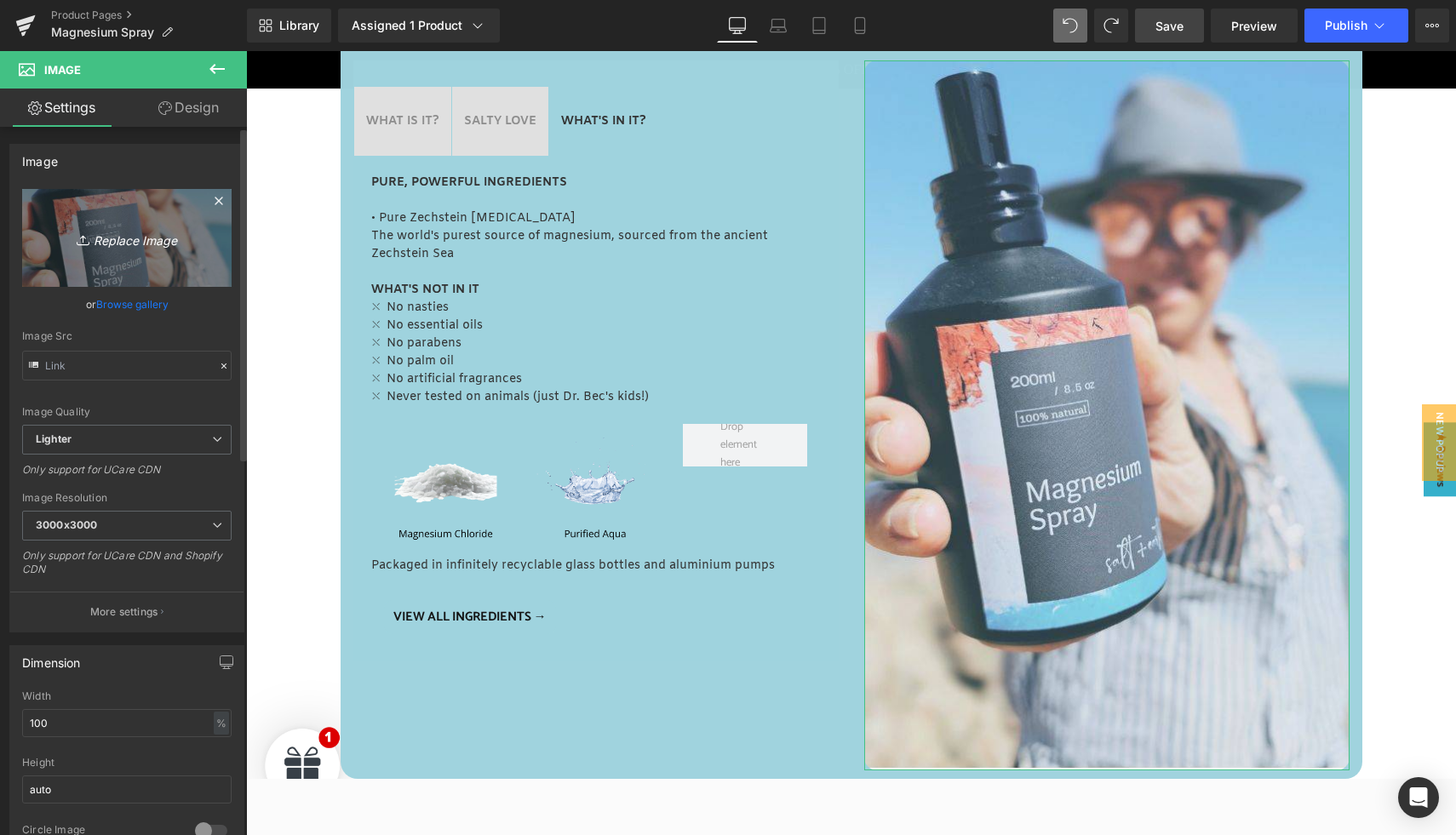
click at [123, 250] on link "Replace Image" at bounding box center [126, 237] width 210 height 98
type input "C:\fakepath\S+E Magnesium Portraint Images (36).jpg"
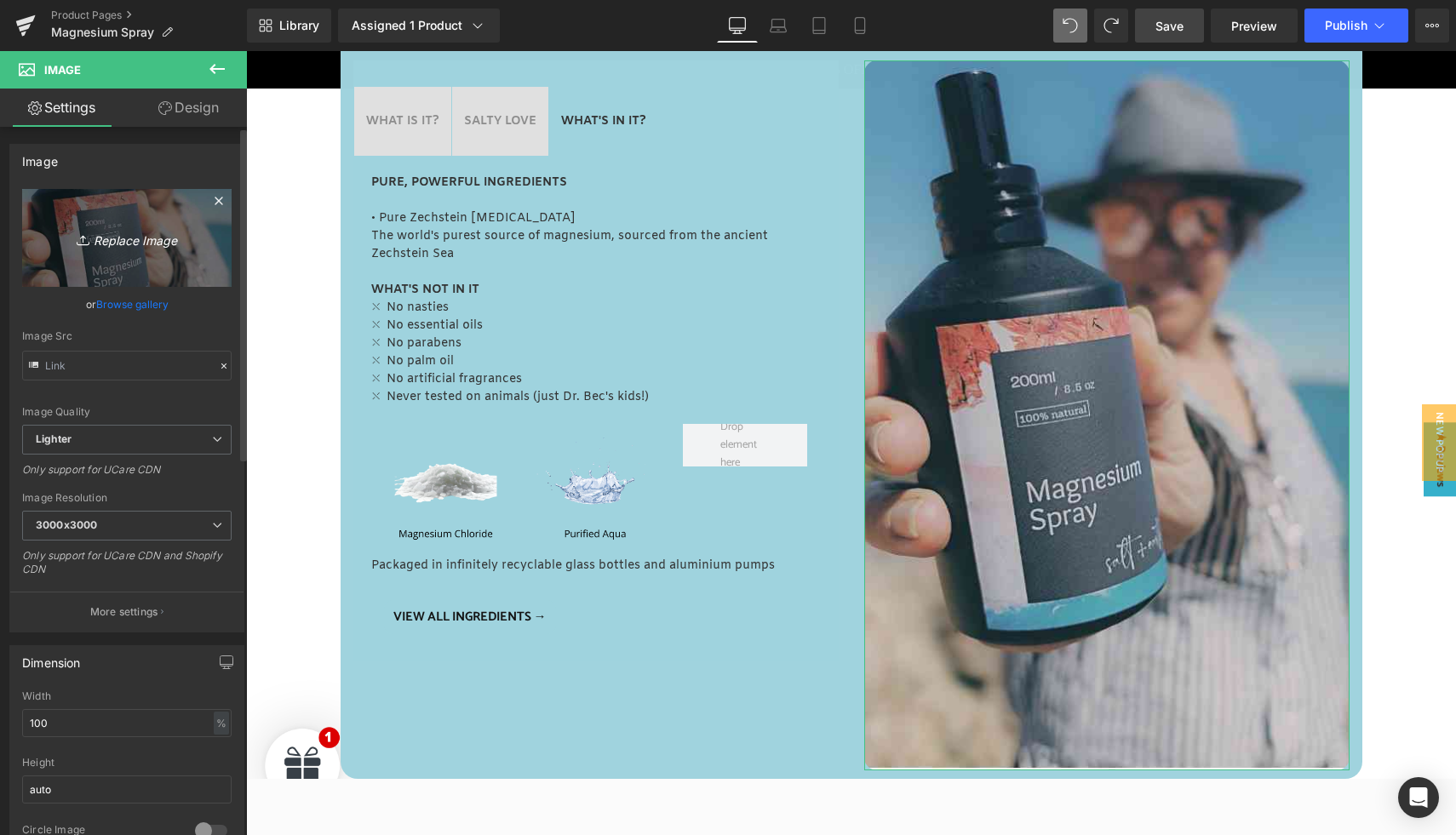
click at [137, 242] on icon "Replace Image" at bounding box center [126, 237] width 136 height 21
type input "C:\fakepath\S+E Magnesium Portraint Images (37).jpg"
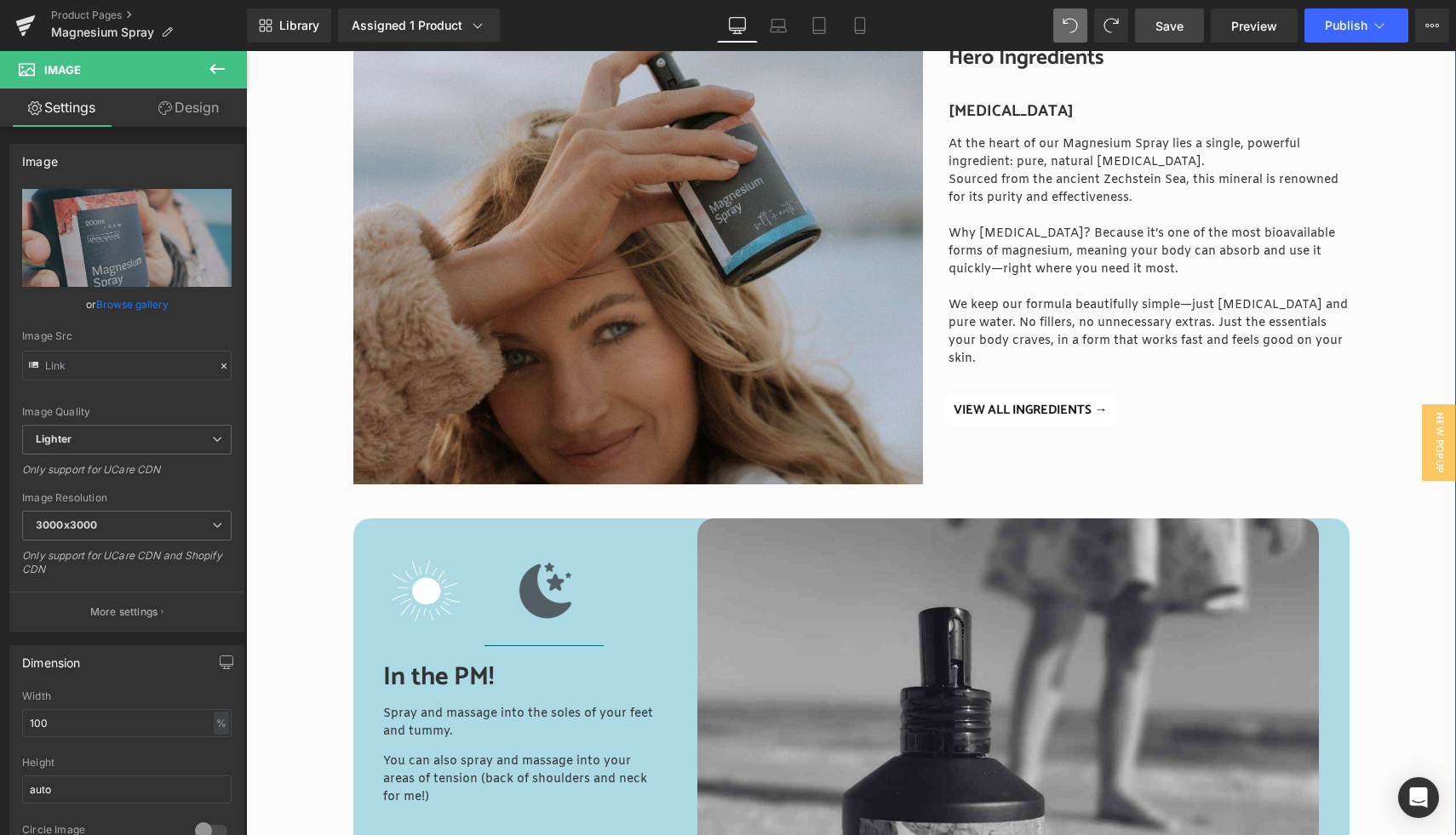
scroll to position [2278, 0]
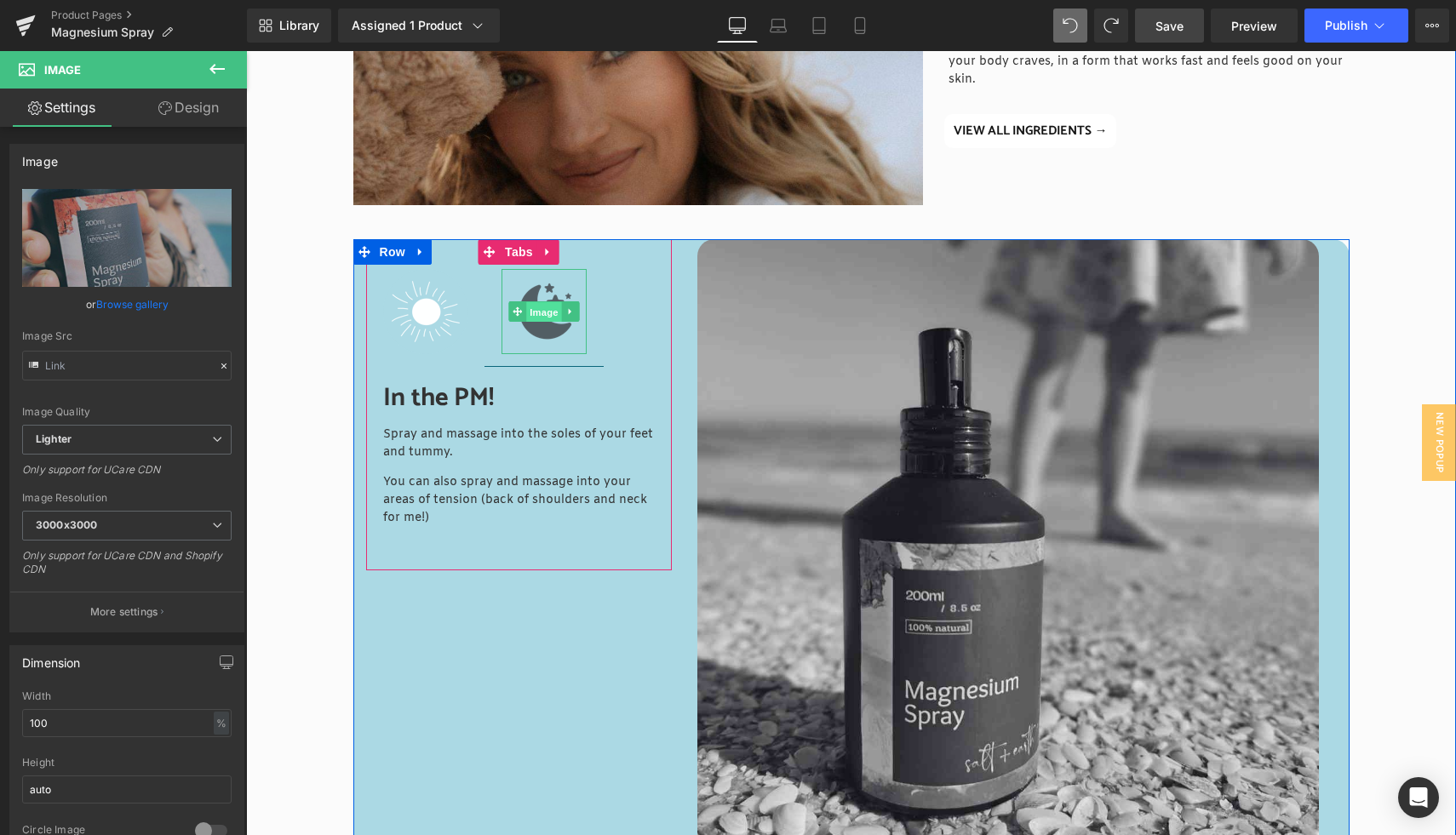
click at [526, 314] on span "Image" at bounding box center [544, 312] width 36 height 21
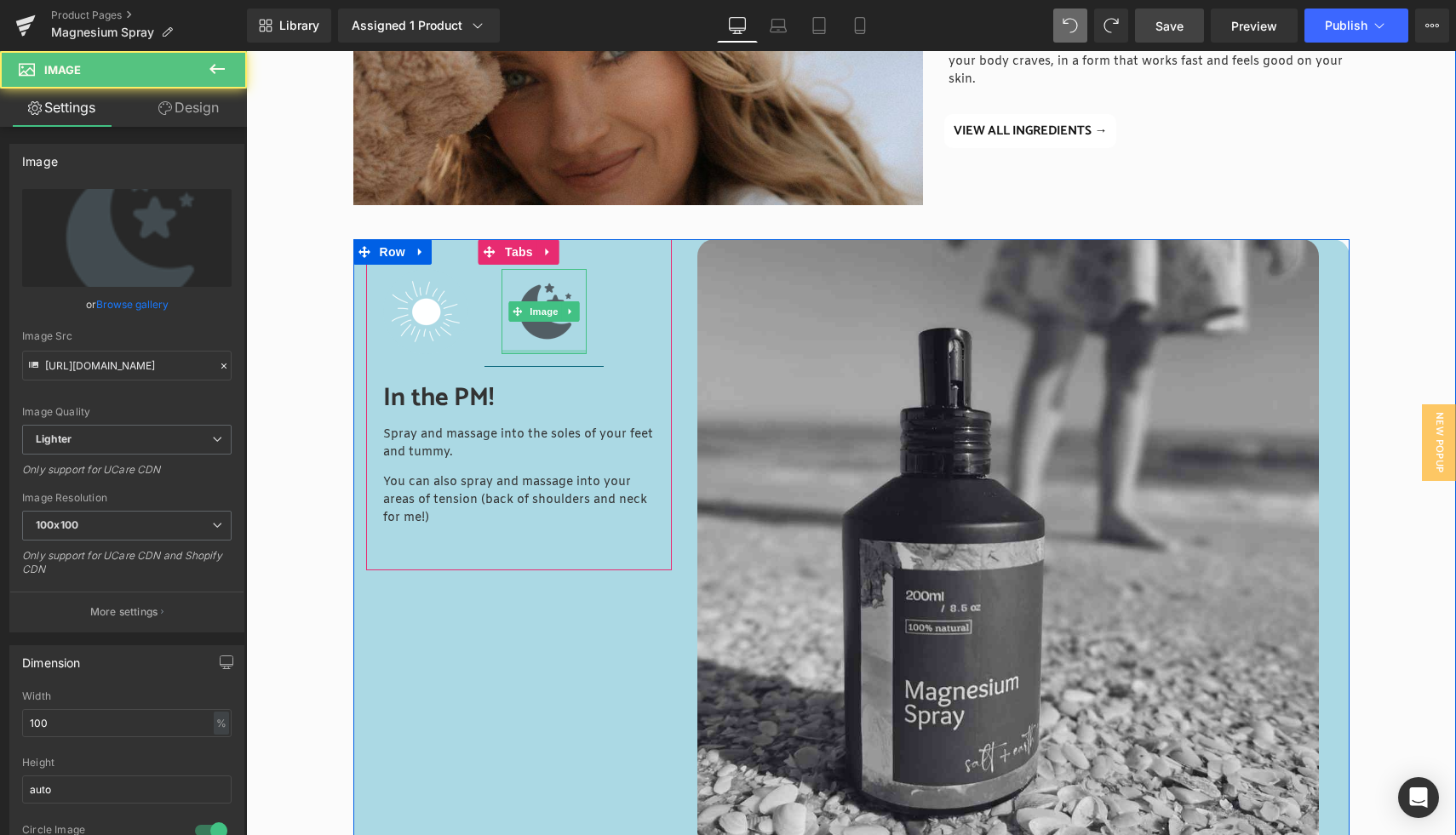
click at [535, 349] on div at bounding box center [544, 351] width 85 height 4
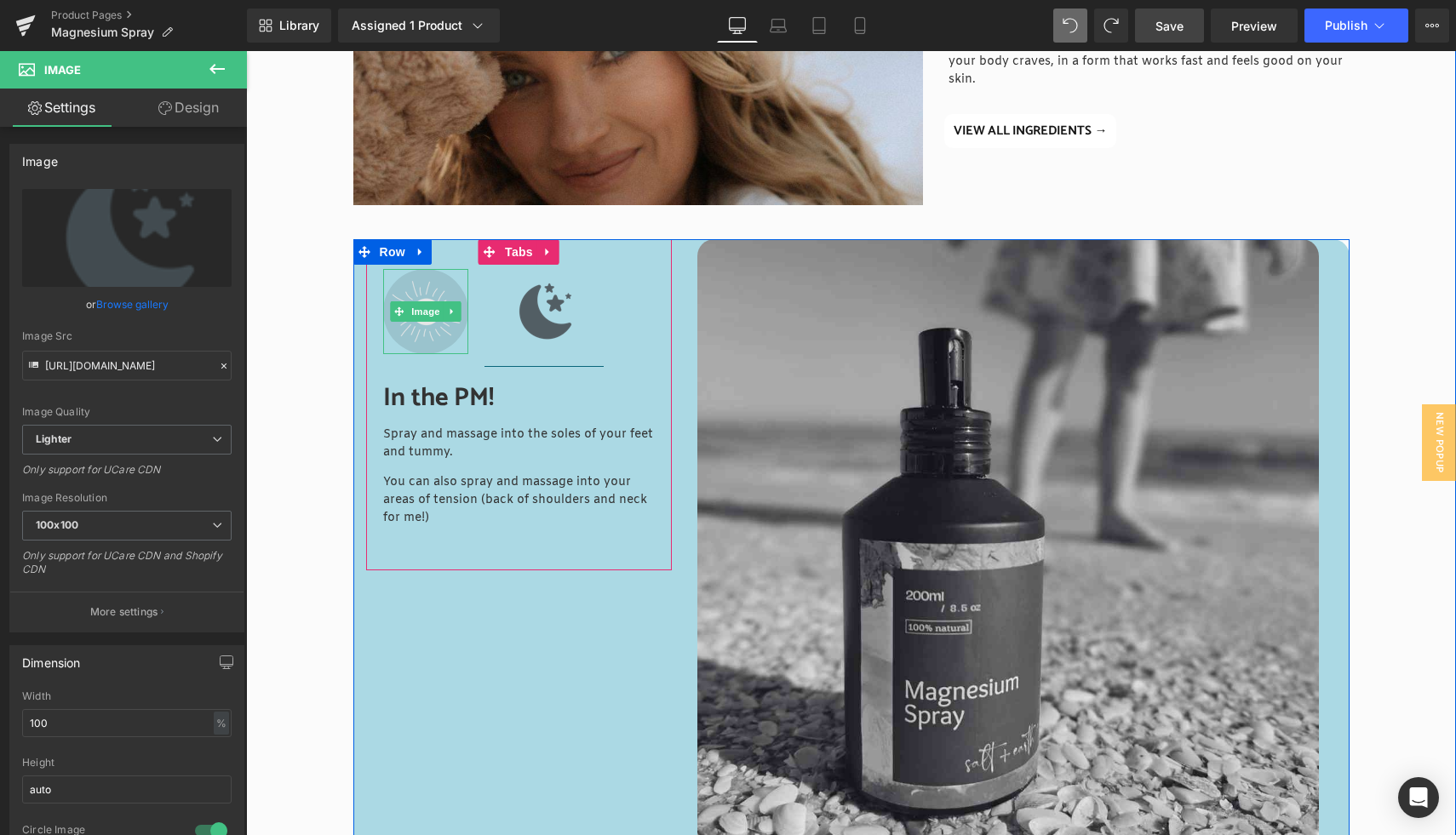
click at [429, 330] on img at bounding box center [426, 312] width 85 height 85
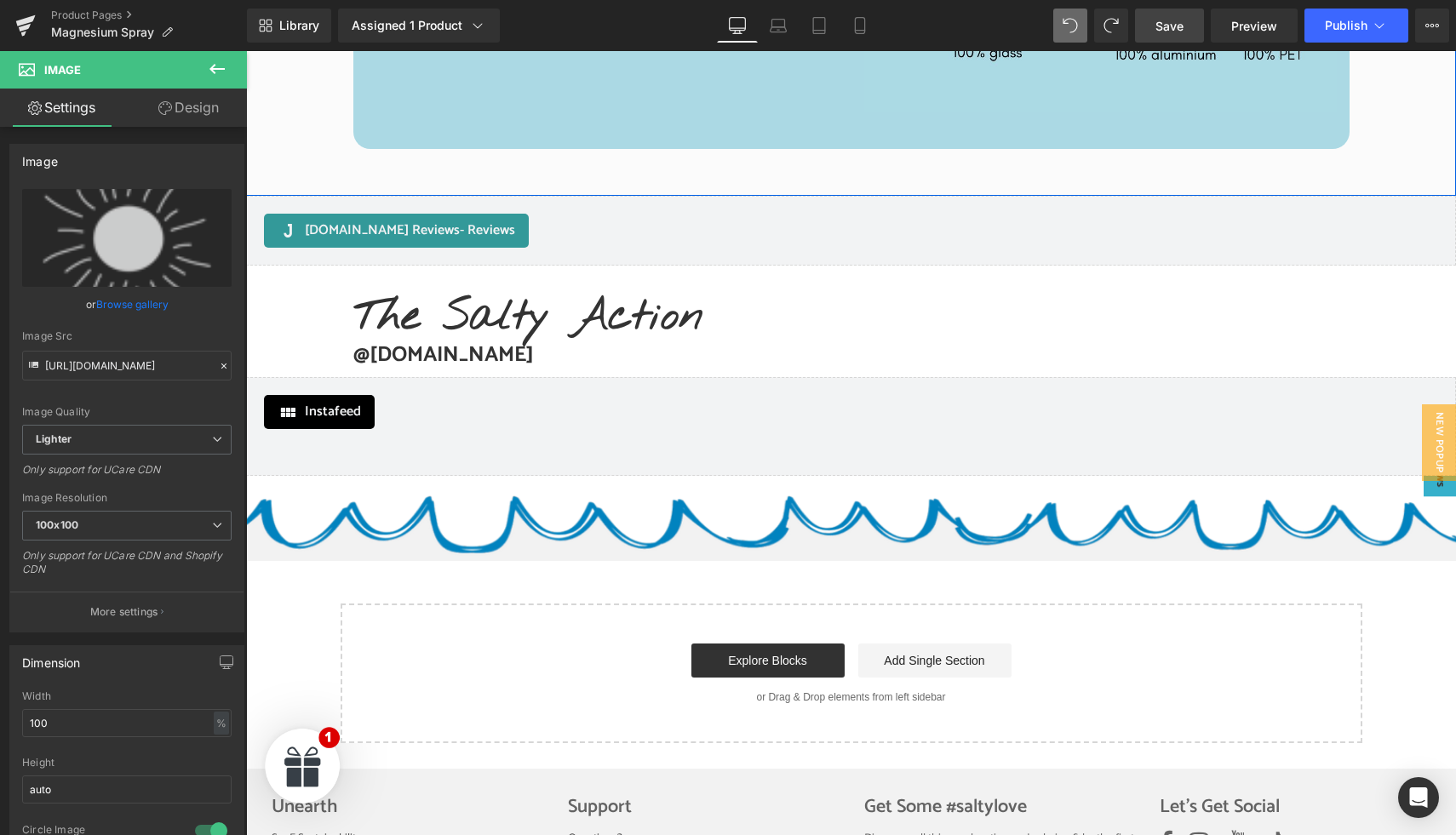
scroll to position [4480, 0]
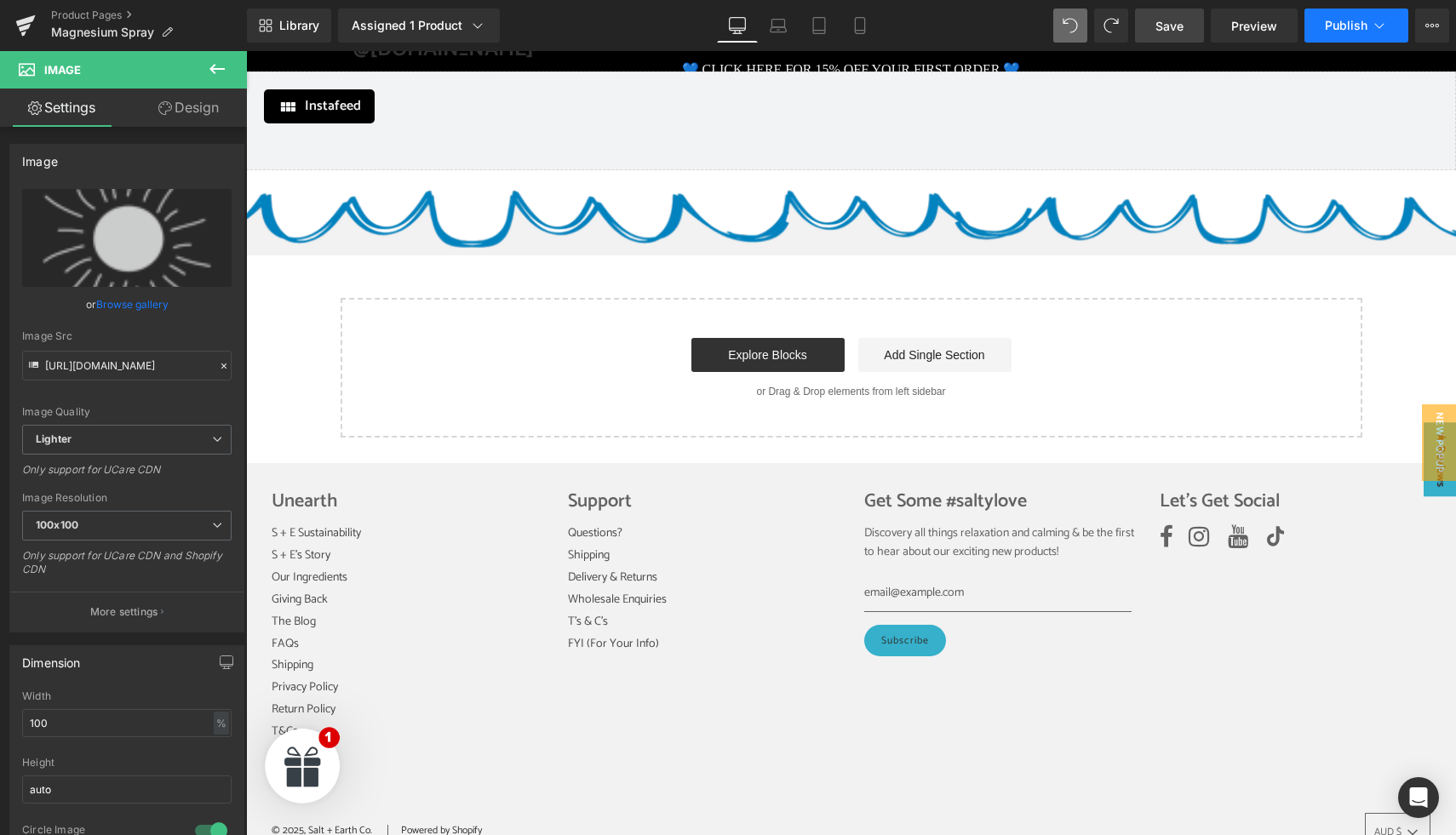
click at [1358, 32] on span "Publish" at bounding box center [1346, 26] width 43 height 14
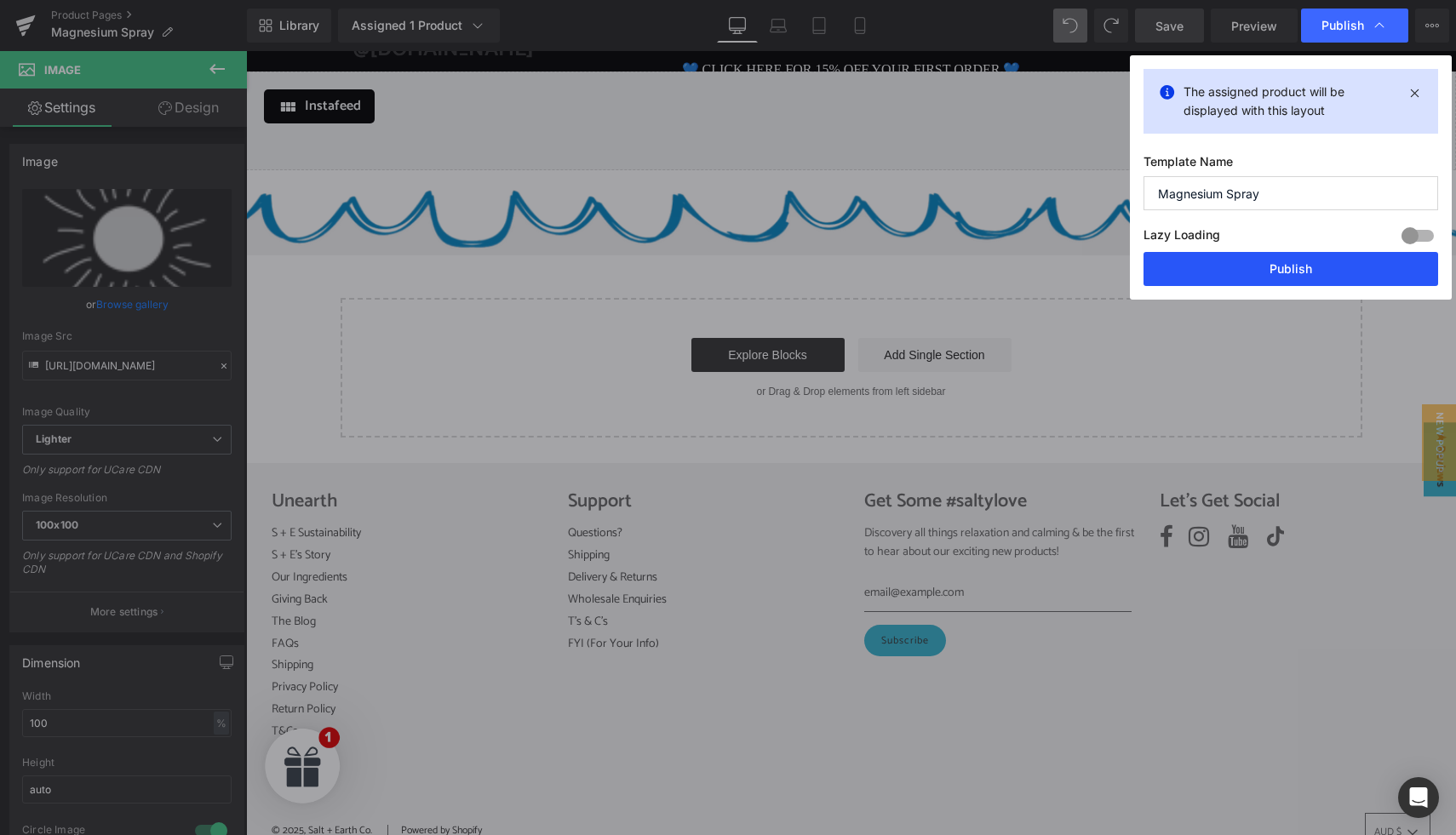
click at [1282, 264] on button "Publish" at bounding box center [1290, 269] width 295 height 34
